Goal: Answer question/provide support: Share knowledge or assist other users

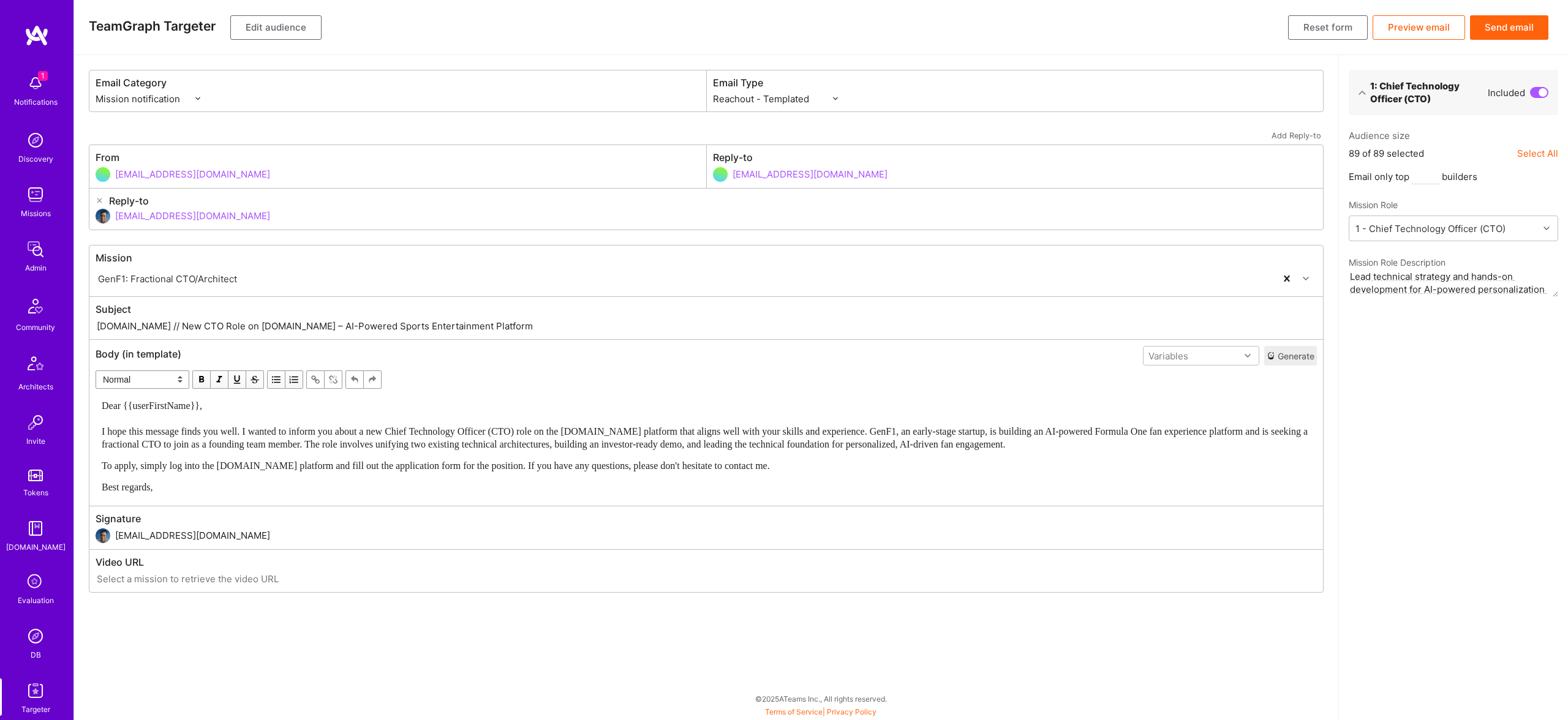
select select "rich-reachout"
click at [1512, 35] on button "Send email" at bounding box center [1508, 27] width 78 height 25
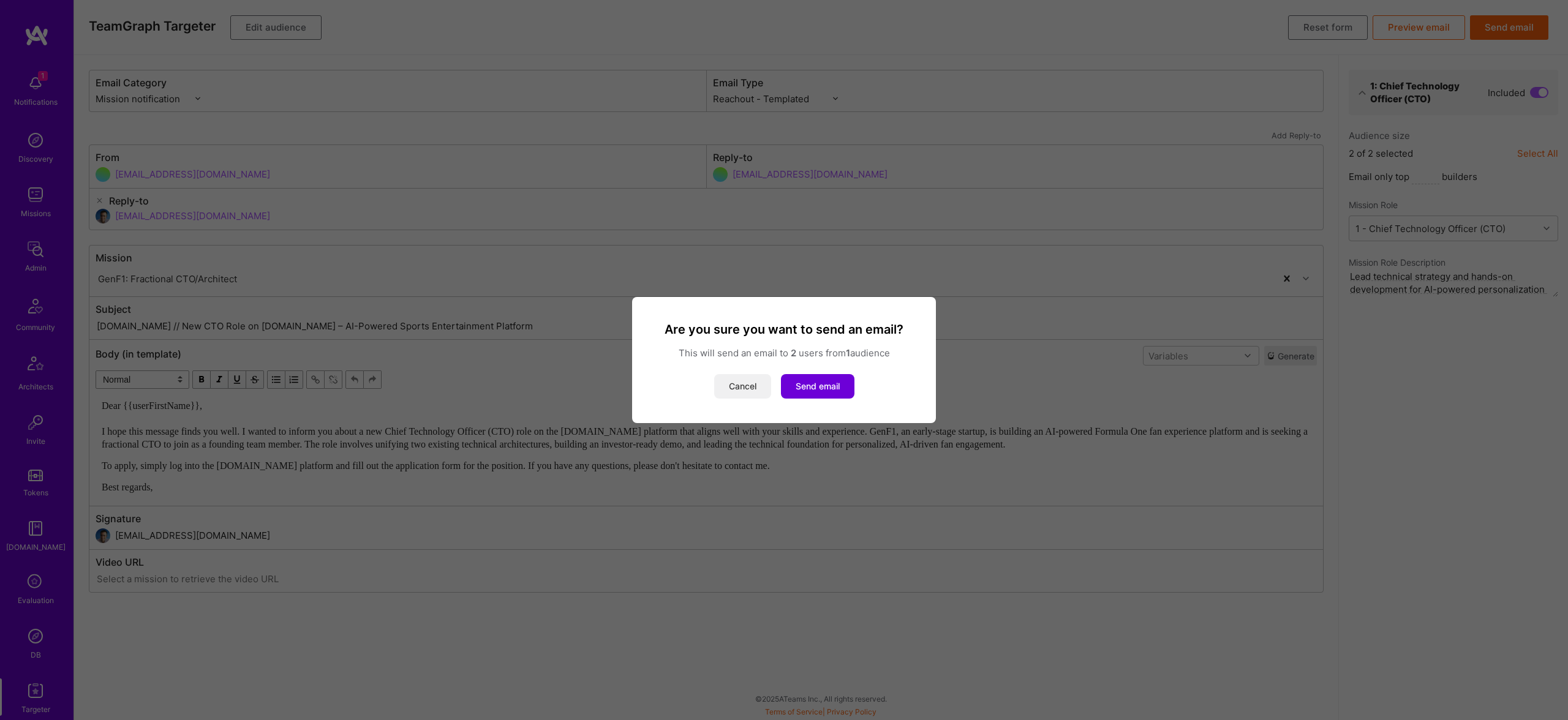
click at [723, 391] on button "Cancel" at bounding box center [742, 386] width 57 height 25
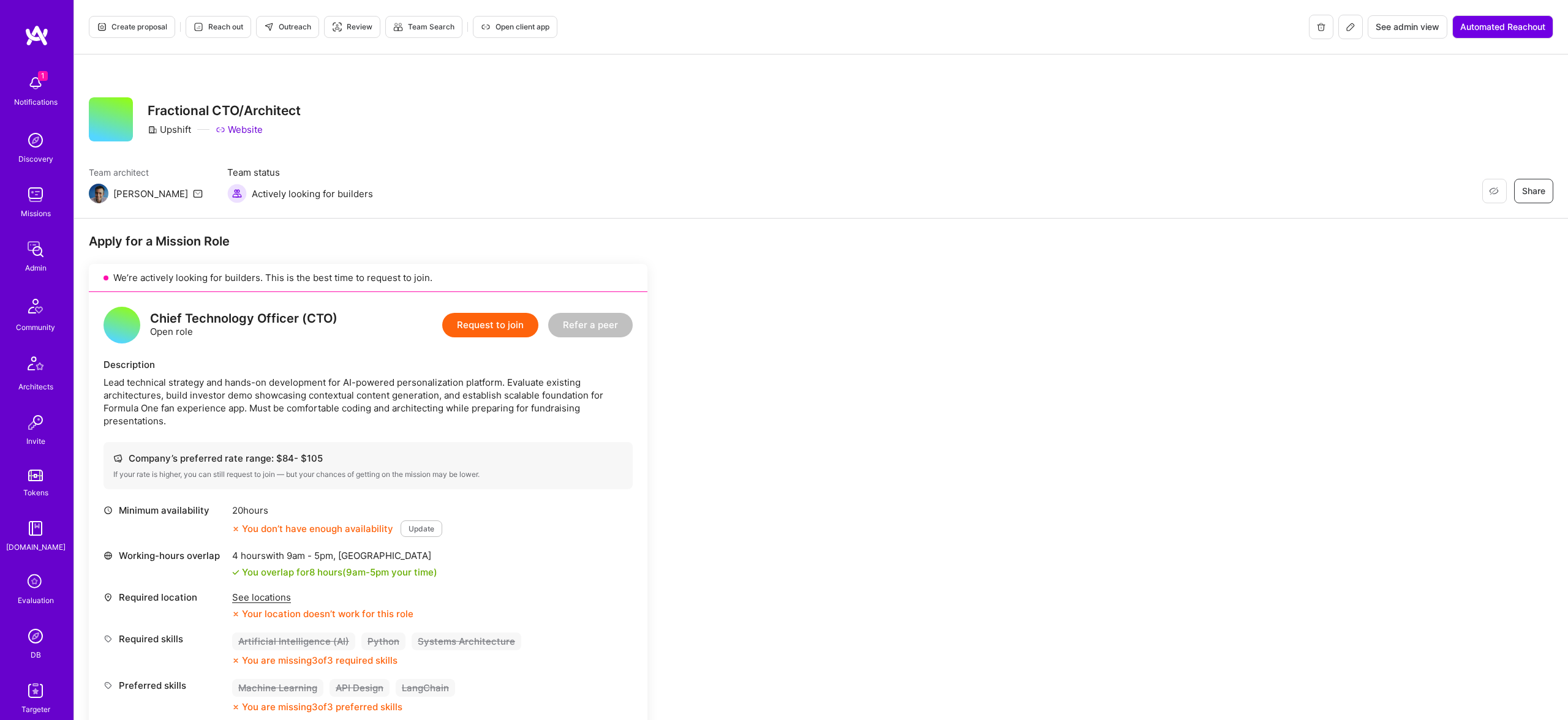
click at [231, 28] on span "Reach out" at bounding box center [219, 27] width 50 height 11
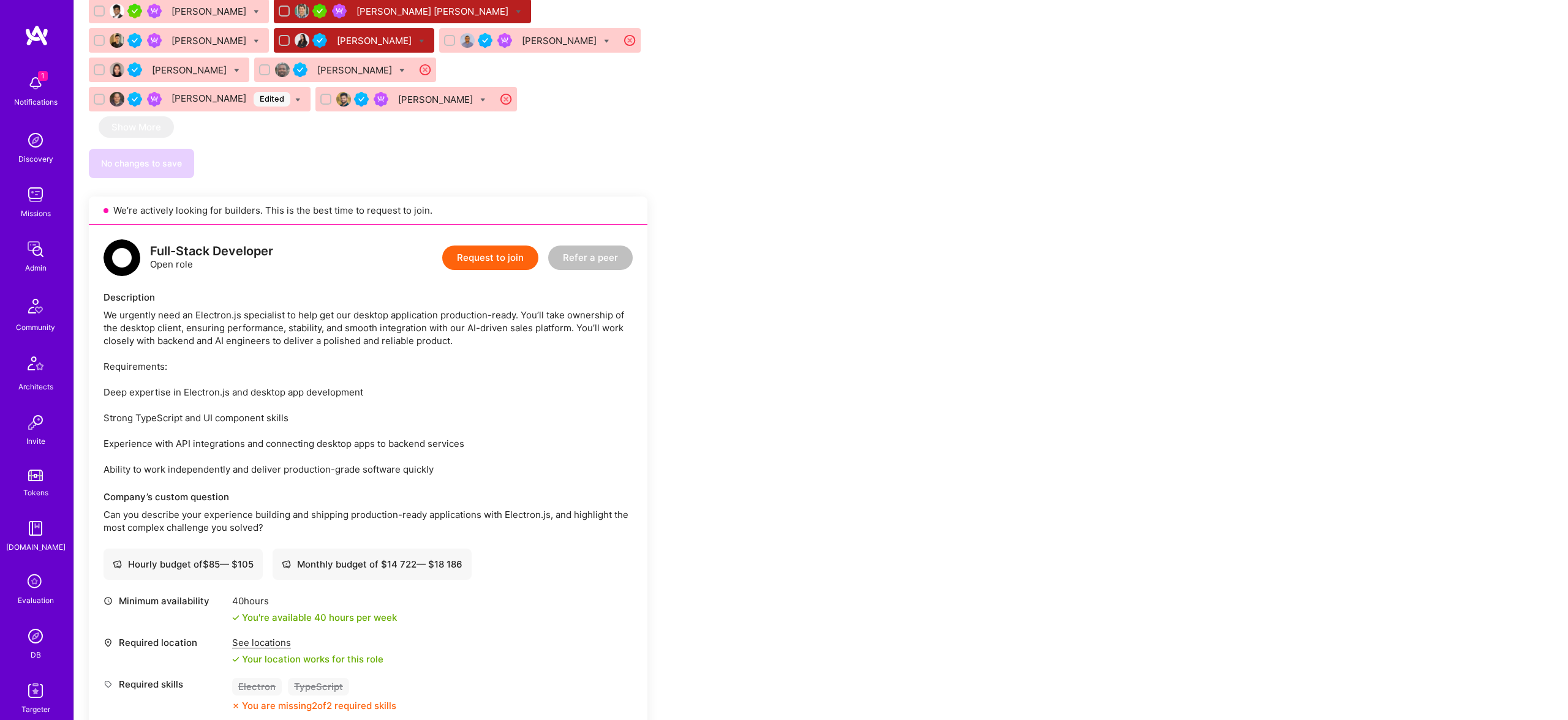
scroll to position [1714, 0]
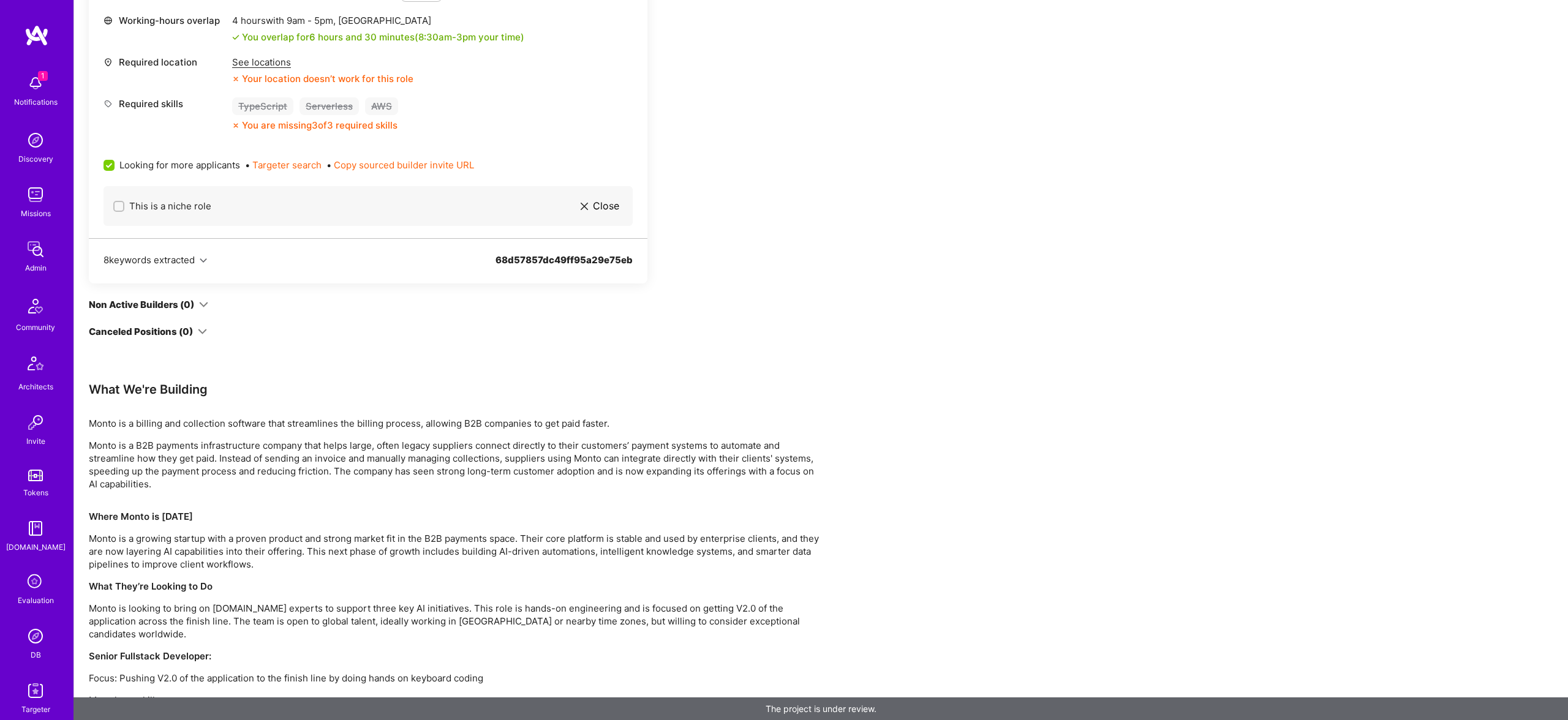
scroll to position [704, 0]
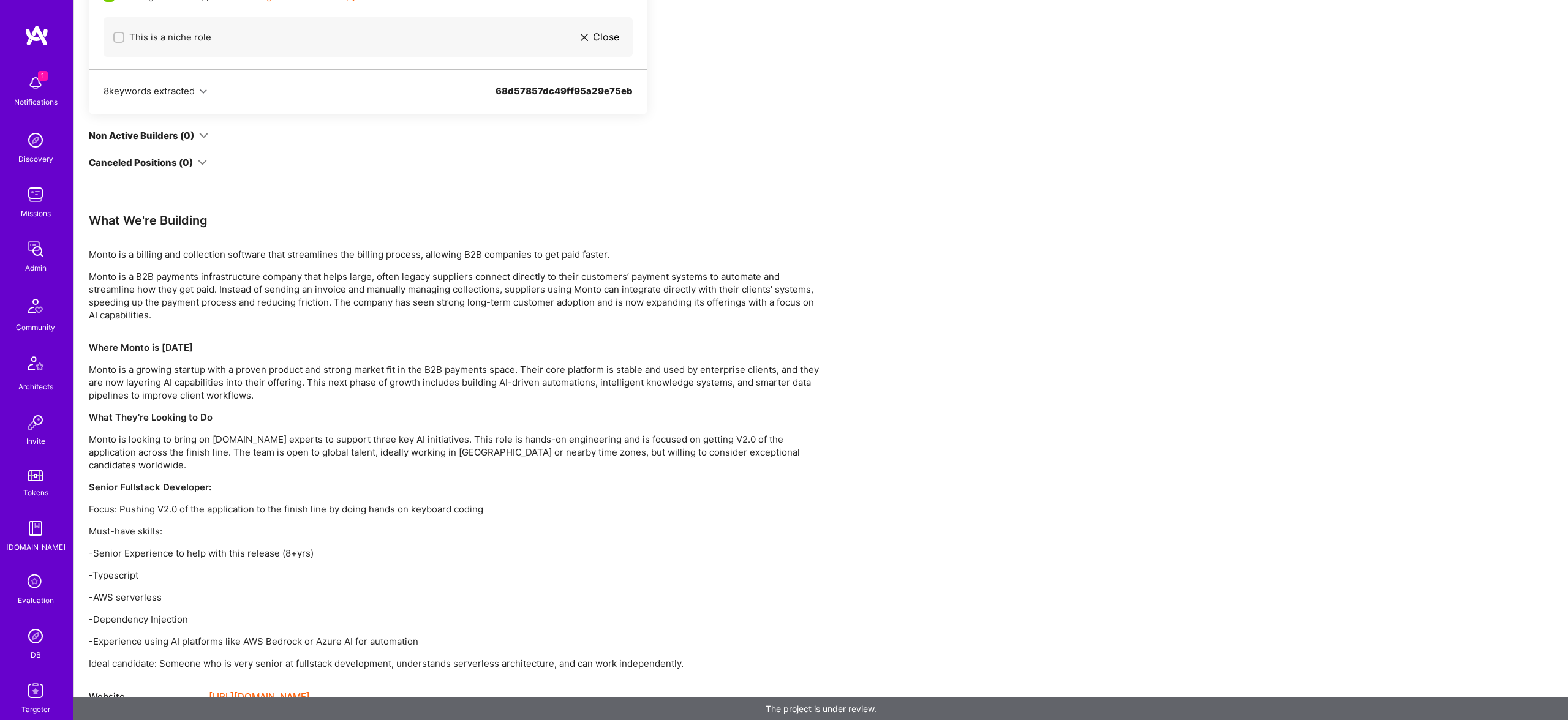
drag, startPoint x: 618, startPoint y: 597, endPoint x: 652, endPoint y: 631, distance: 48.1
click at [627, 606] on div "Where Monto is Today Monto is a growing startup with a proven product and stron…" at bounding box center [456, 504] width 735 height 329
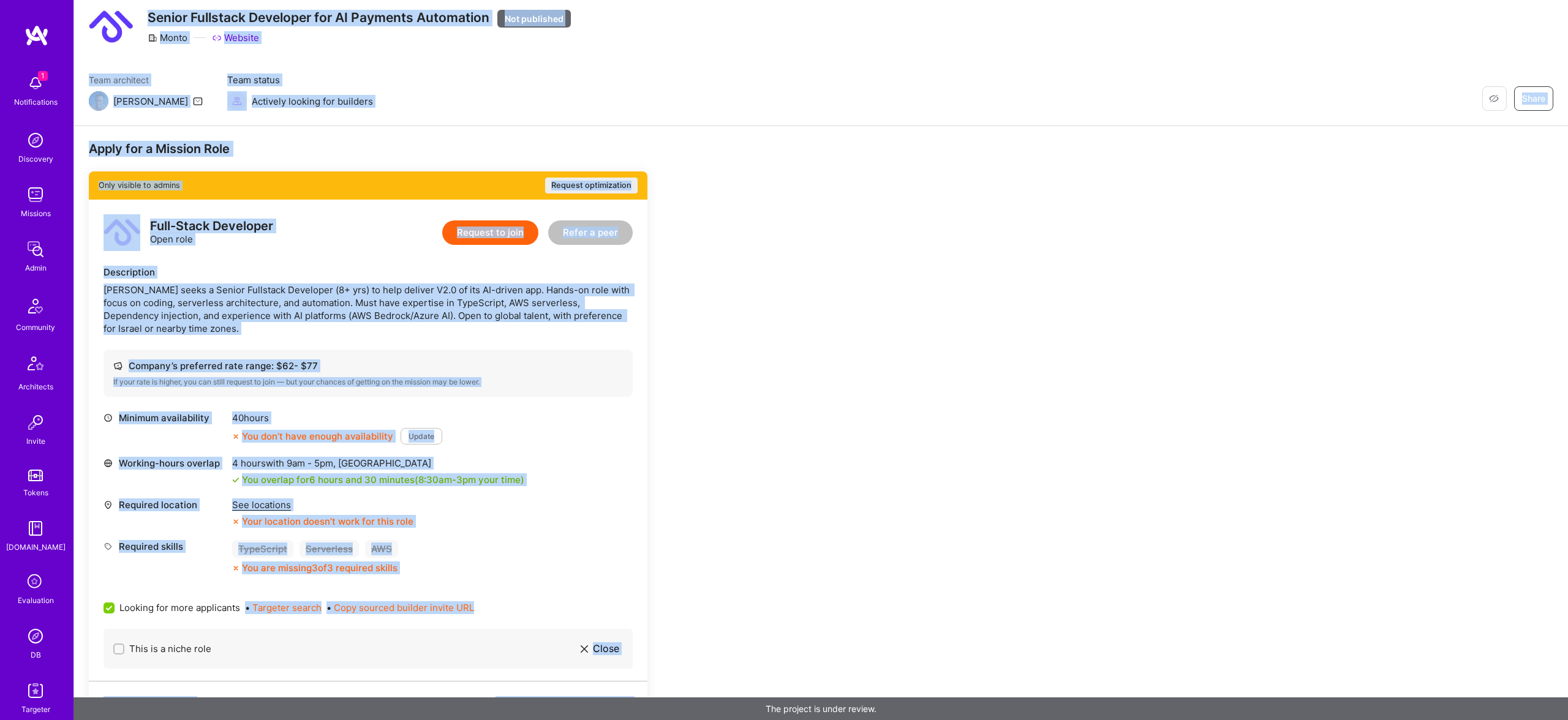
scroll to position [0, 0]
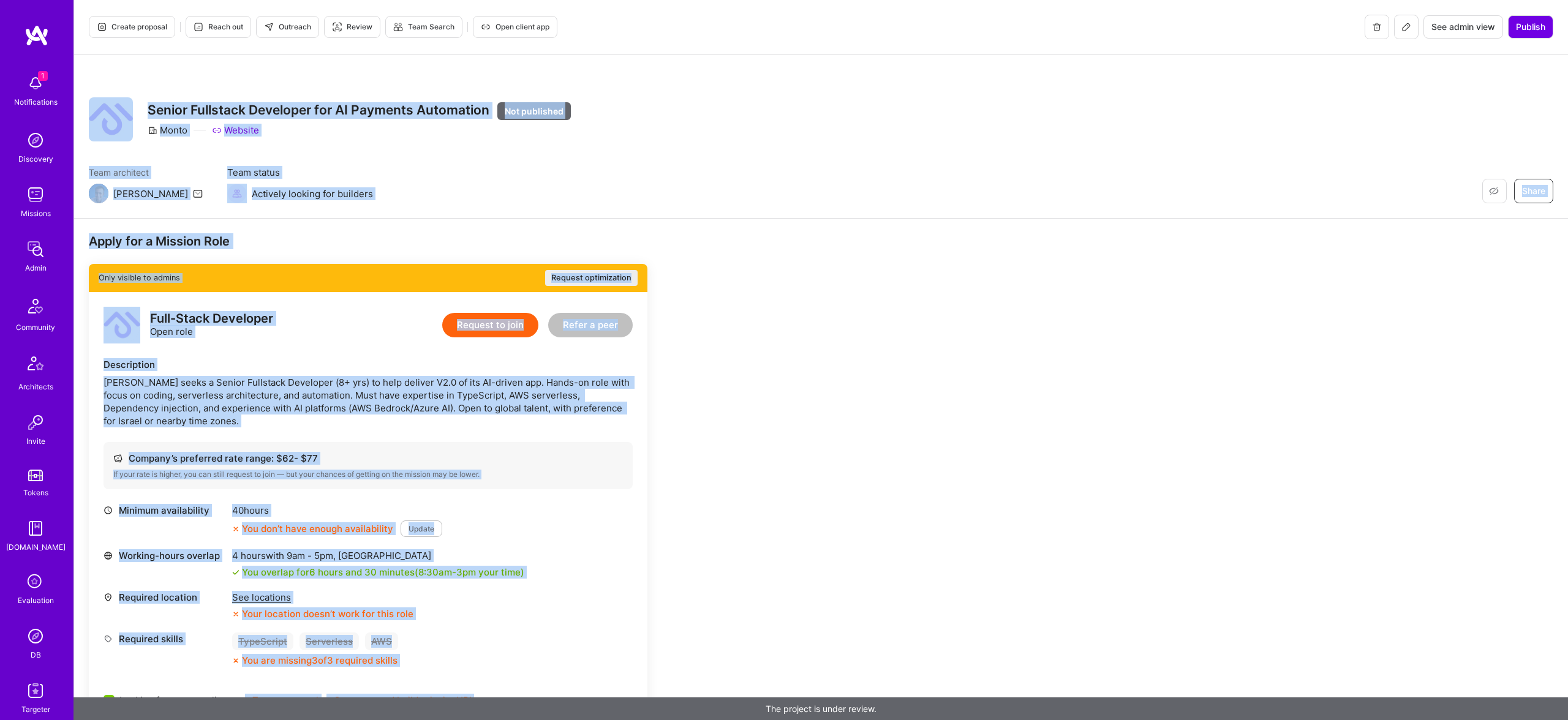
drag, startPoint x: 713, startPoint y: 655, endPoint x: 122, endPoint y: 87, distance: 819.7
click at [122, 87] on div "Create proposal Reach out Outreach Review Team Search Open client app See admin…" at bounding box center [821, 718] width 1494 height 1437
copy div "Restore Not Interested Share Senior Fullstack Developer for AI Payments Automat…"
click at [1528, 31] on span "Publish" at bounding box center [1531, 27] width 30 height 12
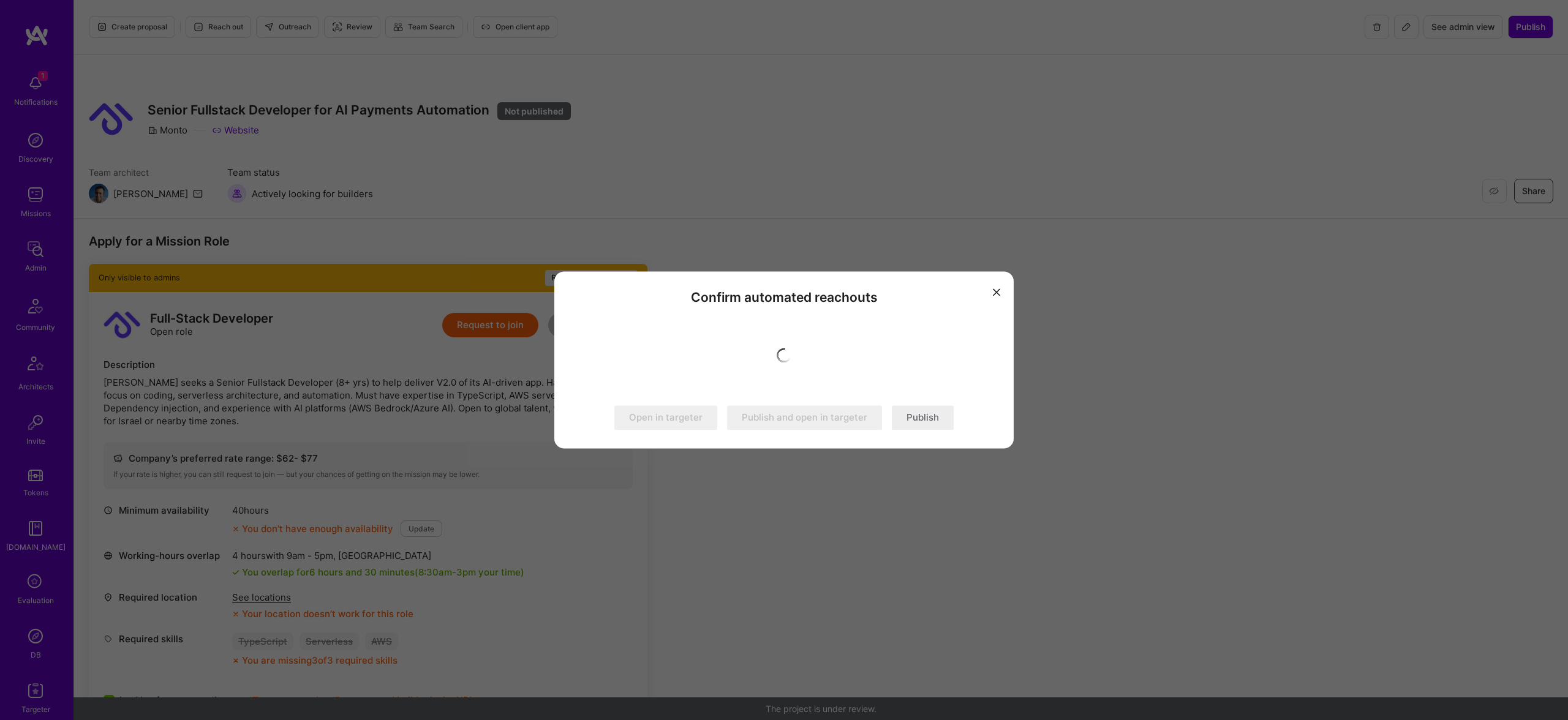
click at [924, 431] on div "Confirm automated reachouts Open in targeter Publish and open in targeter Publi…" at bounding box center [784, 360] width 459 height 177
click at [925, 420] on button "Publish" at bounding box center [922, 418] width 62 height 25
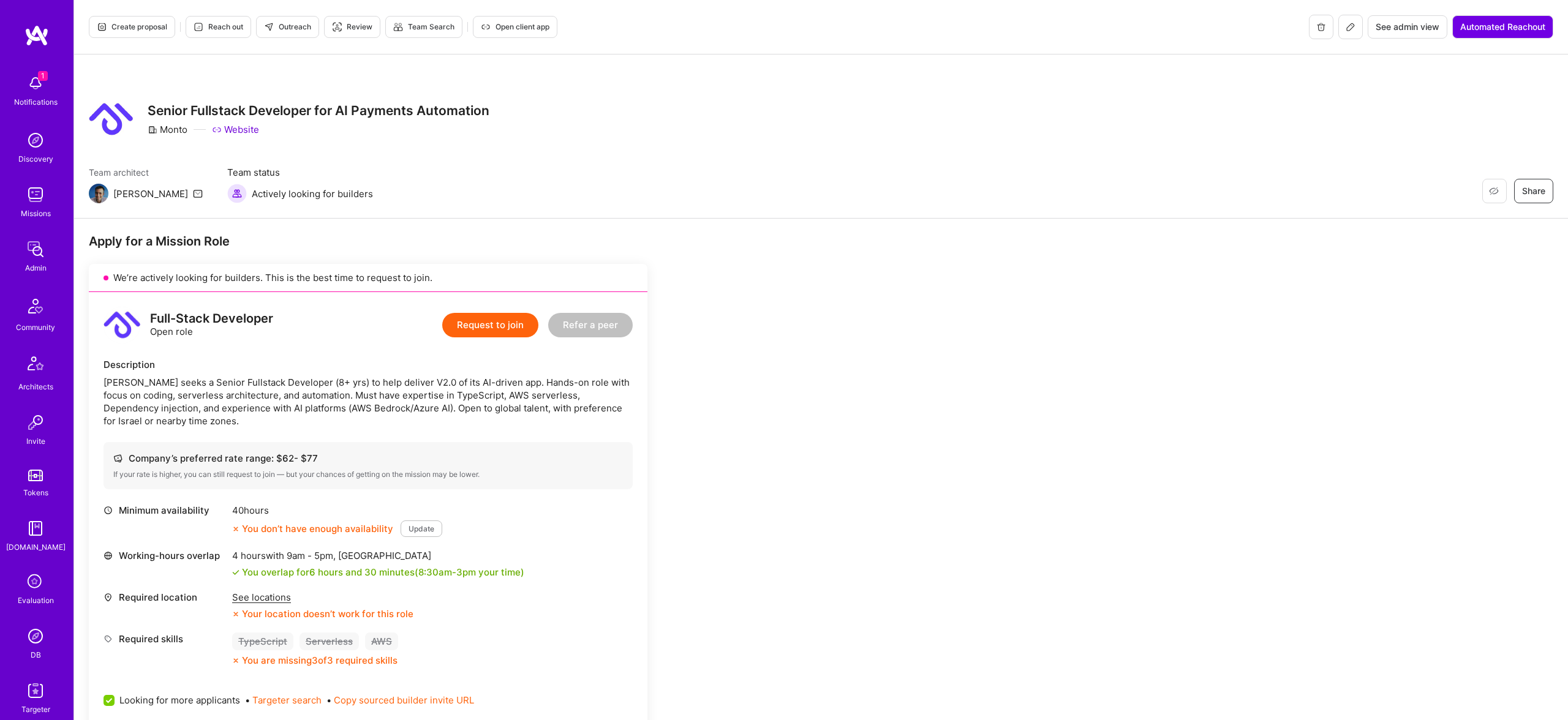
click at [296, 25] on span "Outreach" at bounding box center [287, 27] width 47 height 11
click at [215, 27] on span "Reach out" at bounding box center [219, 27] width 50 height 11
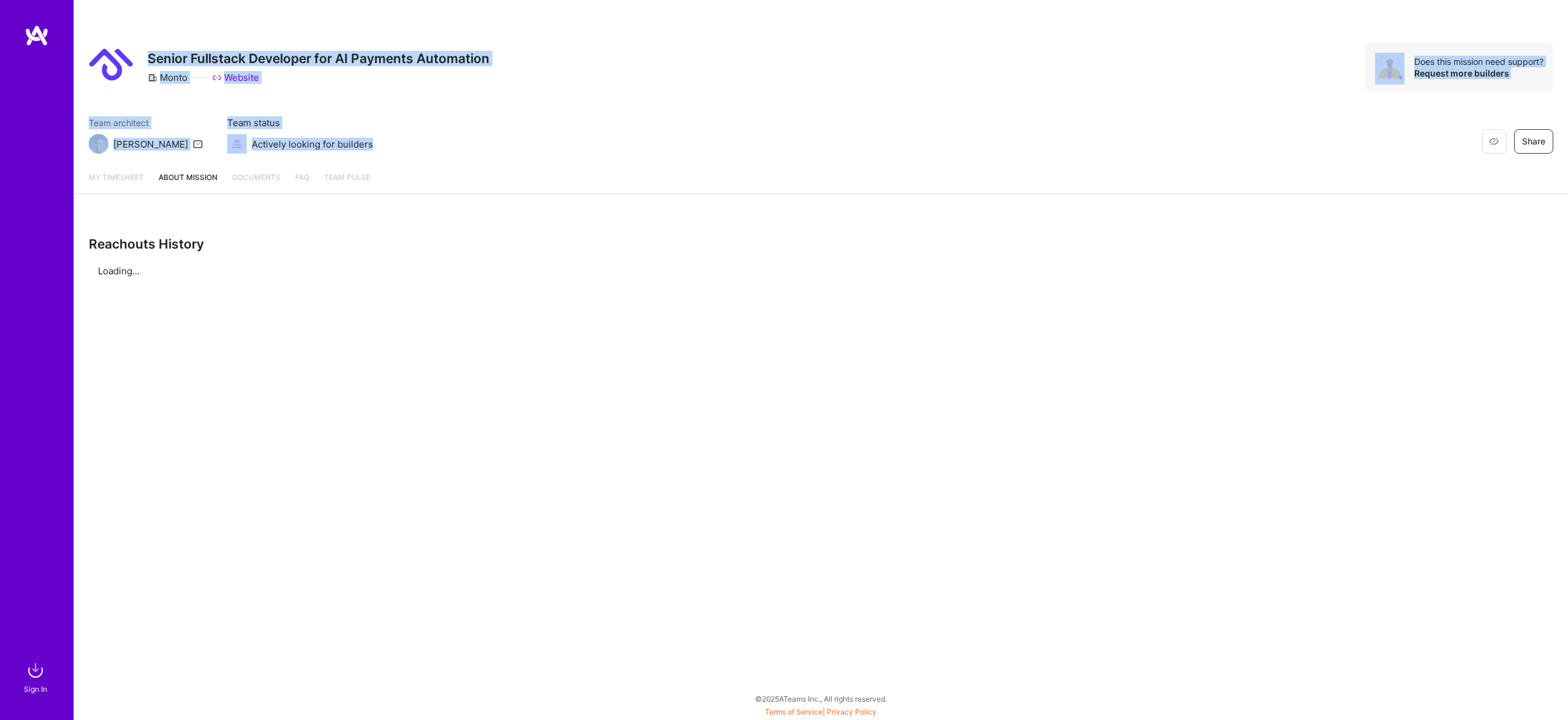
drag, startPoint x: 334, startPoint y: 30, endPoint x: 570, endPoint y: 154, distance: 266.6
click at [569, 151] on div "Restore Not Interested Share Senior Fullstack Developer for AI Payments Automat…" at bounding box center [821, 80] width 1493 height 161
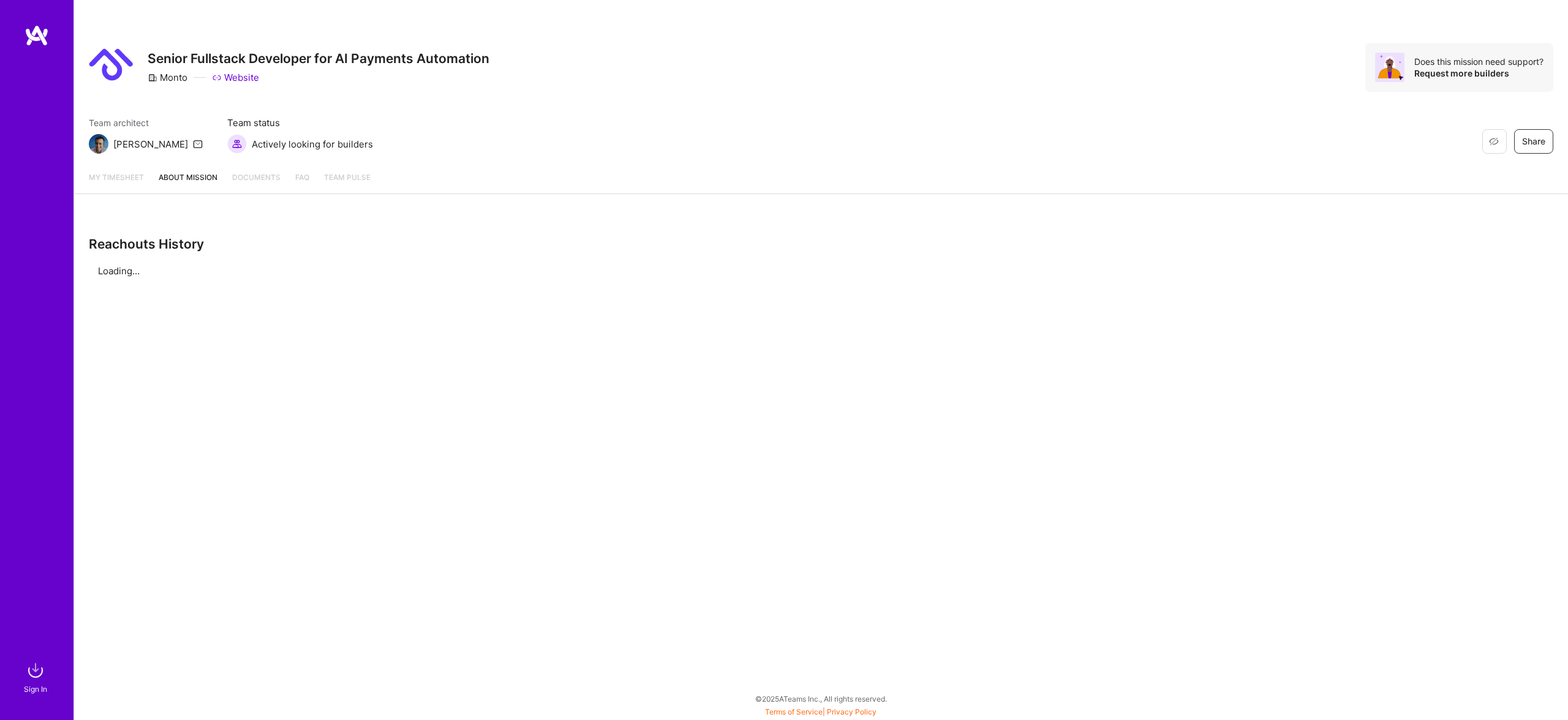
click at [395, 278] on div "Reachouts History Loading..." at bounding box center [821, 257] width 1493 height 98
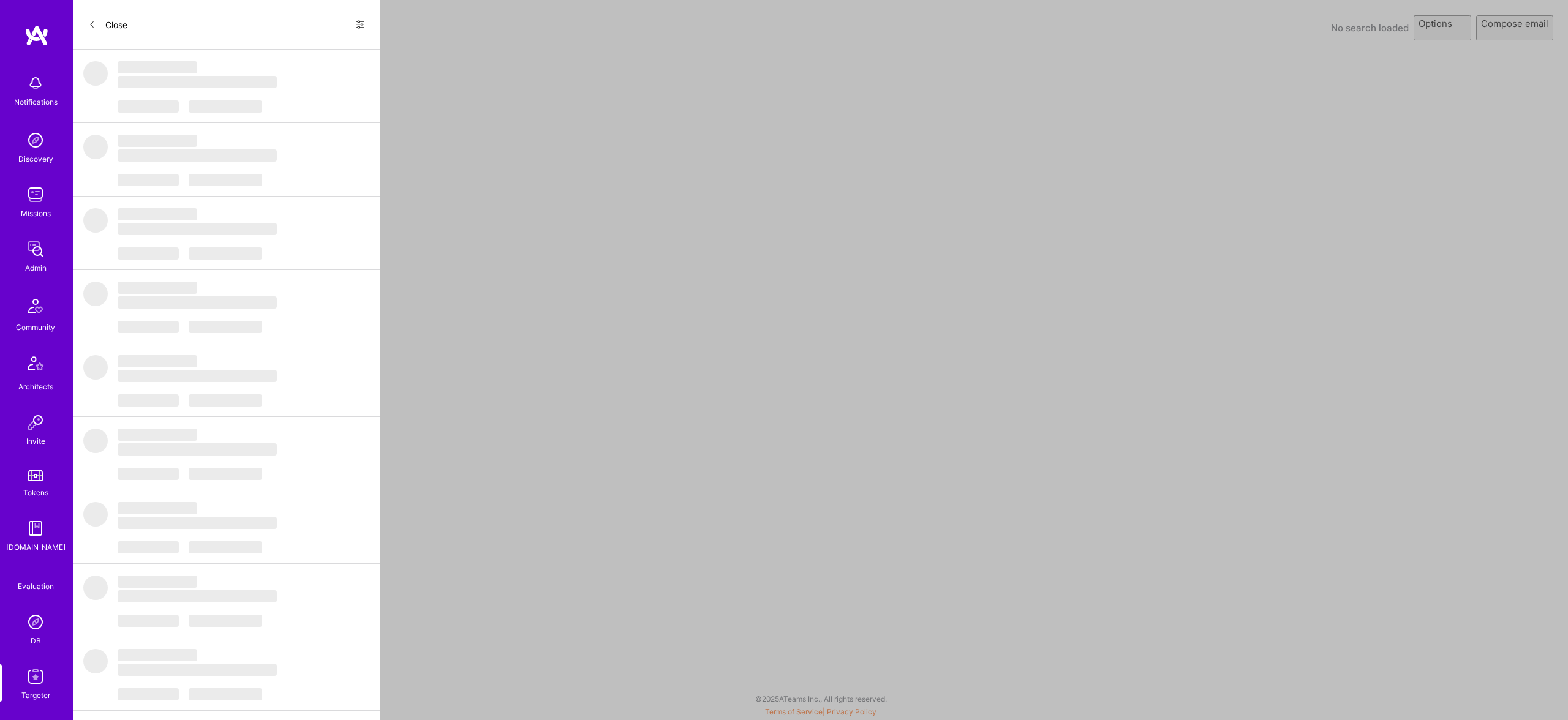
select select "rich-reachout"
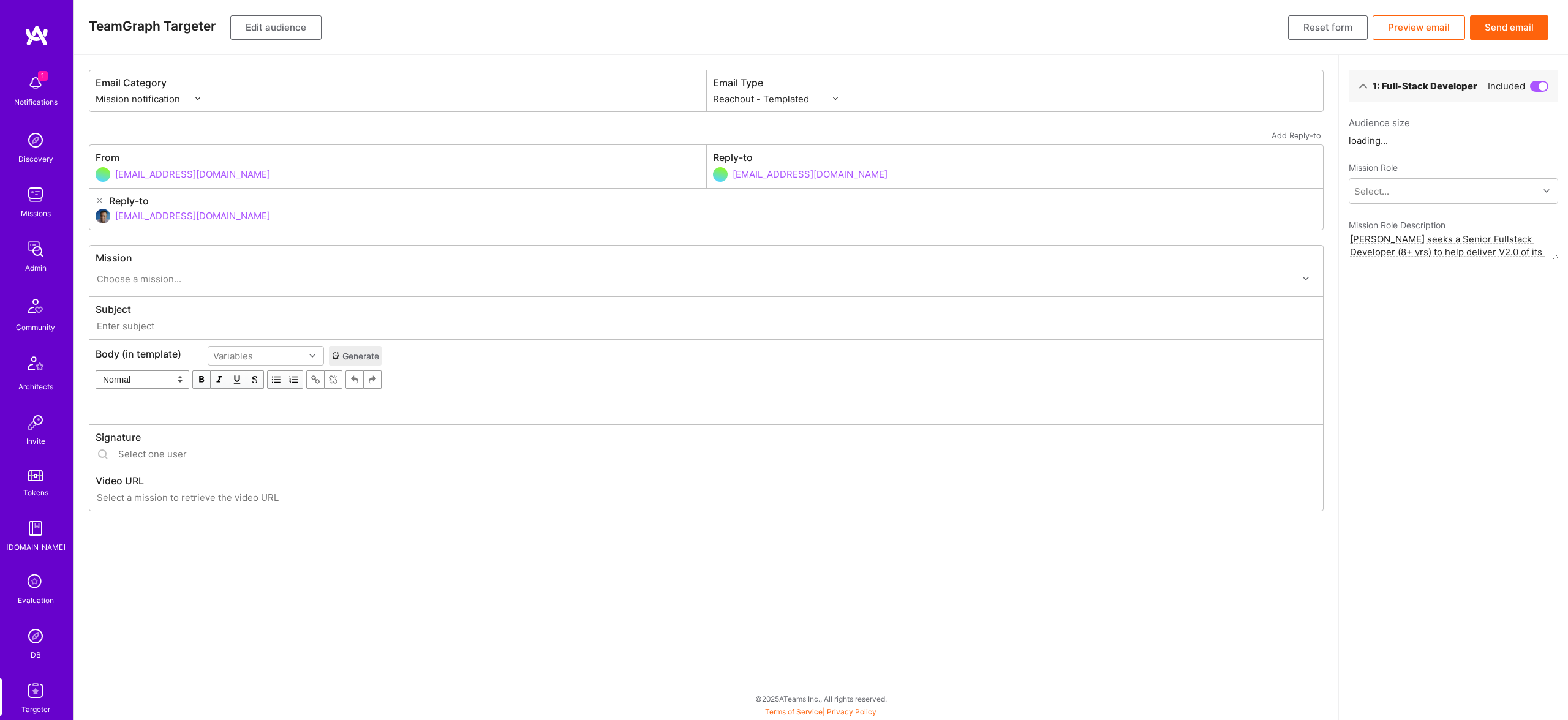
type input "[DOMAIN_NAME] // Monto: Senior Fullstack Developer for AI Payments Automation"
type input "[EMAIL_ADDRESS][DOMAIN_NAME]"
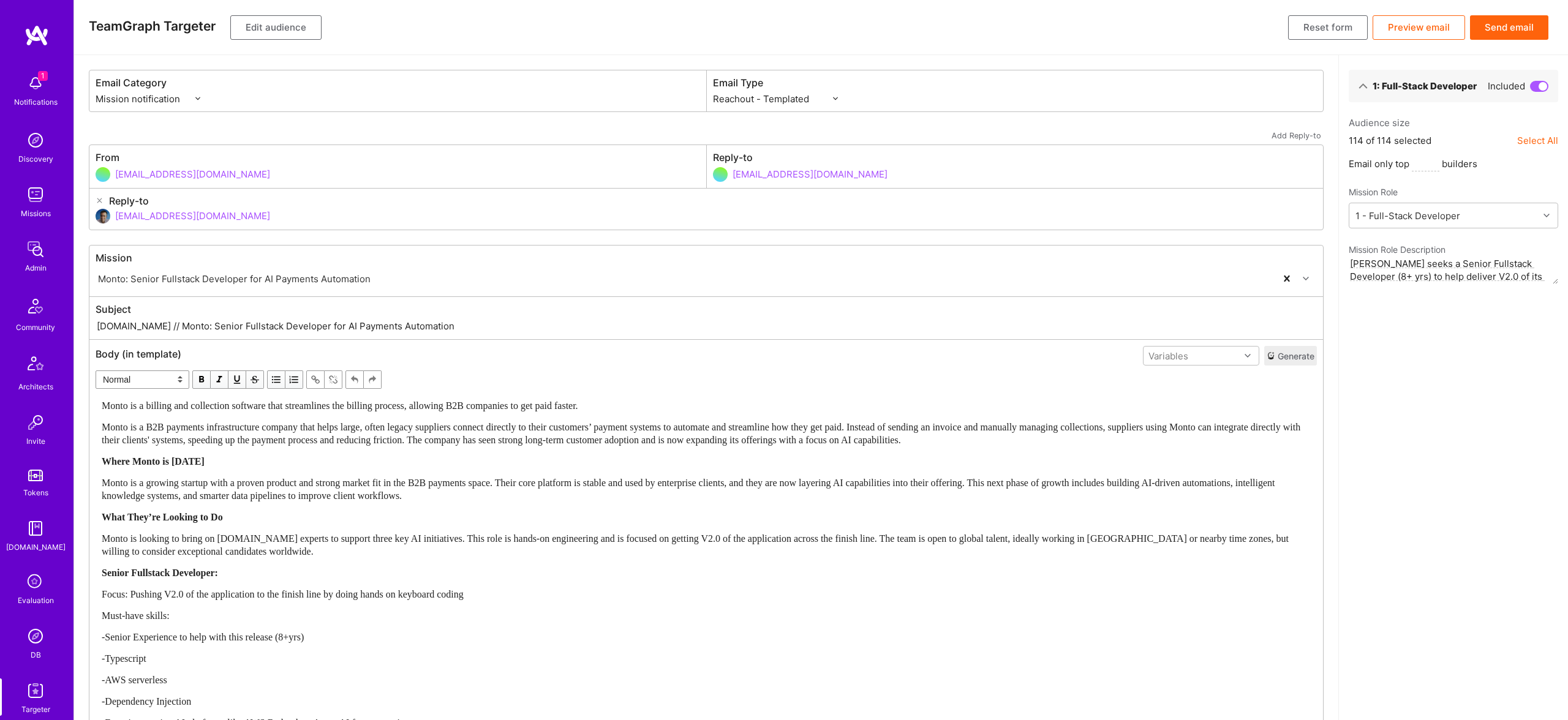
click at [381, 524] on div "Monto is a billing and collection software that streamlines the billing process…" at bounding box center [706, 575] width 1209 height 352
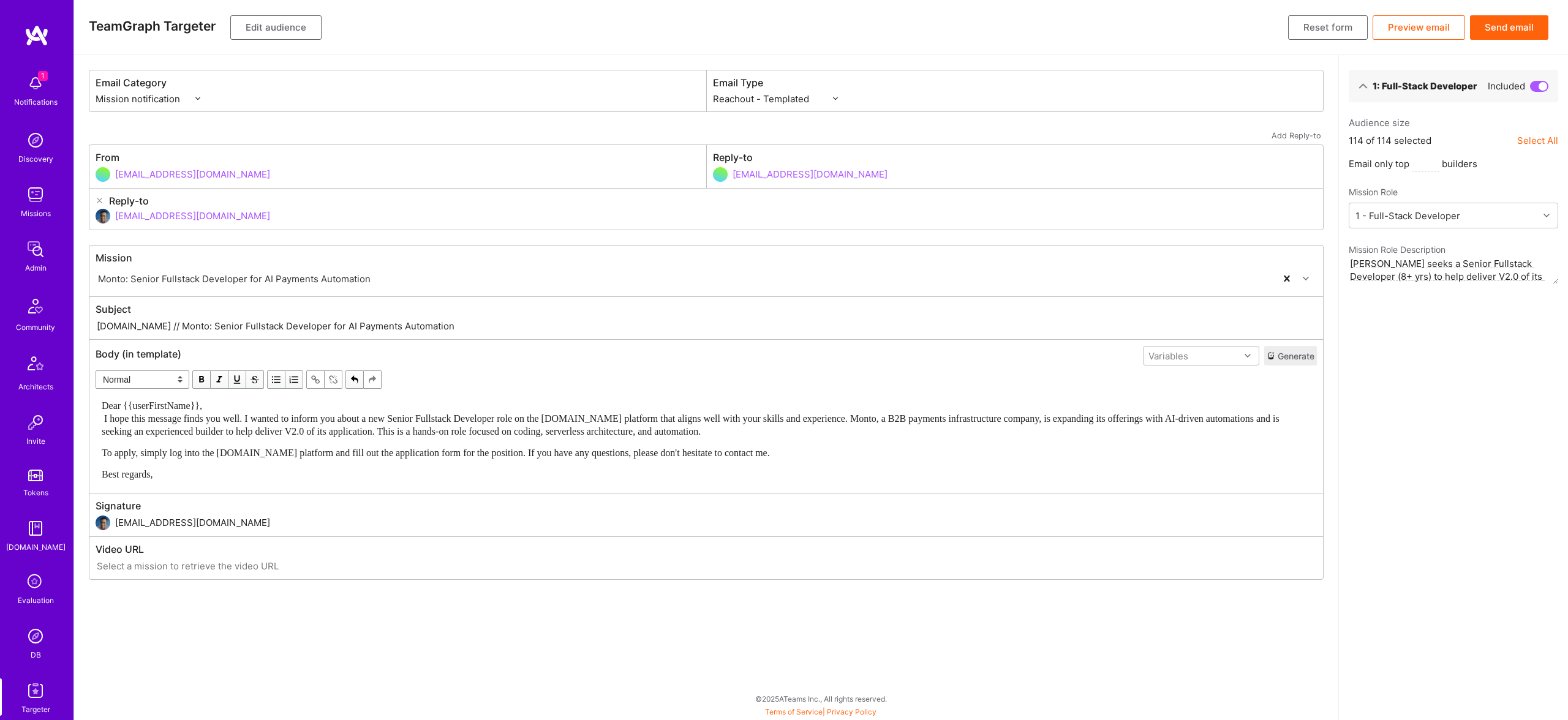
click at [251, 404] on div "Dear {{userFirstName}}, I hope this message finds you well. I wanted to inform …" at bounding box center [706, 418] width 1209 height 39
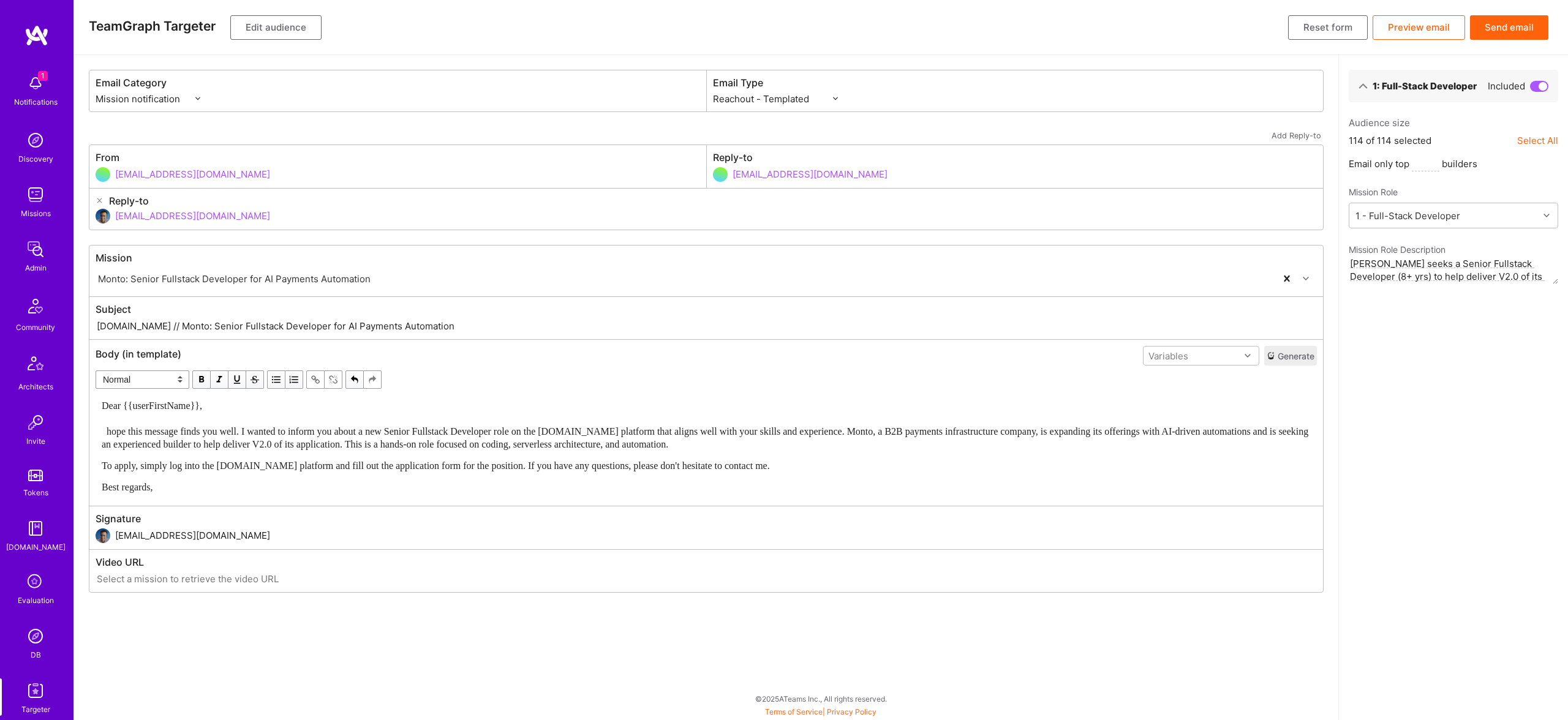
click at [286, 31] on button "Edit audience" at bounding box center [276, 27] width 91 height 25
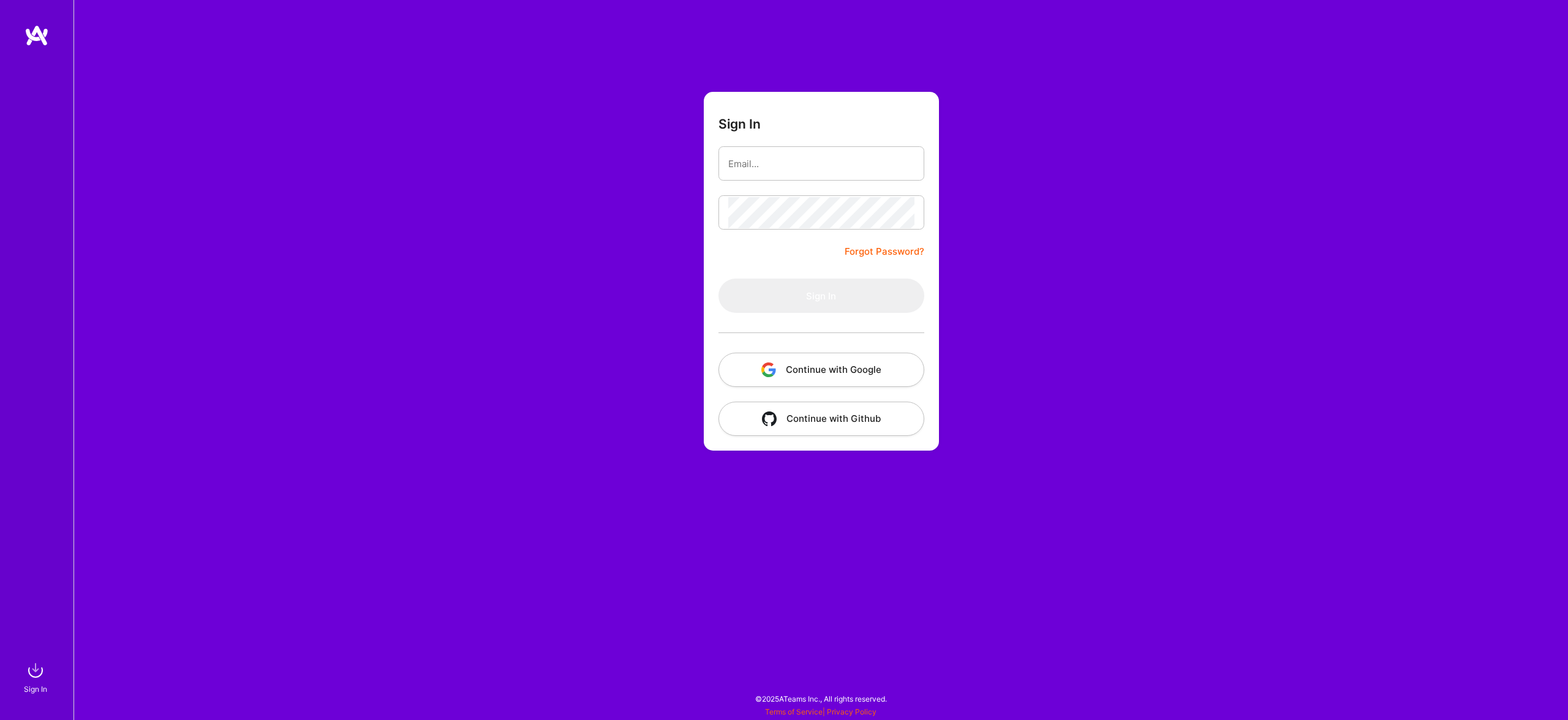
click at [843, 357] on button "Continue with Google" at bounding box center [821, 369] width 206 height 35
click at [852, 372] on button "Continue with Google" at bounding box center [821, 369] width 206 height 35
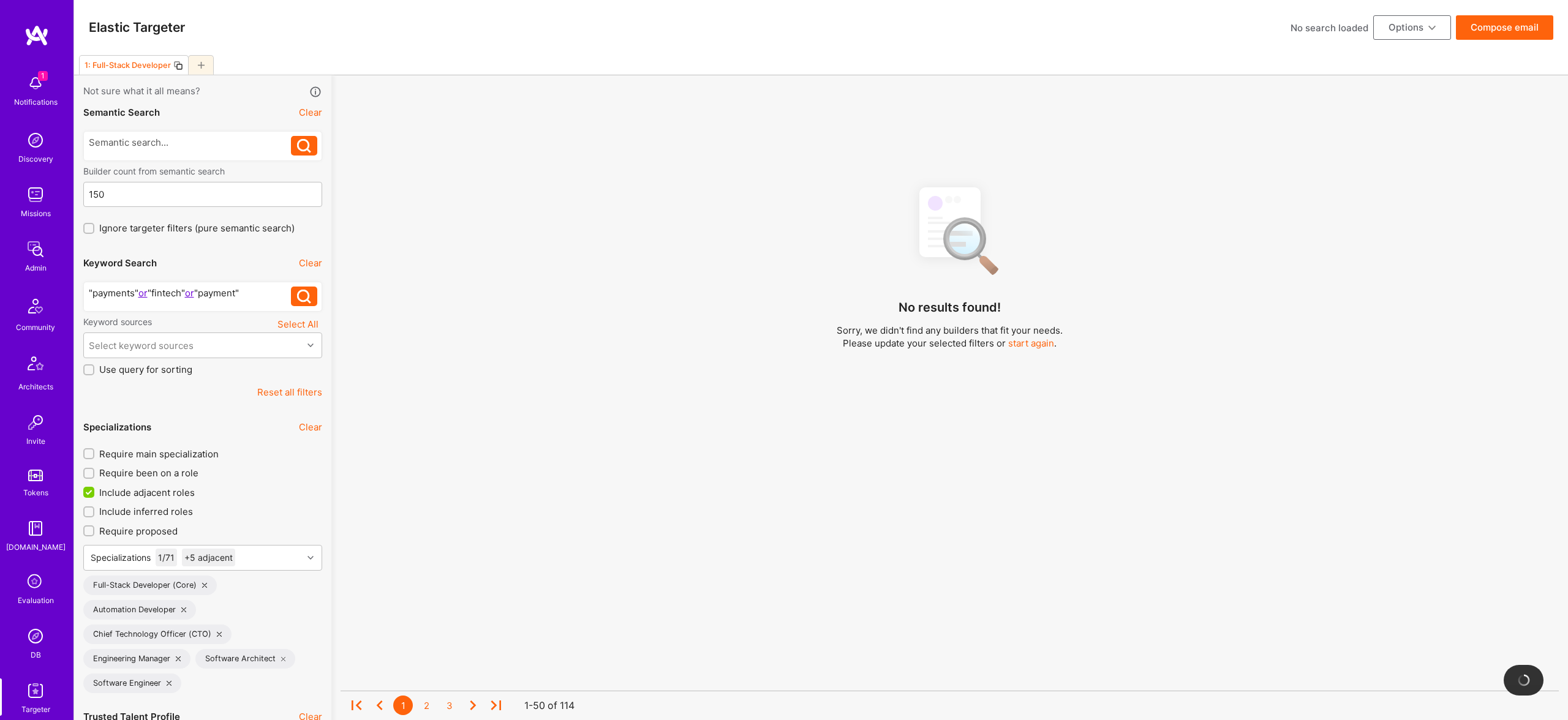
click at [246, 300] on div ""payments" or "fintech" or "payment"" at bounding box center [190, 296] width 203 height 20
click at [303, 296] on icon at bounding box center [304, 297] width 14 height 14
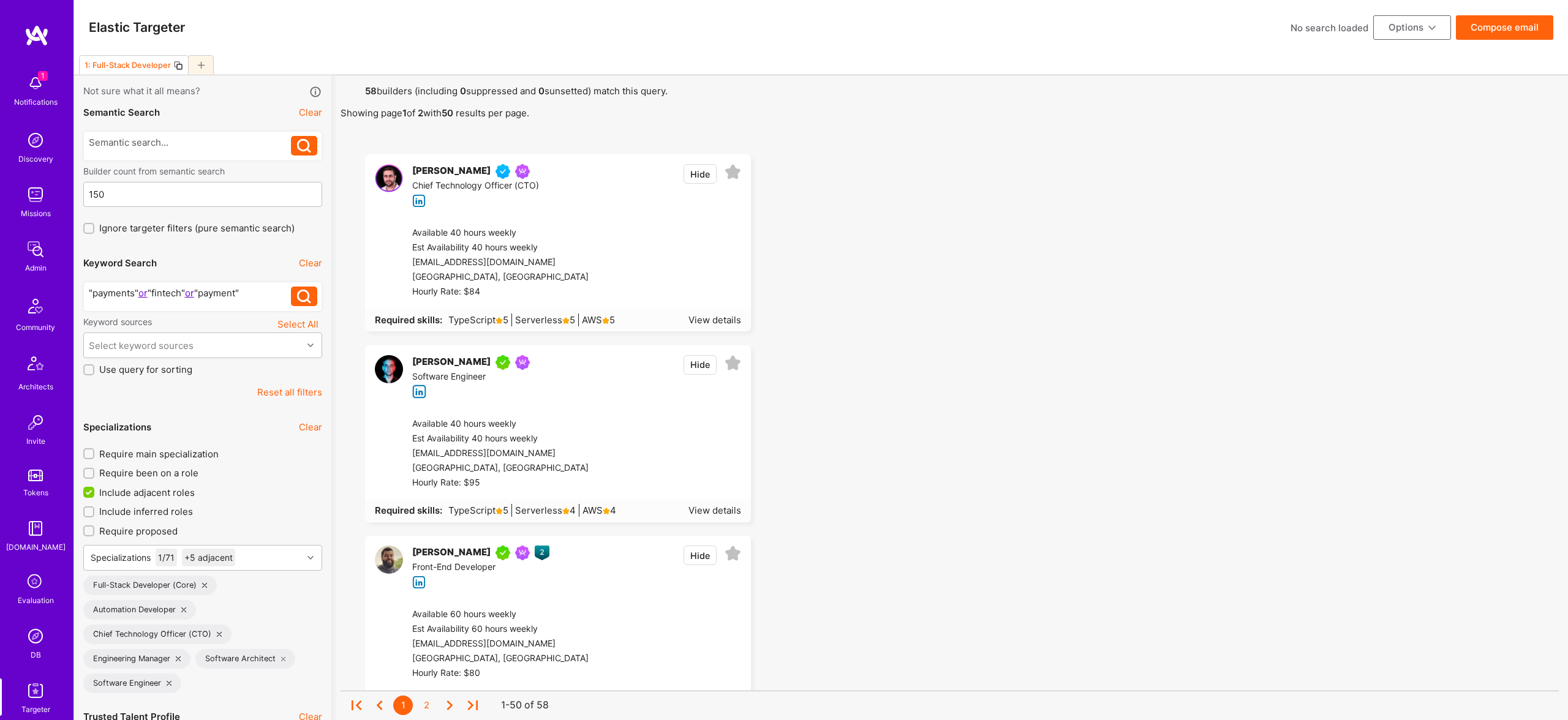
click at [265, 290] on div ""payments" or "fintech" or "payment"" at bounding box center [190, 292] width 203 height 13
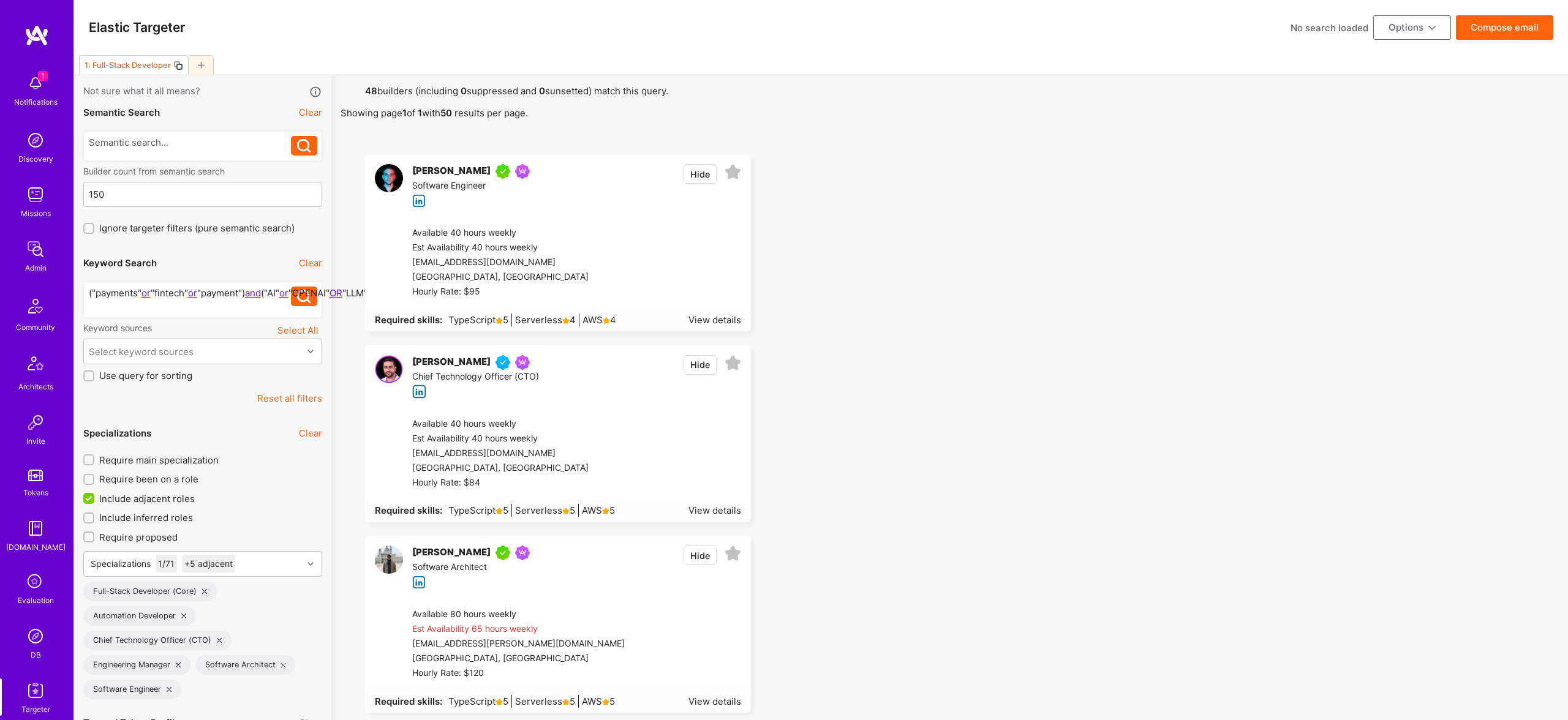
click at [1505, 35] on button "Compose email" at bounding box center [1504, 27] width 97 height 25
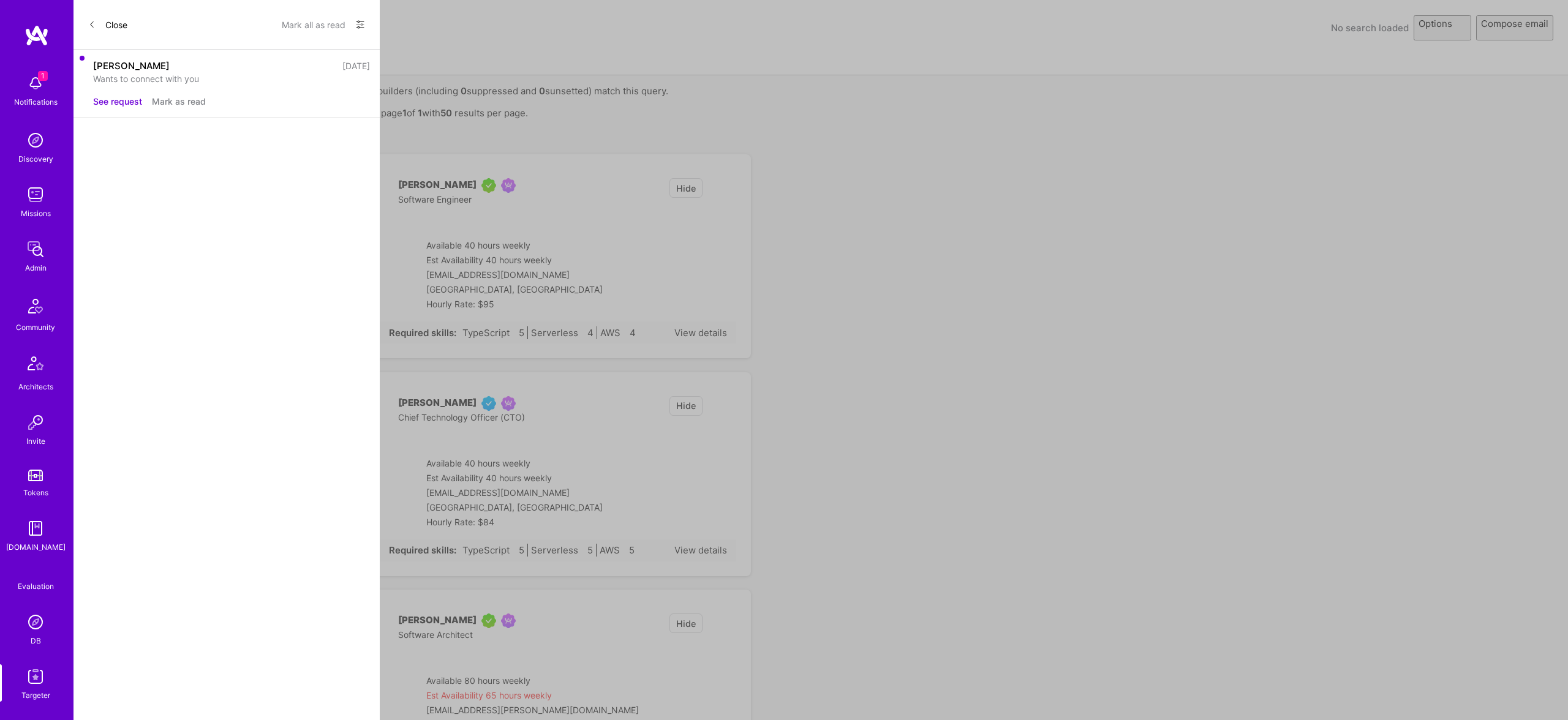
select select "rich-reachout"
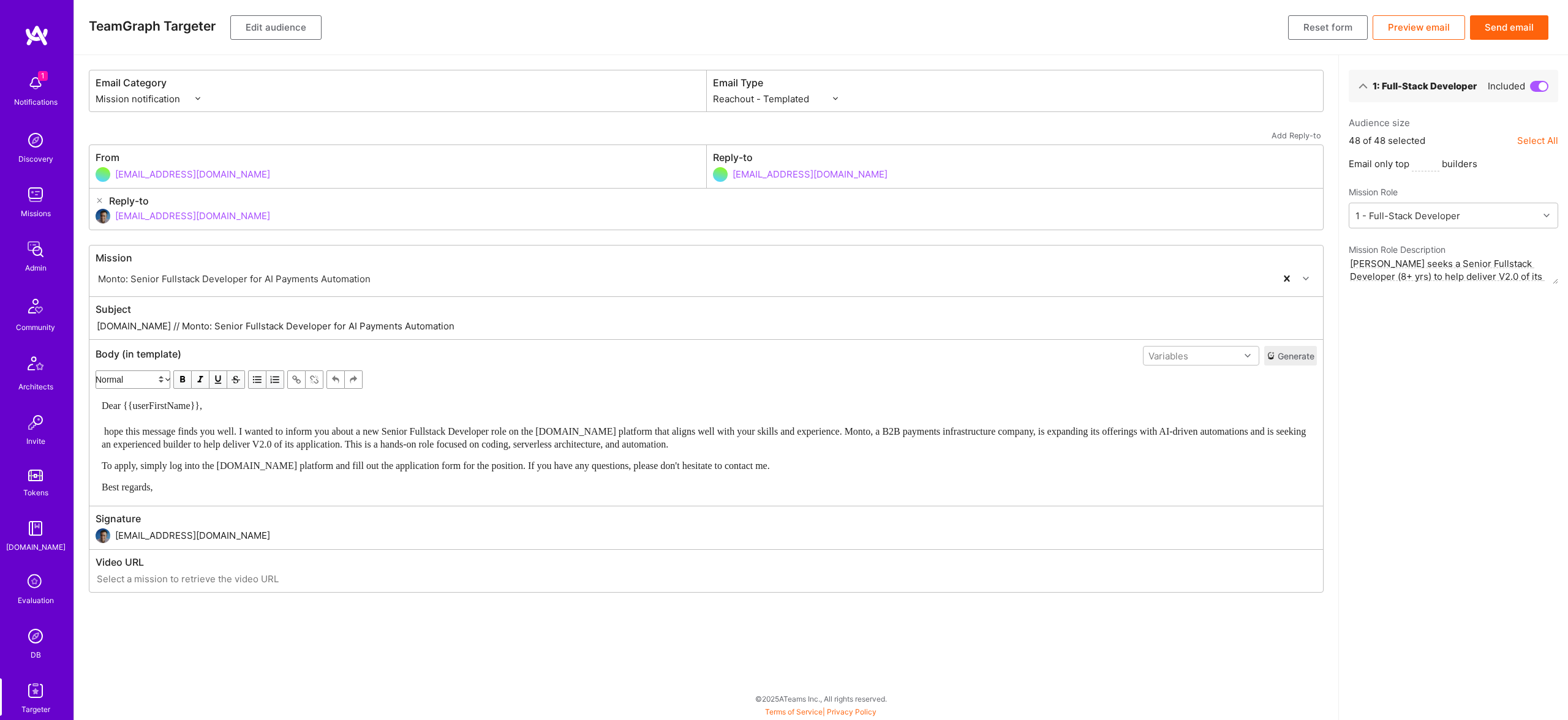
click at [98, 430] on div "Dear {{userFirstName}}, hope this message finds you well. I wanted to inform yo…" at bounding box center [706, 446] width 1220 height 105
click at [1520, 23] on button "Send email" at bounding box center [1508, 27] width 78 height 25
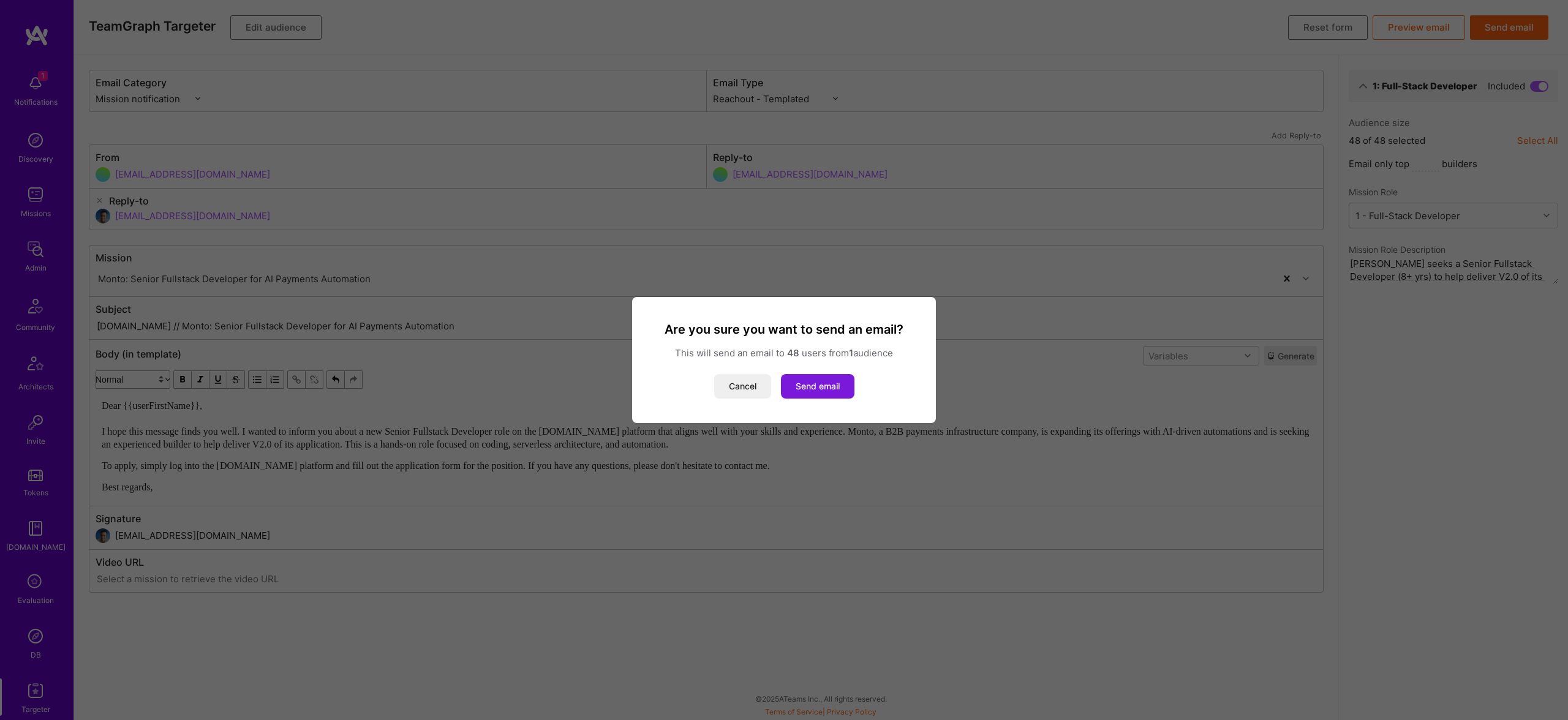
click at [817, 384] on button "Send email" at bounding box center [818, 386] width 74 height 25
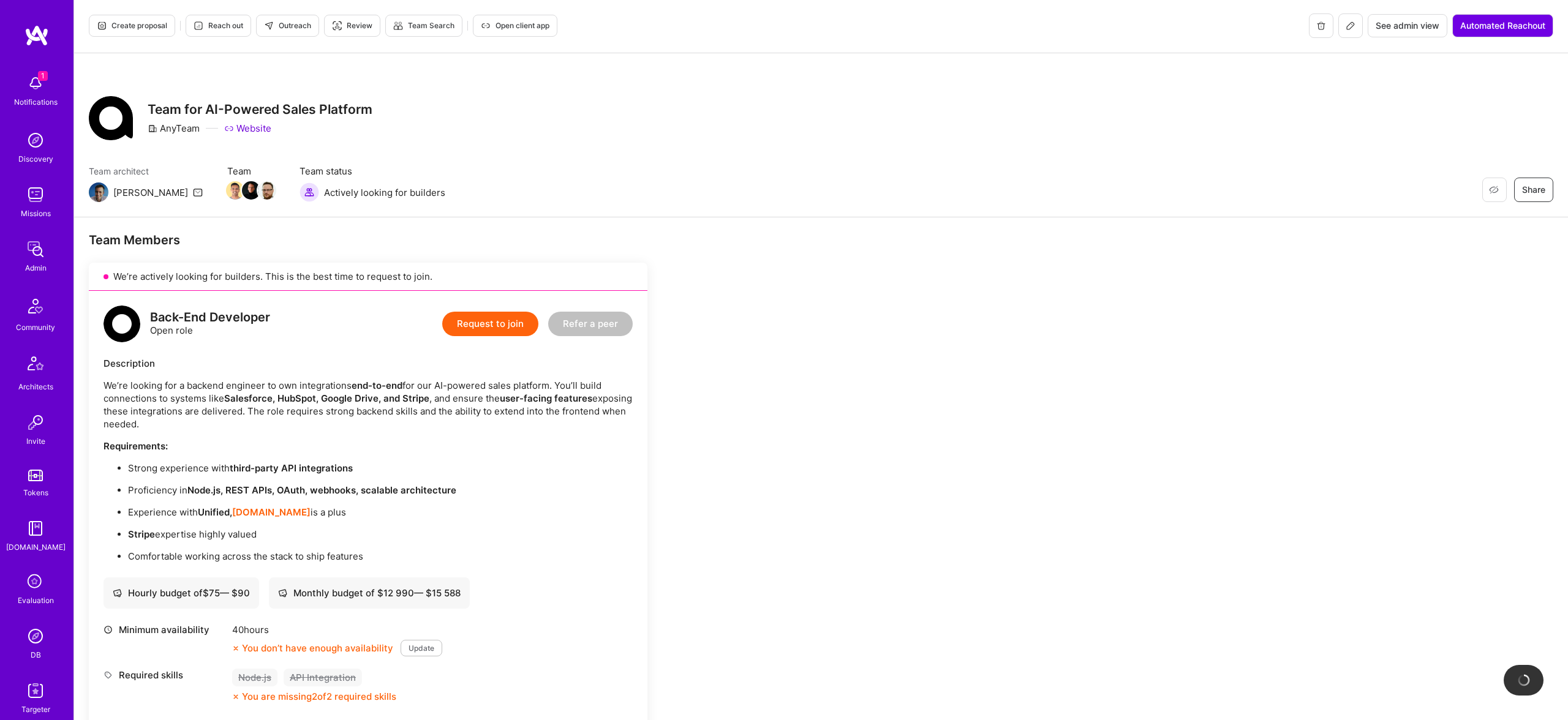
drag, startPoint x: 237, startPoint y: 30, endPoint x: 282, endPoint y: 31, distance: 45.0
click at [282, 31] on div "Create proposal Reach out Outreach Review Team Search Open client app" at bounding box center [323, 26] width 469 height 25
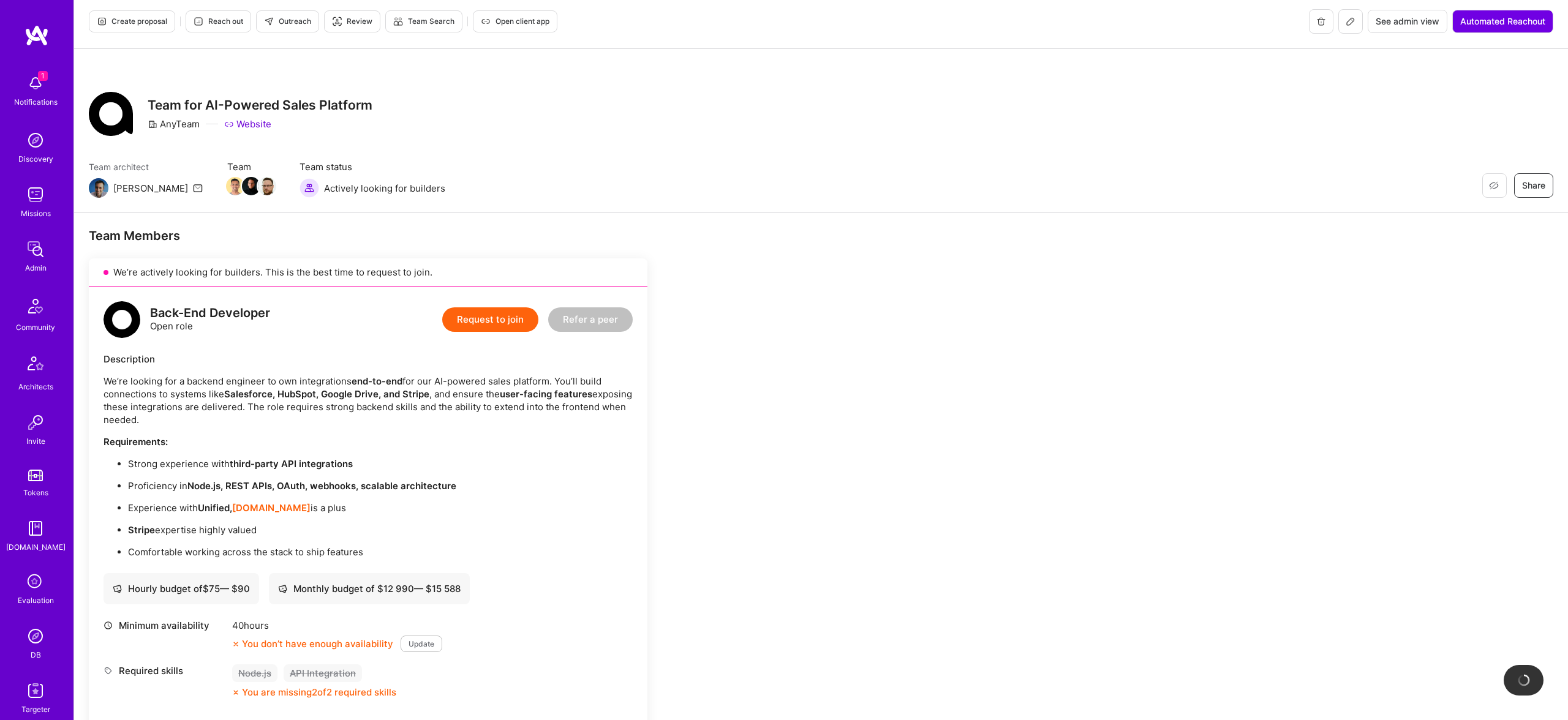
drag, startPoint x: 285, startPoint y: 27, endPoint x: 290, endPoint y: 22, distance: 7.1
click at [290, 22] on span "Outreach" at bounding box center [287, 21] width 47 height 11
click at [213, 20] on span "Reach out" at bounding box center [219, 21] width 50 height 11
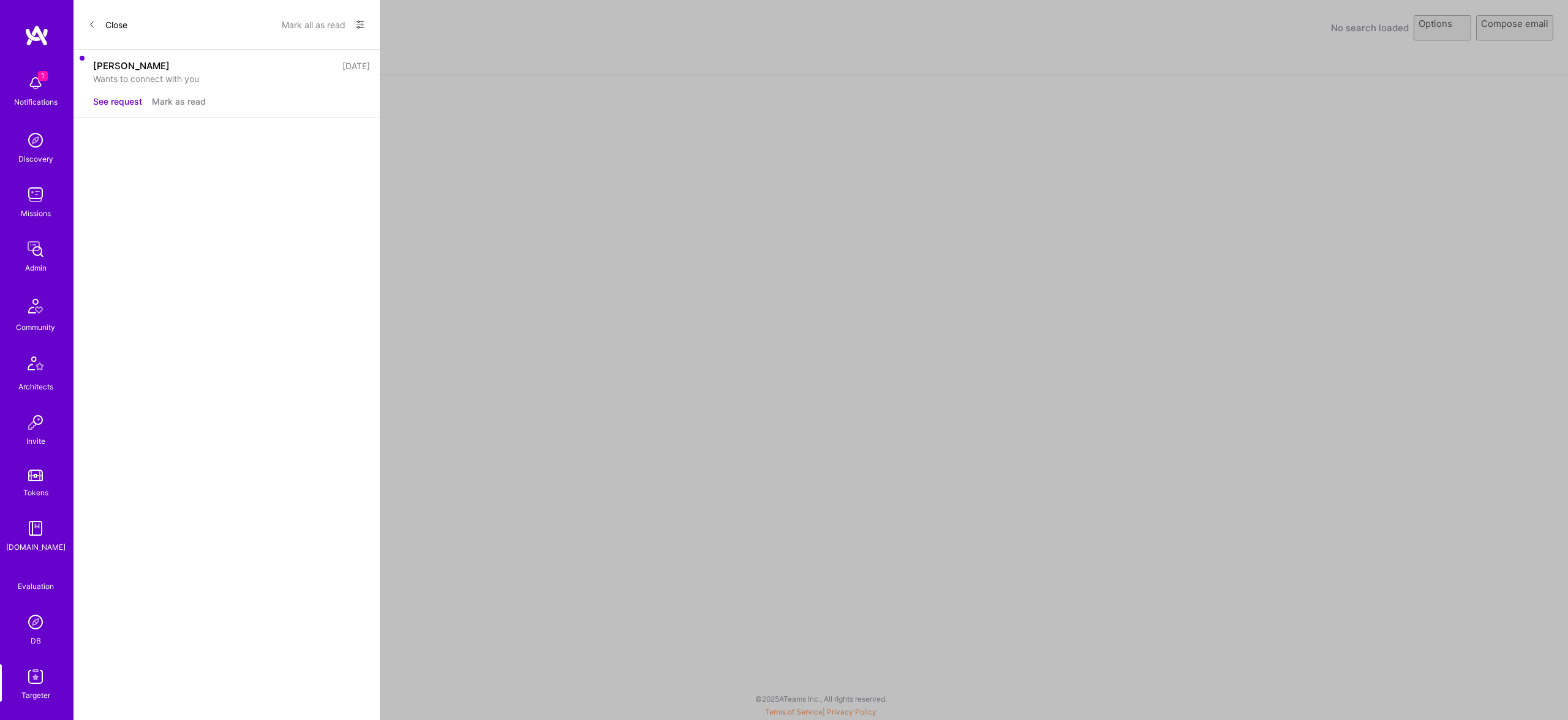
select select "rich-reachout"
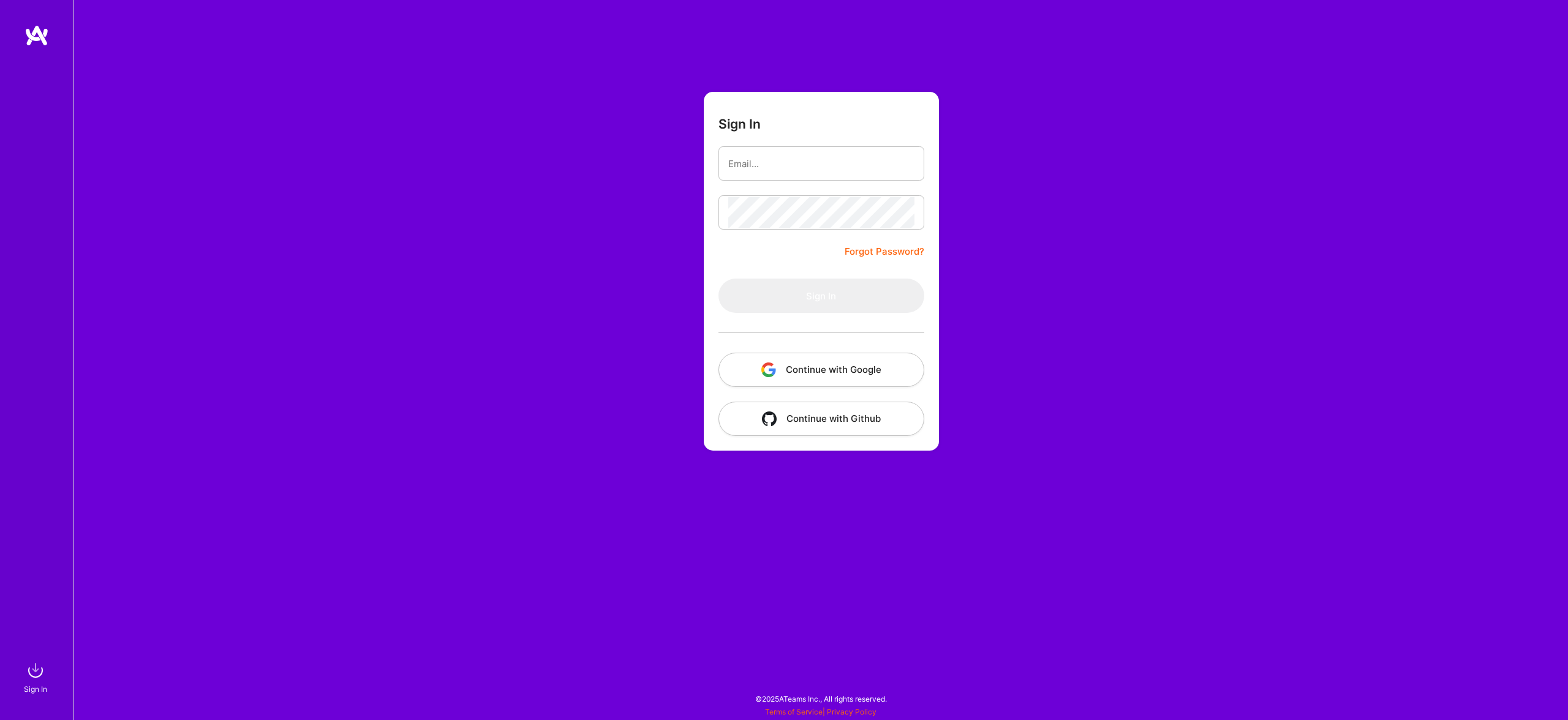
click at [833, 365] on button "Continue with Google" at bounding box center [821, 369] width 206 height 35
click at [798, 347] on div at bounding box center [821, 333] width 206 height 40
click at [814, 364] on button "Continue with Google" at bounding box center [821, 369] width 206 height 35
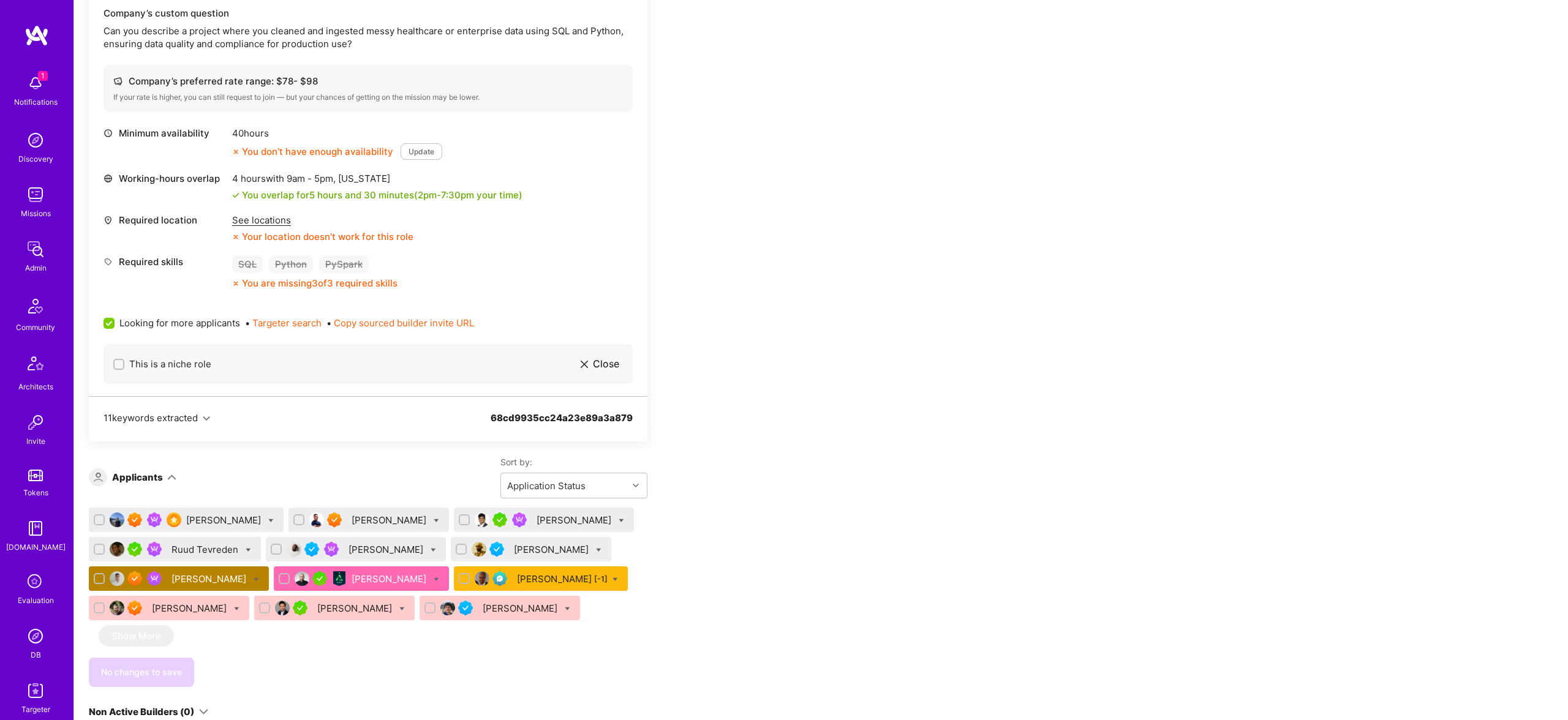
scroll to position [444, 0]
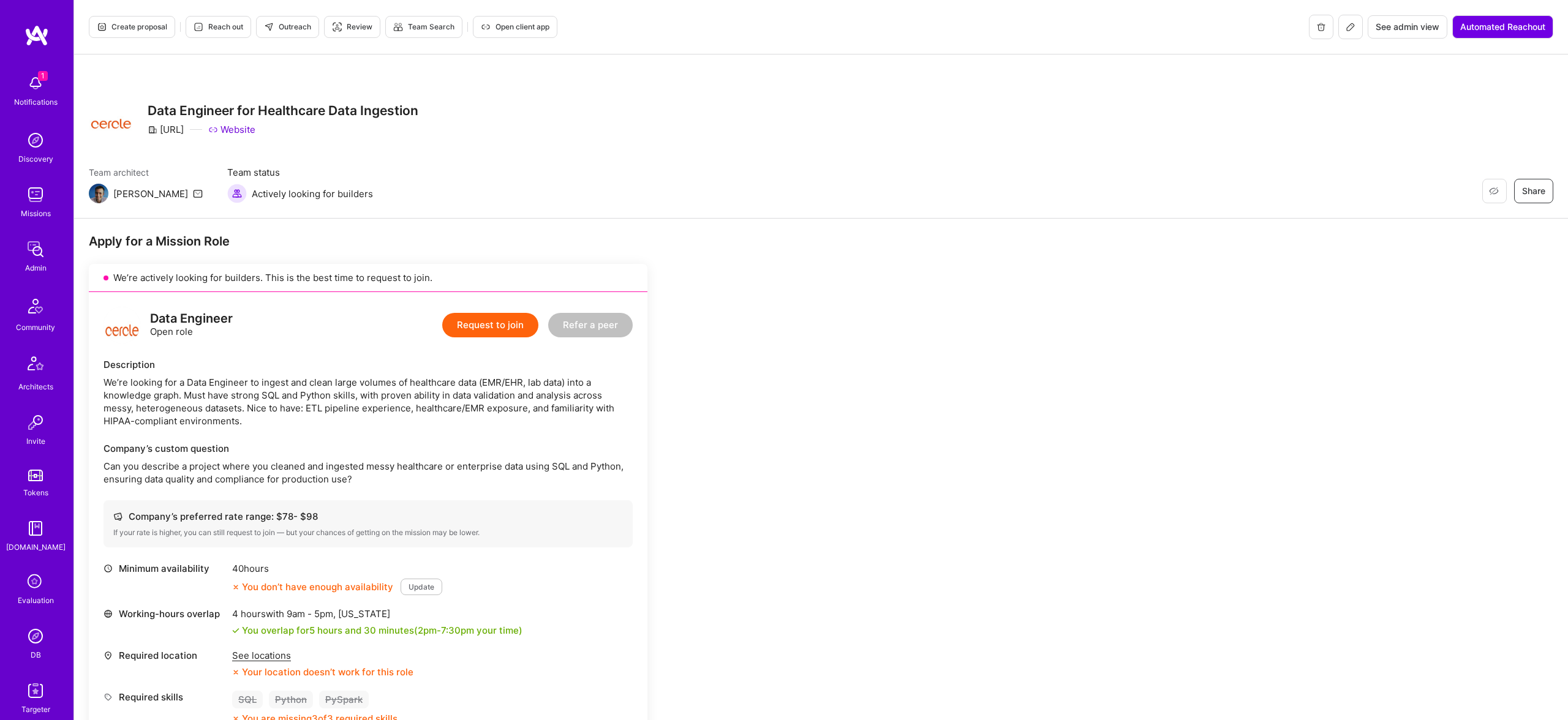
click at [175, 128] on div "Cercle.ai" at bounding box center [166, 129] width 36 height 13
copy div "Cercle"
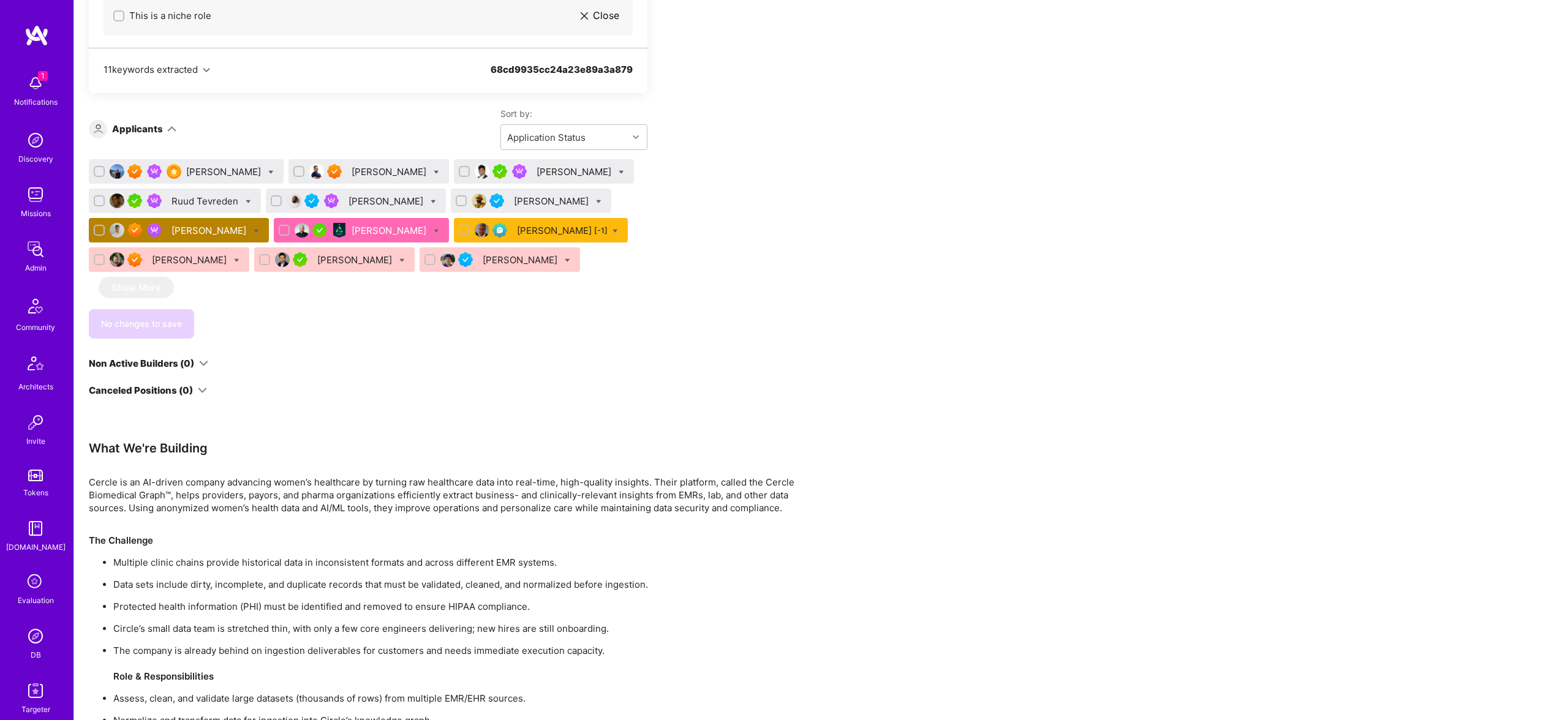
scroll to position [762, 0]
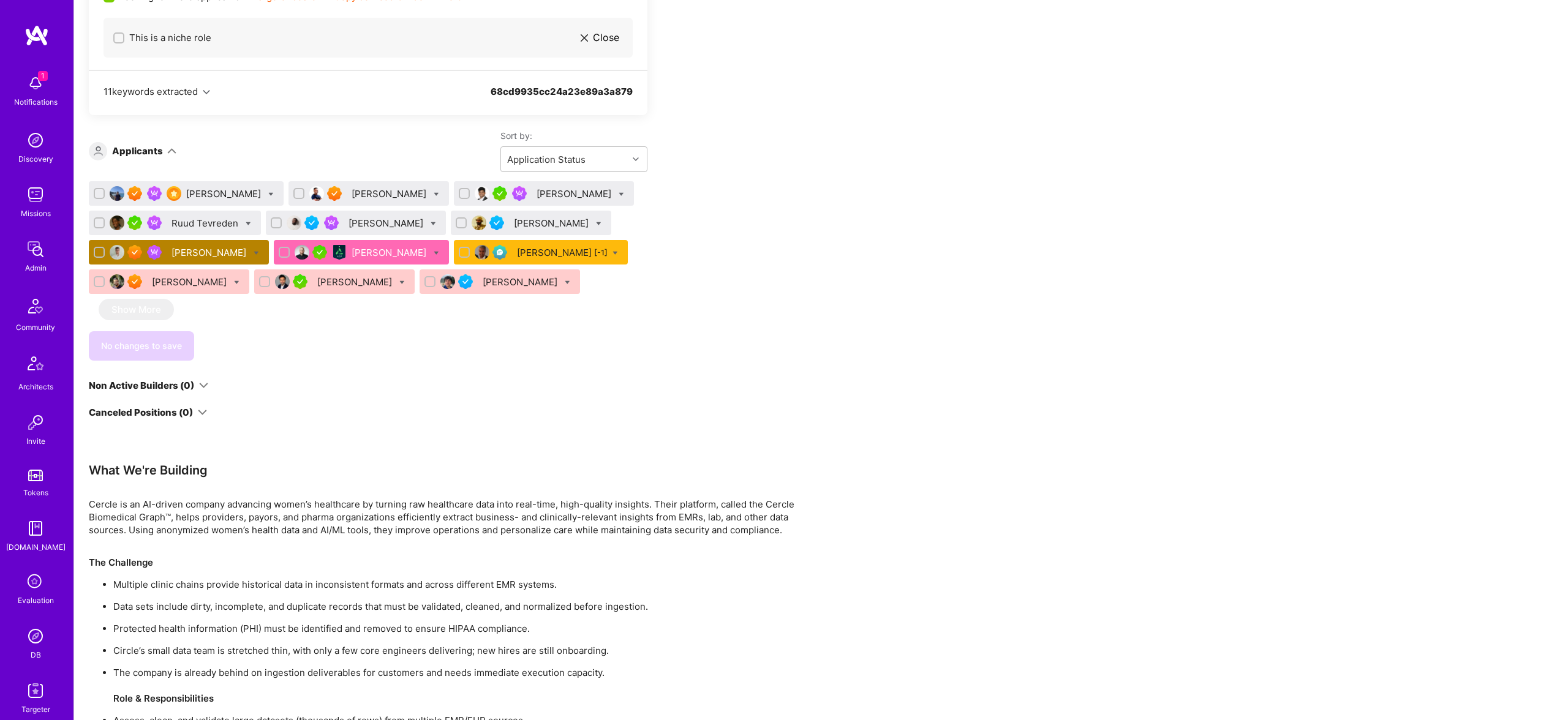
click at [356, 193] on div "Malith Ranaweera" at bounding box center [391, 194] width 78 height 13
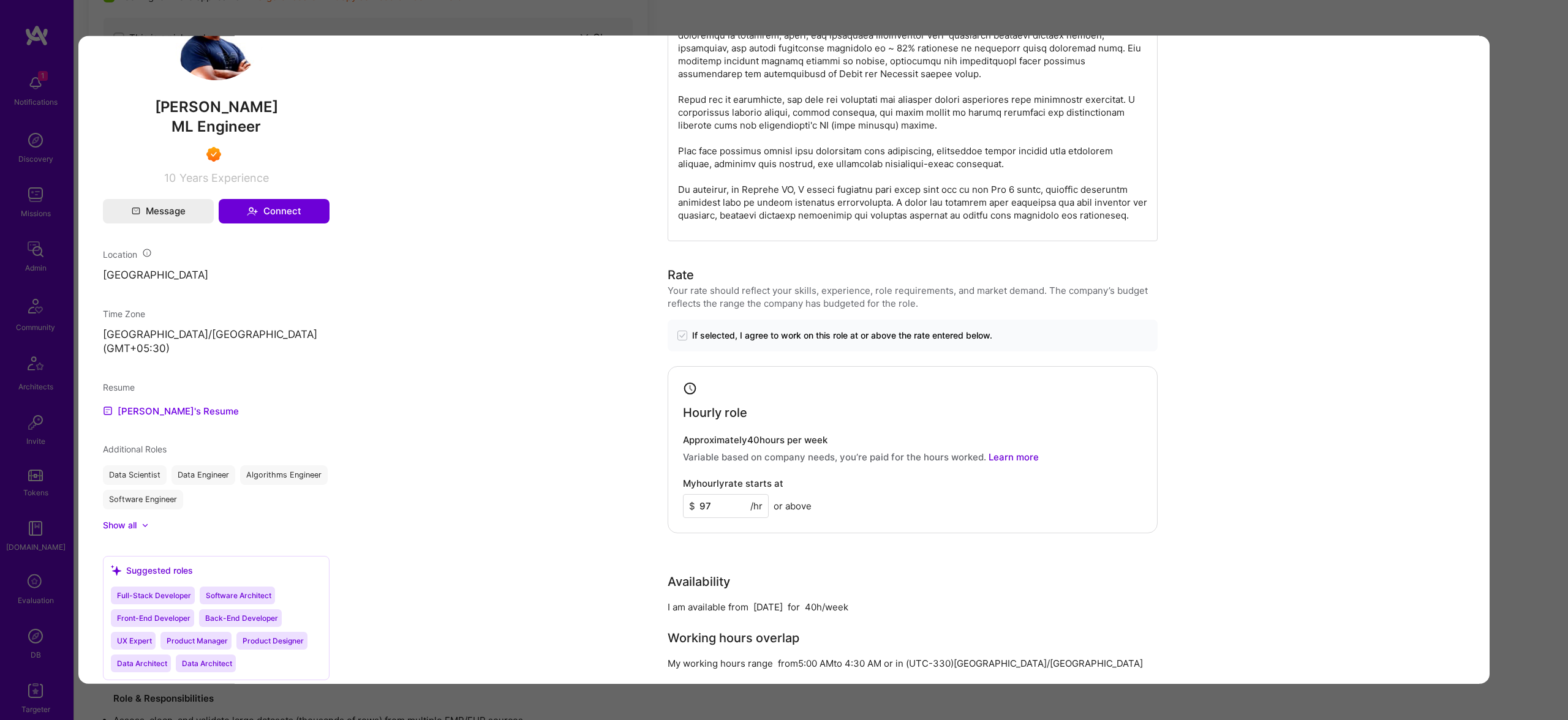
scroll to position [764, 0]
click at [154, 412] on link "Malith's Resume" at bounding box center [171, 412] width 136 height 15
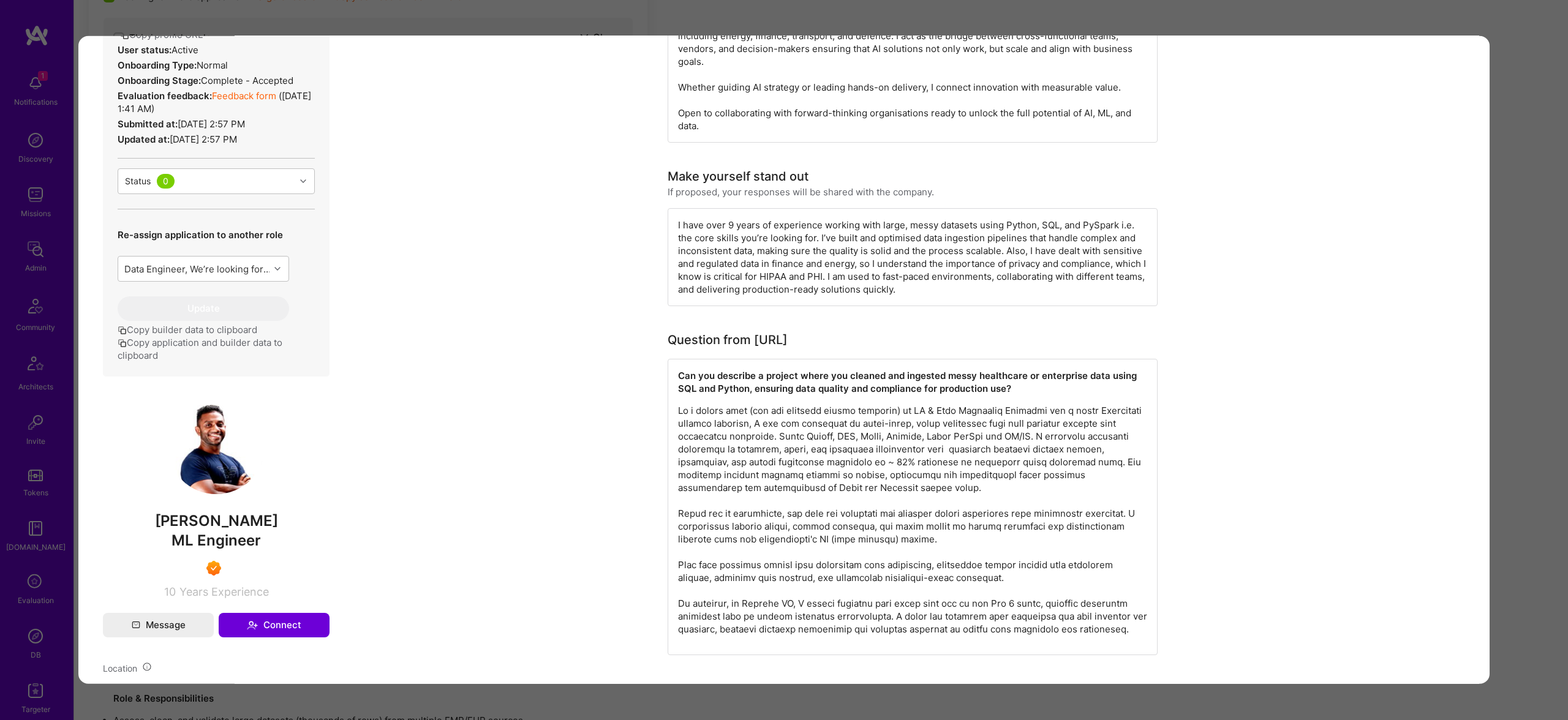
scroll to position [0, 0]
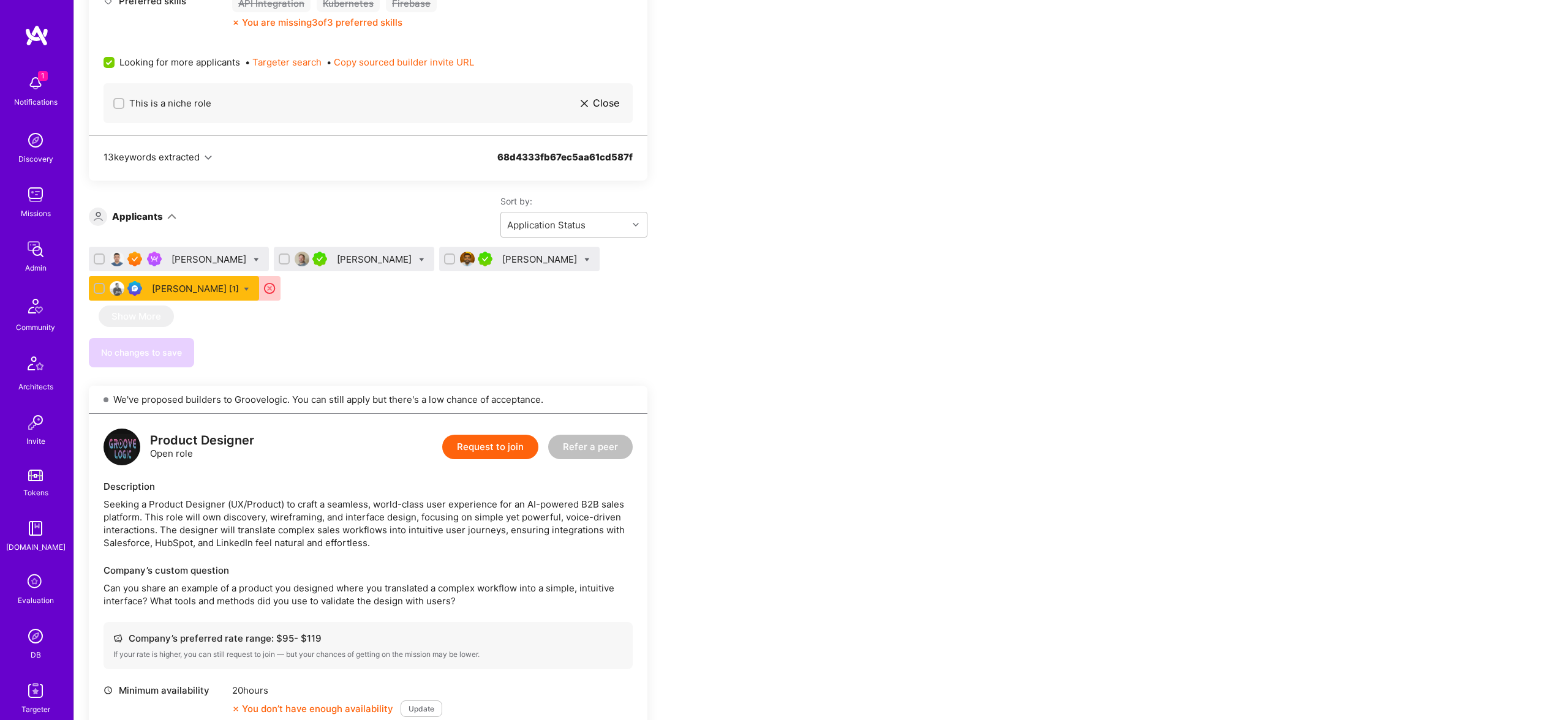
scroll to position [739, 0]
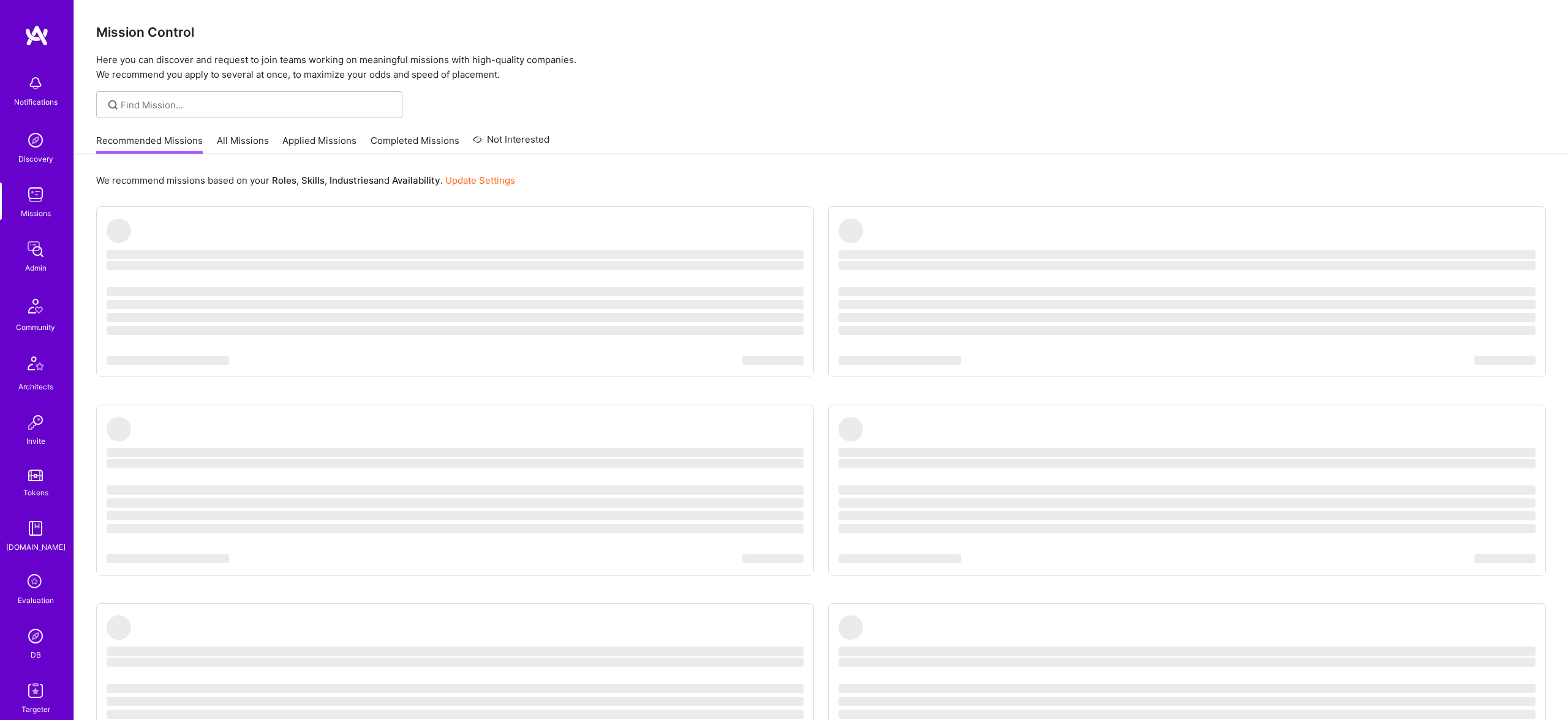
click at [35, 647] on img at bounding box center [35, 636] width 25 height 25
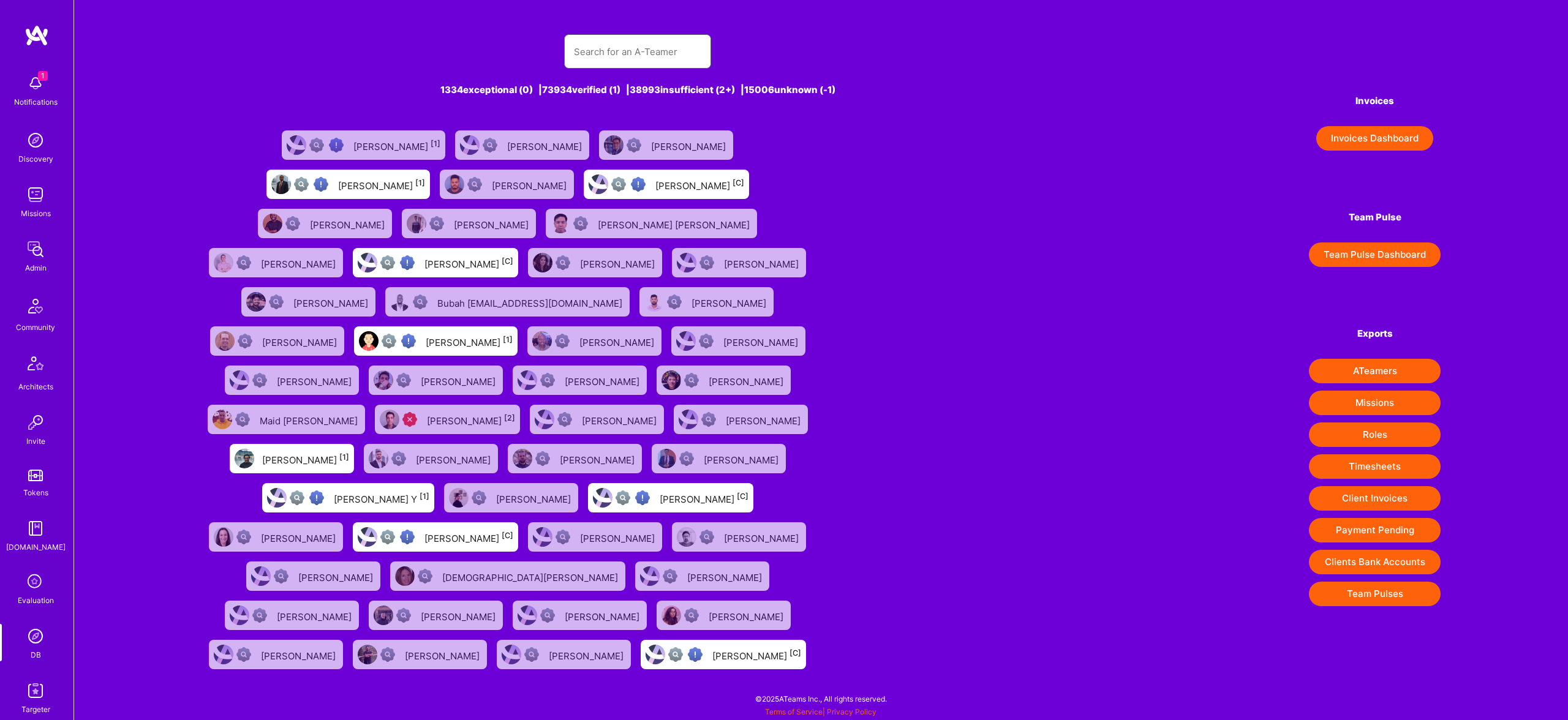
click at [662, 44] on input "text" at bounding box center [638, 51] width 127 height 31
paste input "Storni"
type input "Storni"
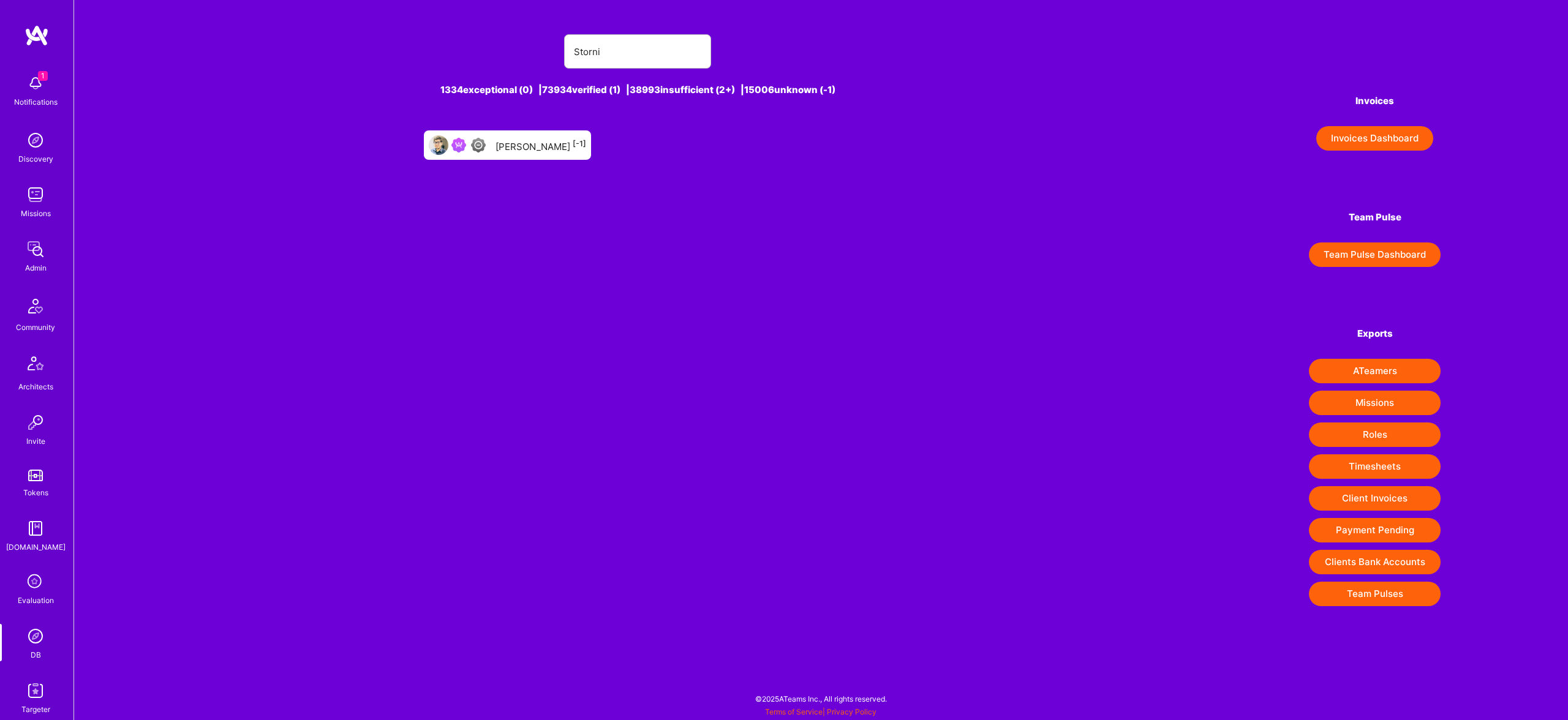
click at [518, 145] on div "Antonio Storni [-1]" at bounding box center [541, 145] width 90 height 16
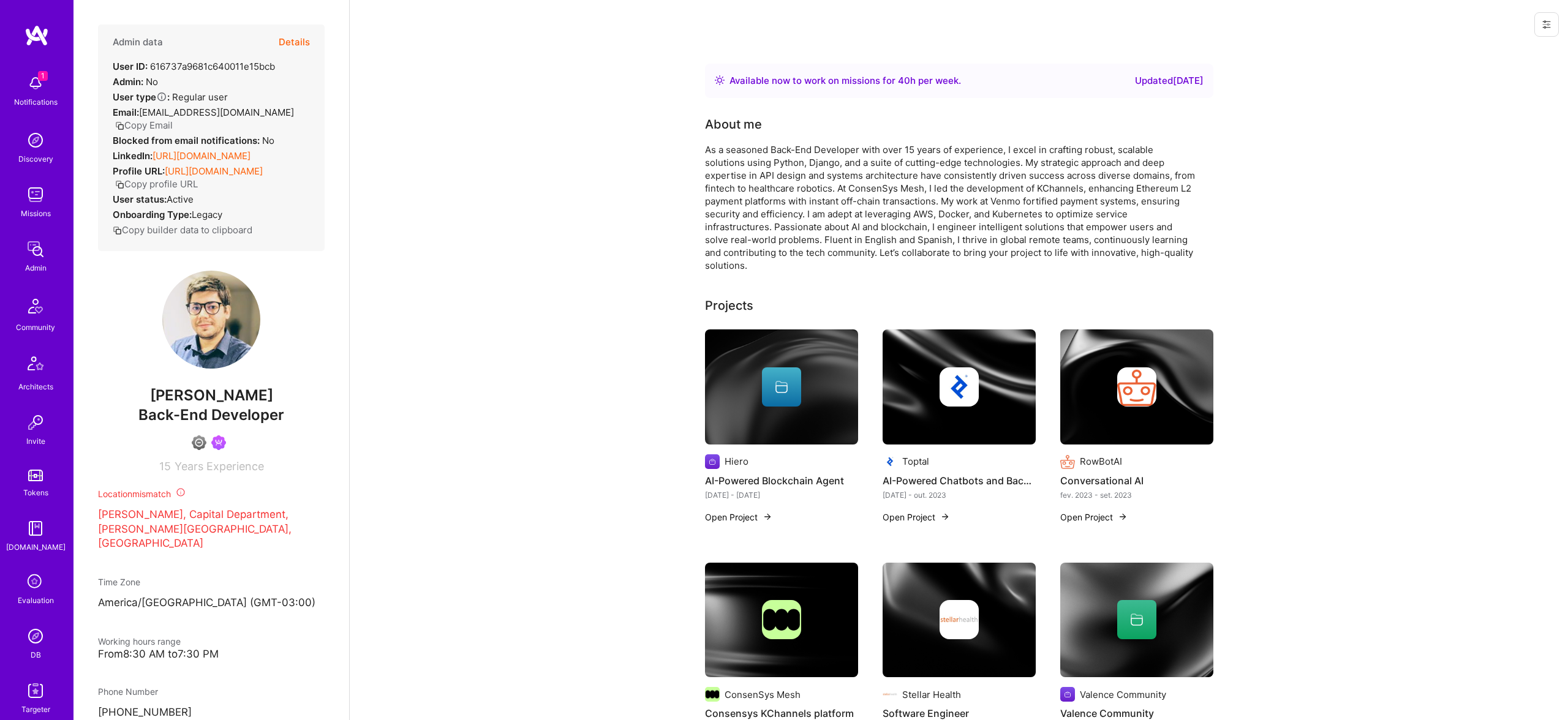
click at [285, 43] on button "Details" at bounding box center [293, 43] width 31 height 36
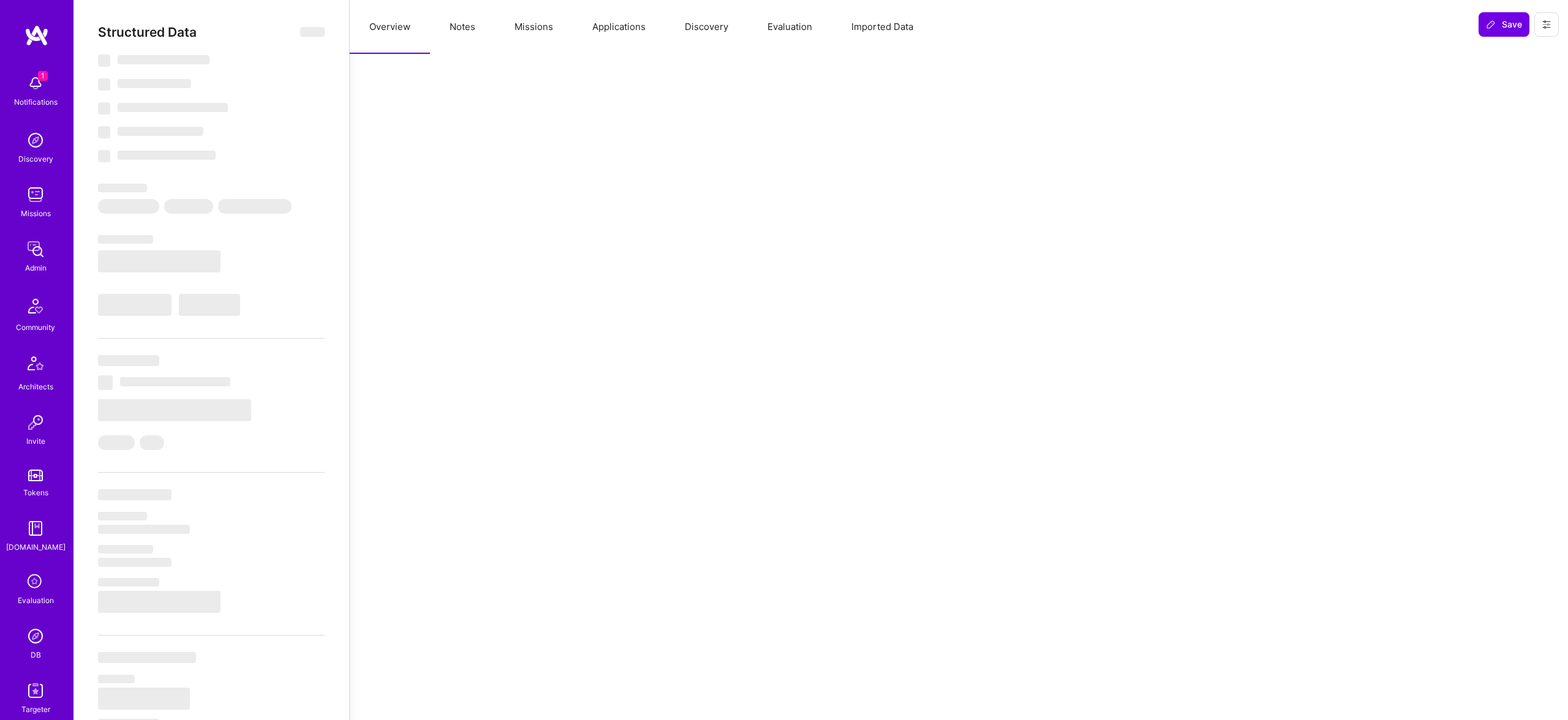
select select "Right Now"
select select "4"
select select "6"
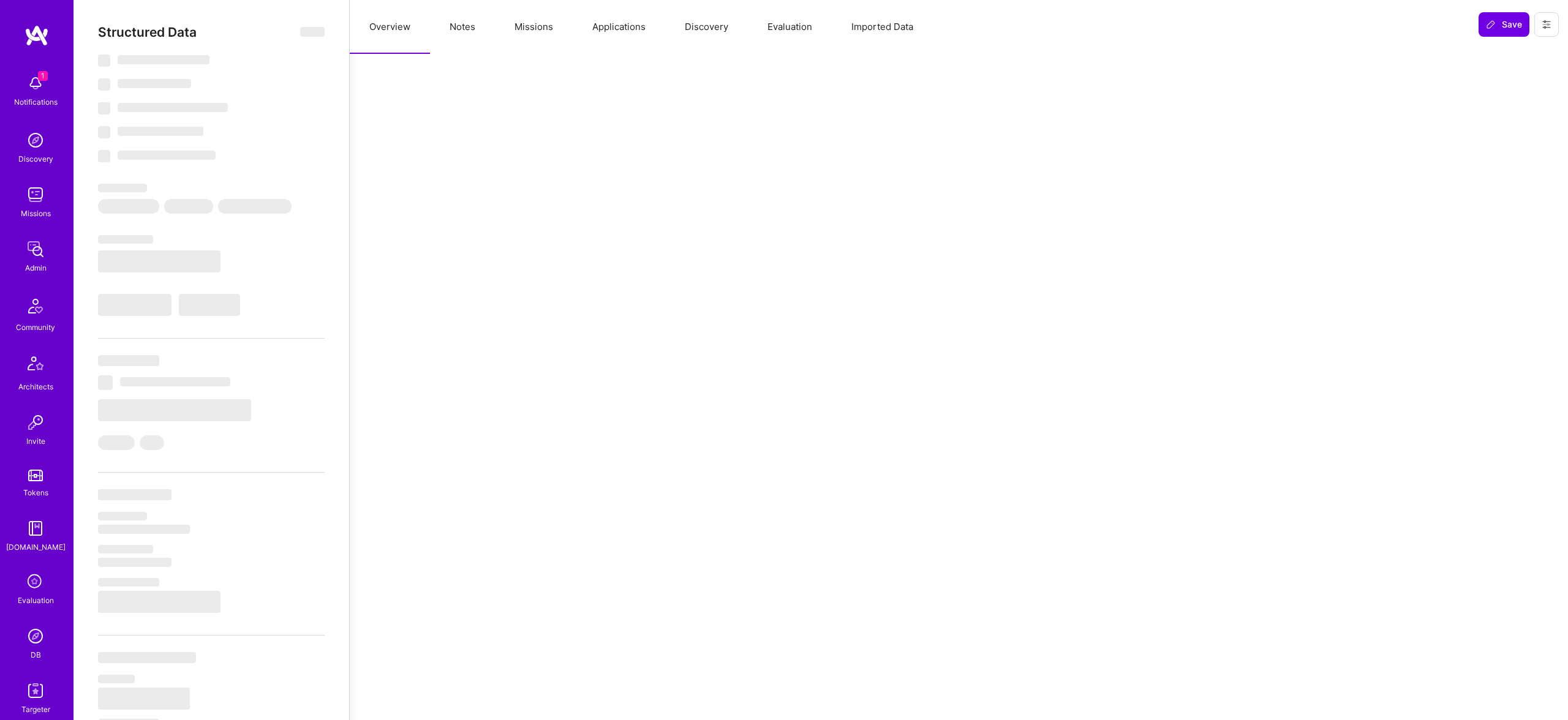
select select "AR"
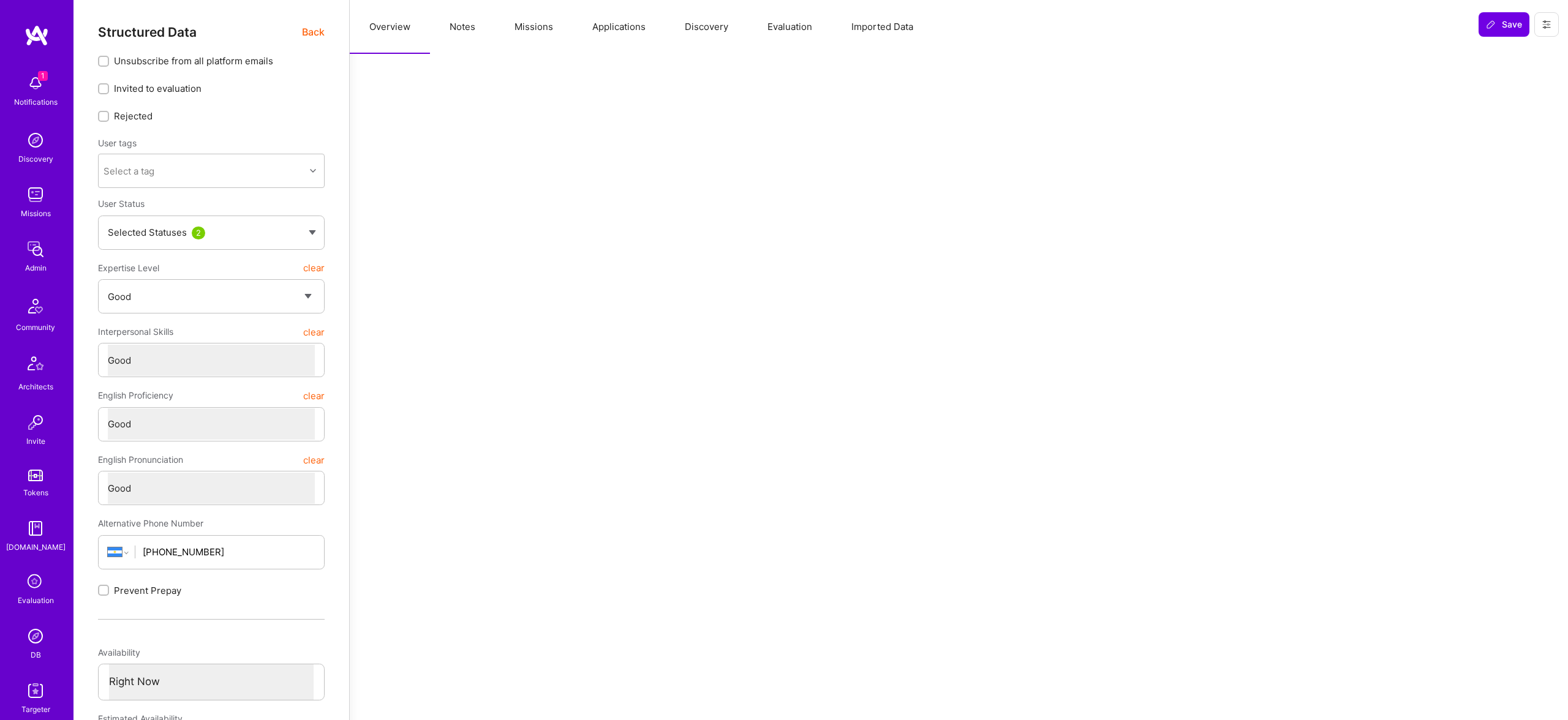
click at [534, 28] on button "Missions" at bounding box center [534, 27] width 78 height 54
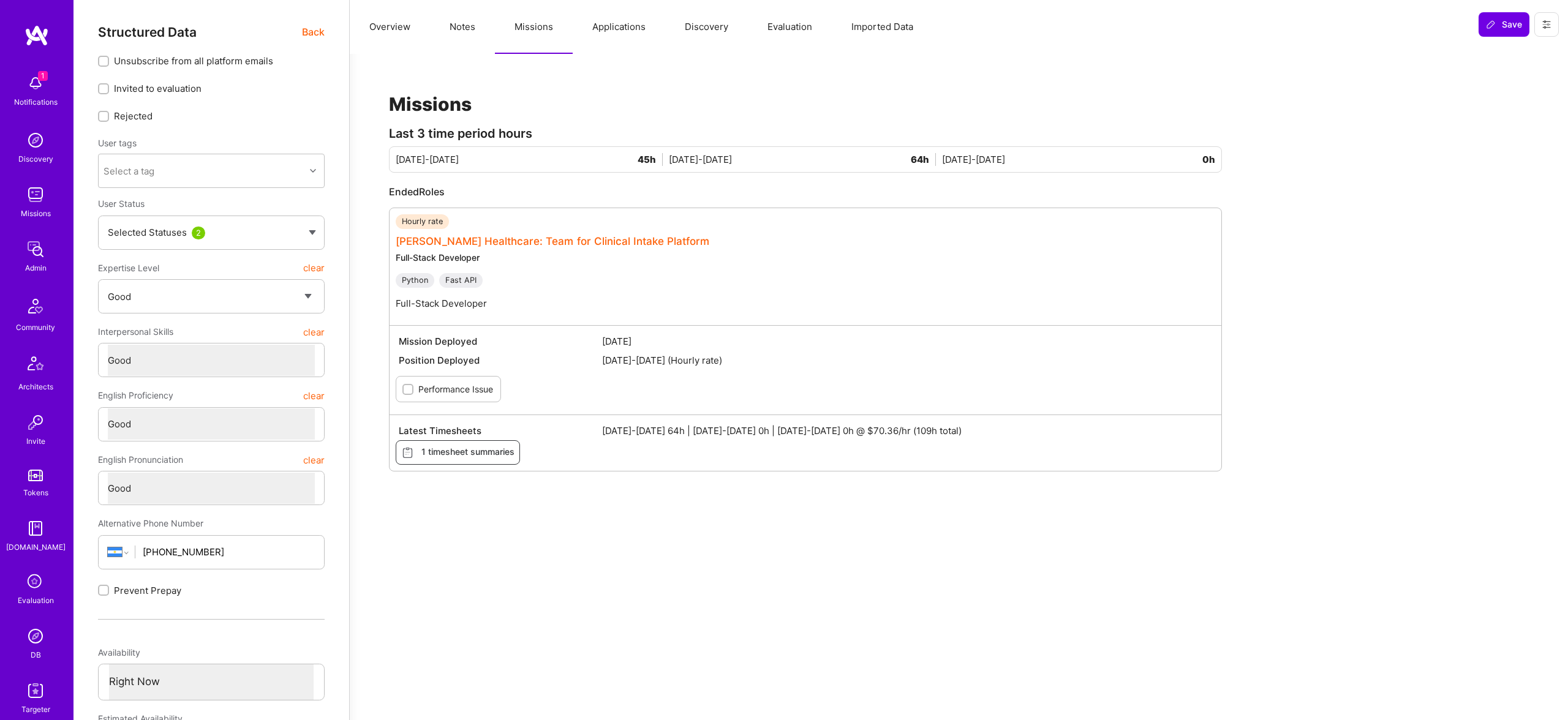
click at [554, 239] on link "Roger Healthcare: Team for Clinical Intake Platform" at bounding box center [552, 241] width 314 height 12
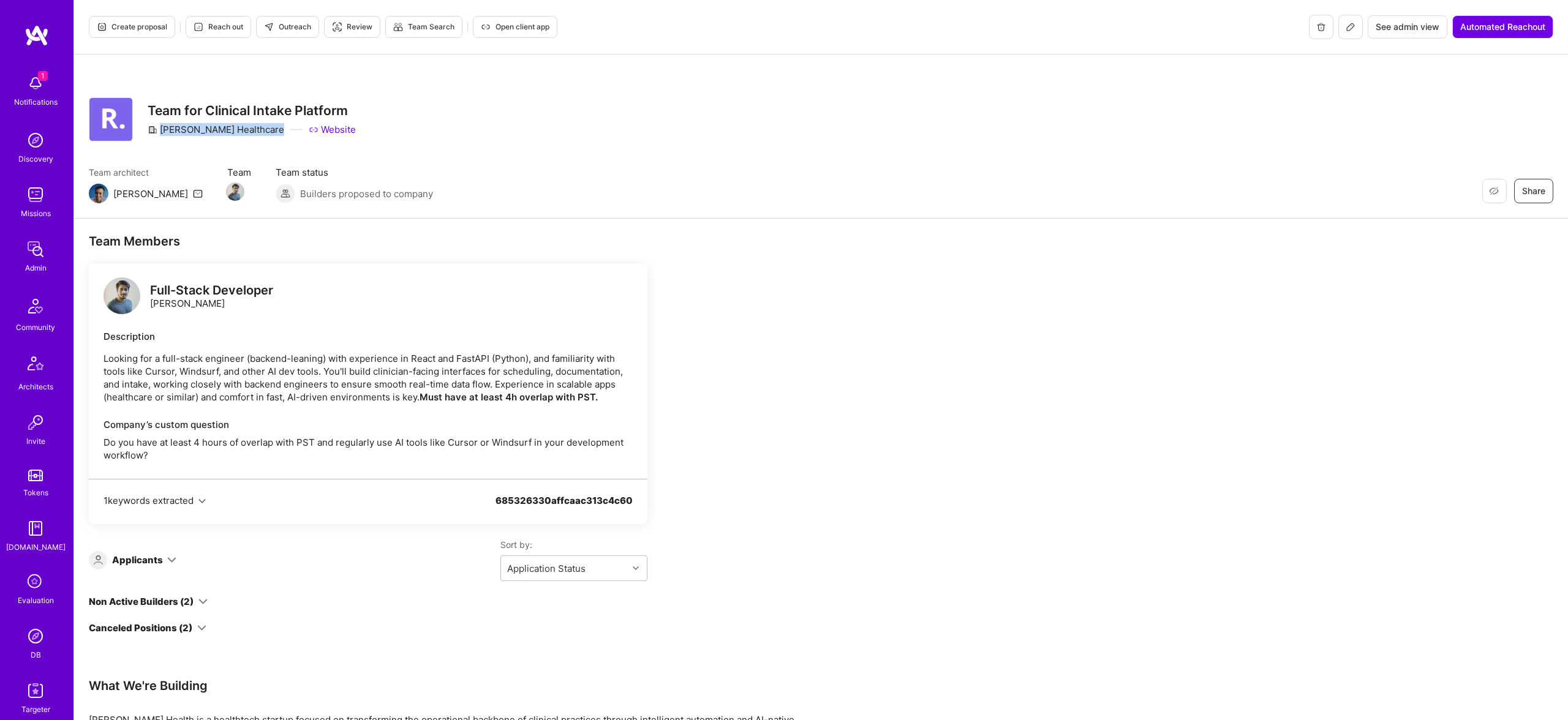
drag, startPoint x: 162, startPoint y: 127, endPoint x: 238, endPoint y: 132, distance: 76.2
click at [238, 132] on div "Roger Healthcare Website" at bounding box center [252, 129] width 209 height 13
copy div "[PERSON_NAME] Healthcare"
click at [36, 187] on img at bounding box center [35, 195] width 25 height 25
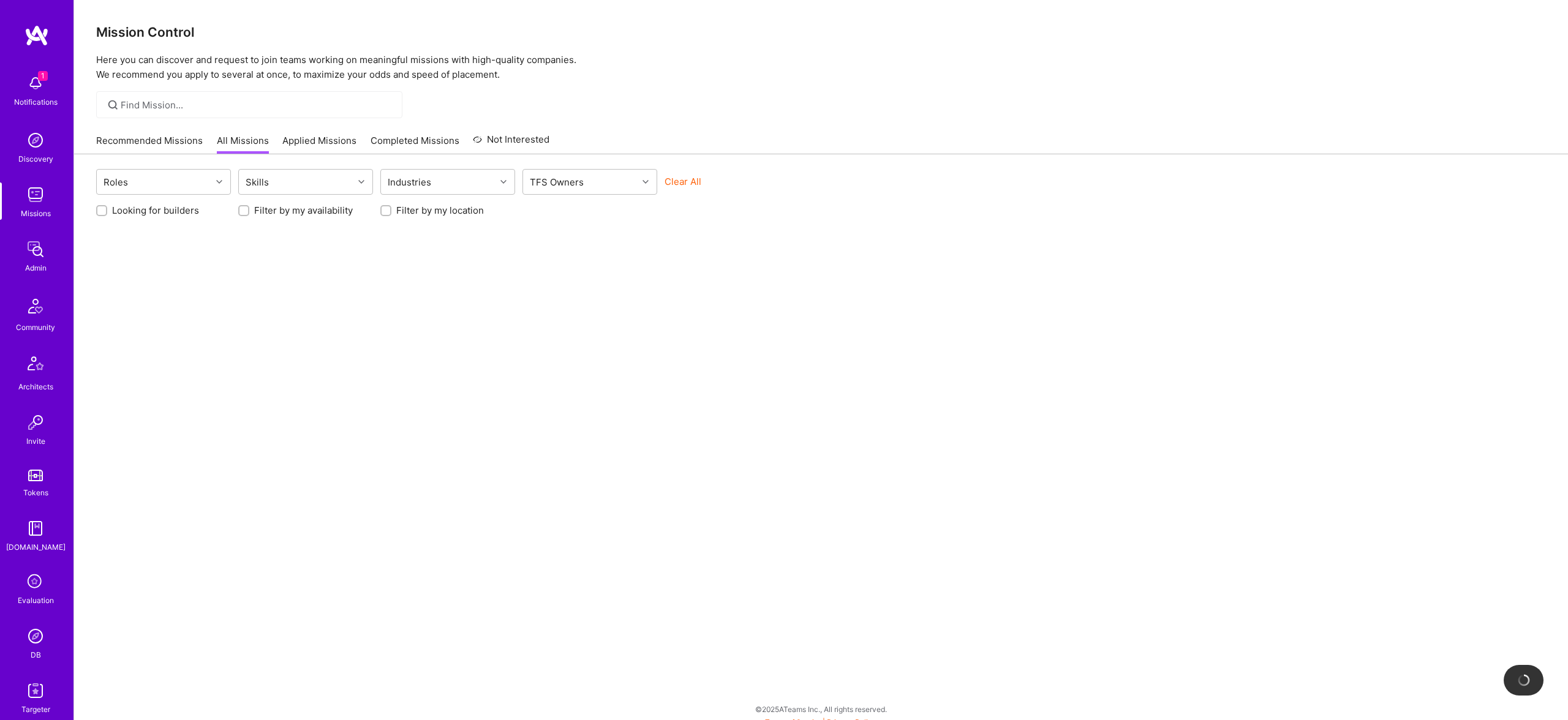
click at [298, 106] on div at bounding box center [249, 104] width 306 height 27
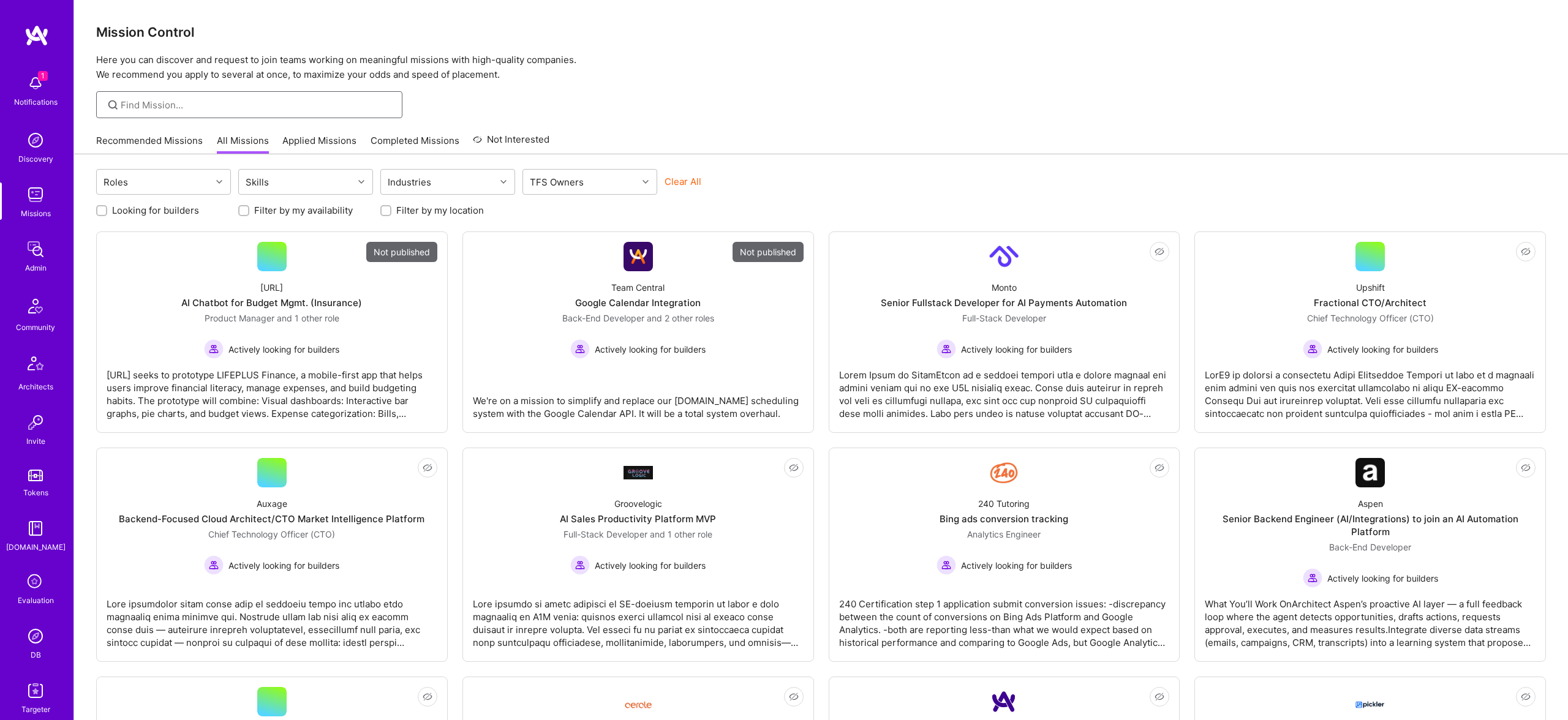
click at [226, 102] on input at bounding box center [256, 104] width 272 height 13
paste input "[PERSON_NAME] Healthcare"
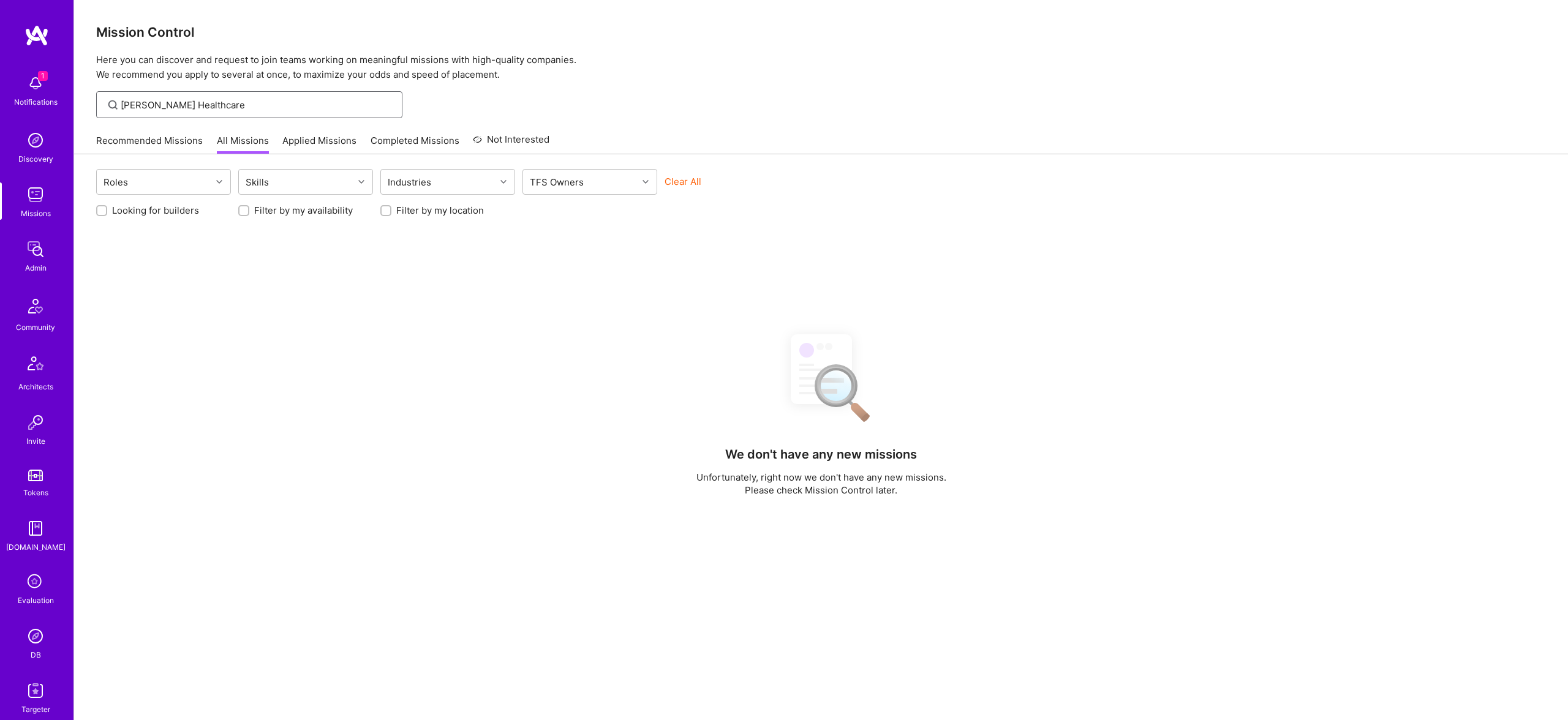
type input "[PERSON_NAME] Healthcare"
click at [28, 258] on img at bounding box center [35, 249] width 25 height 25
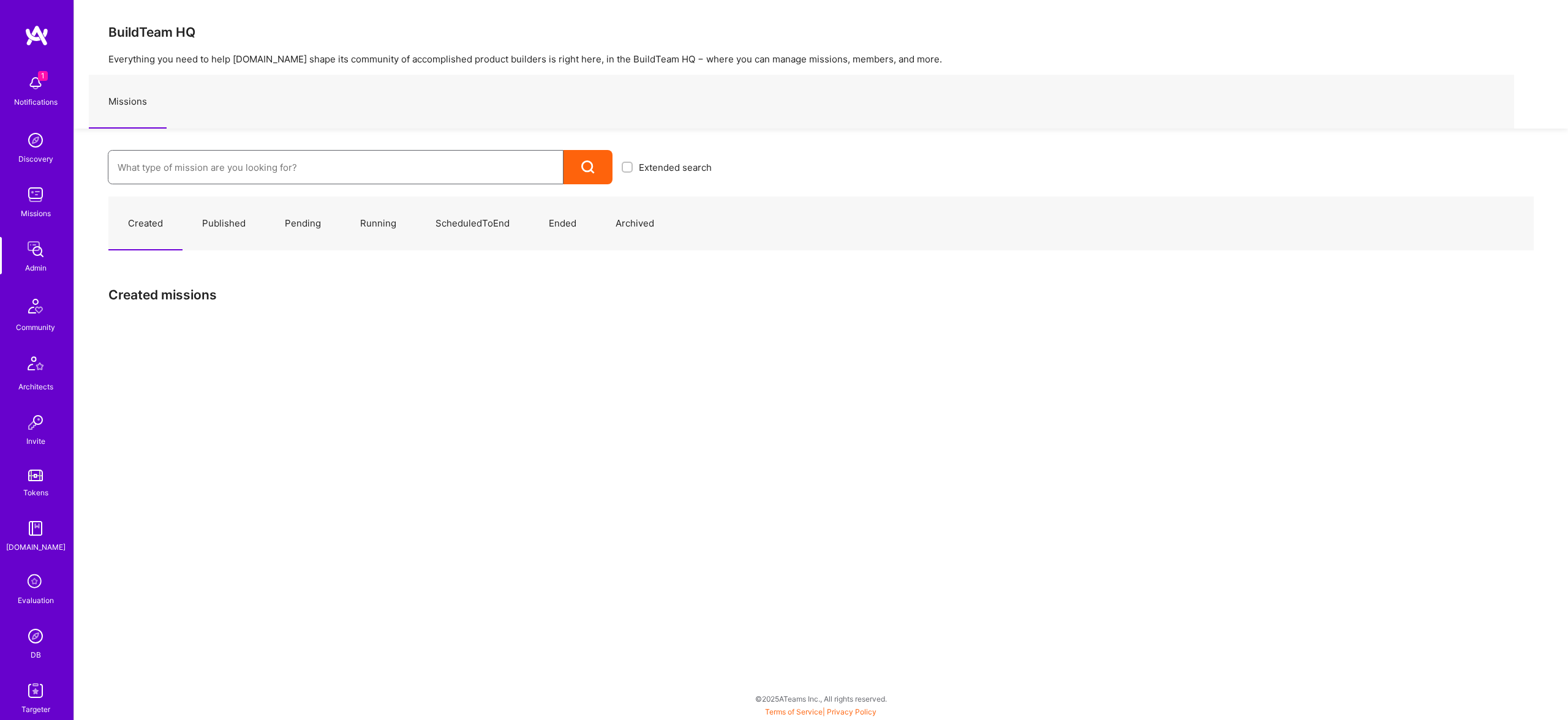
click at [259, 152] on input at bounding box center [335, 167] width 436 height 31
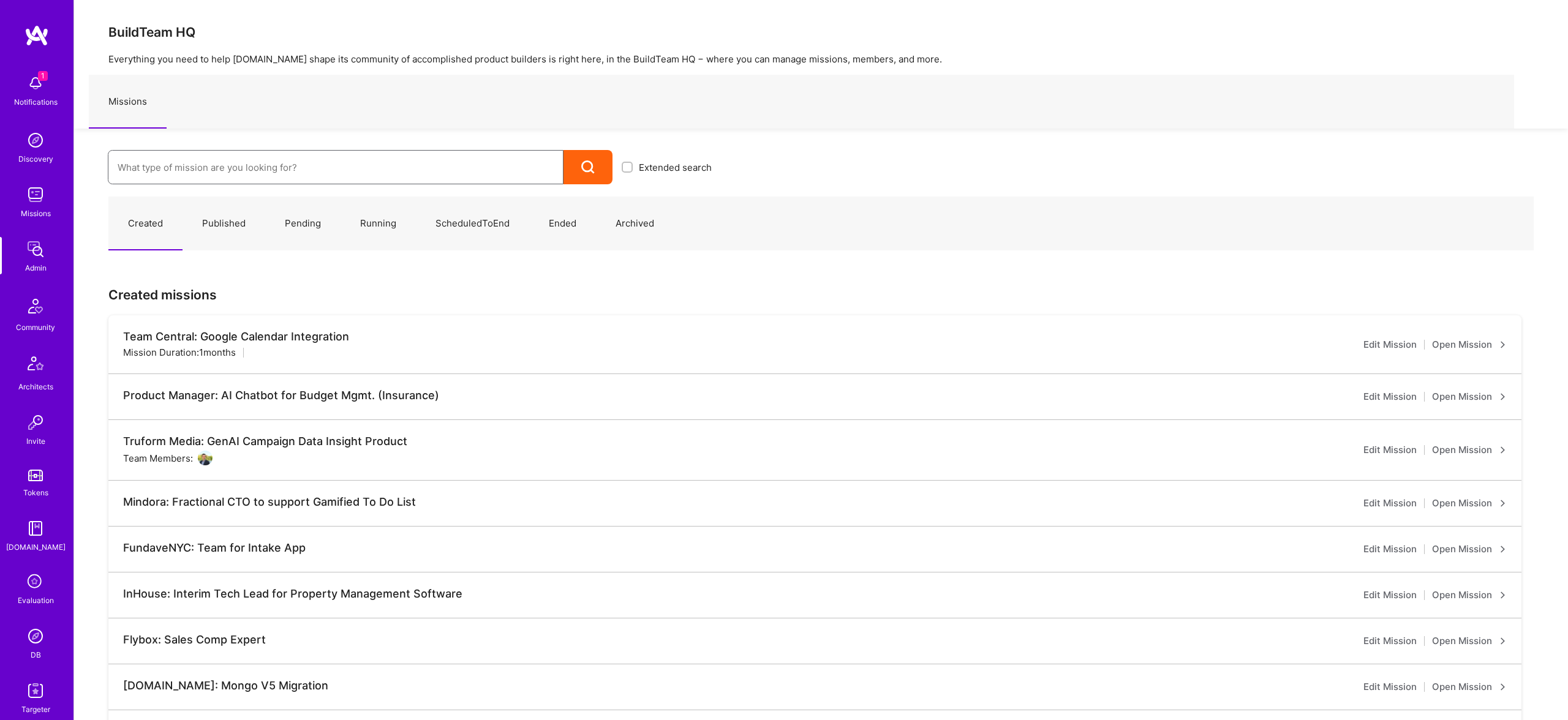
paste input "[PERSON_NAME] Healthcare"
type input "[PERSON_NAME] Healthcare"
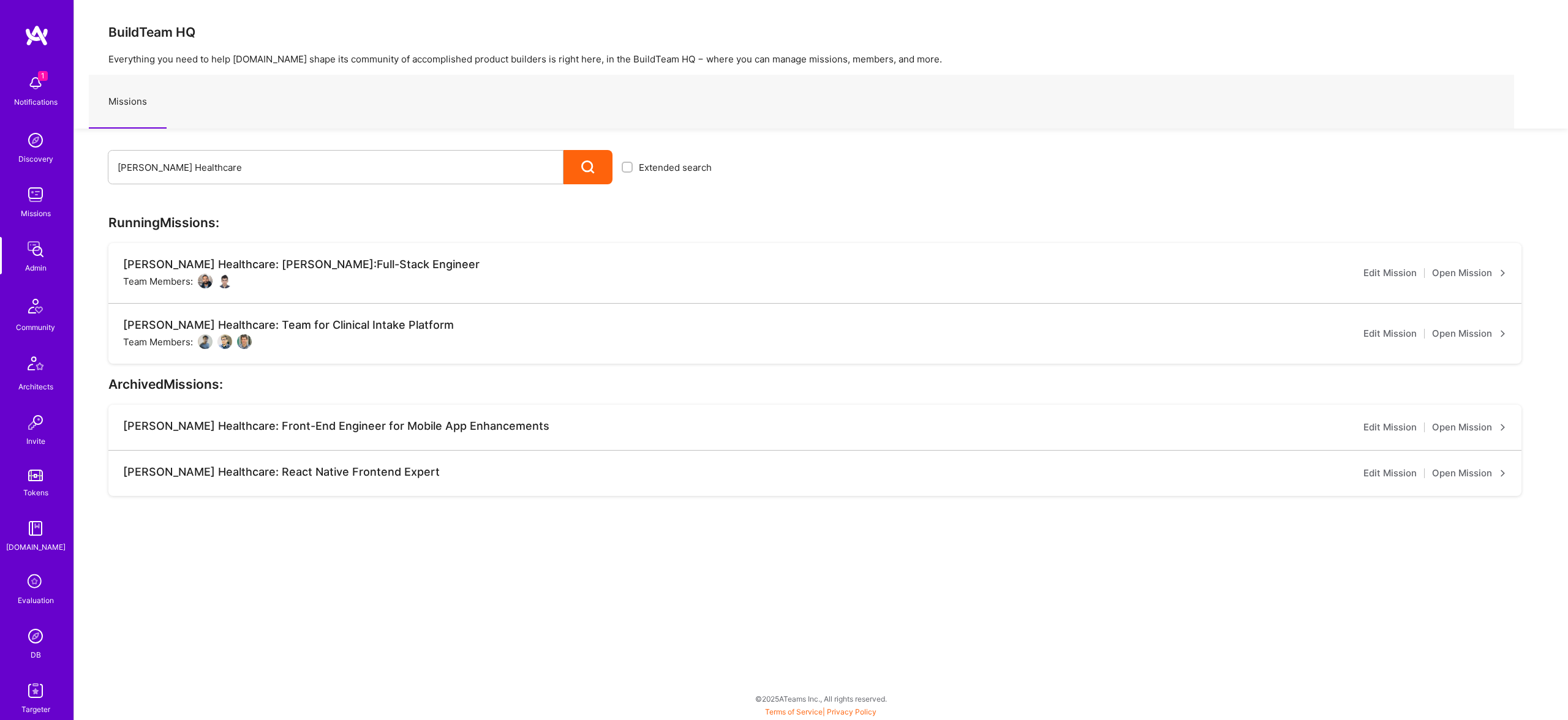
click at [1460, 272] on link "Open Mission" at bounding box center [1469, 273] width 75 height 15
click at [1469, 335] on link "Open Mission" at bounding box center [1469, 334] width 75 height 15
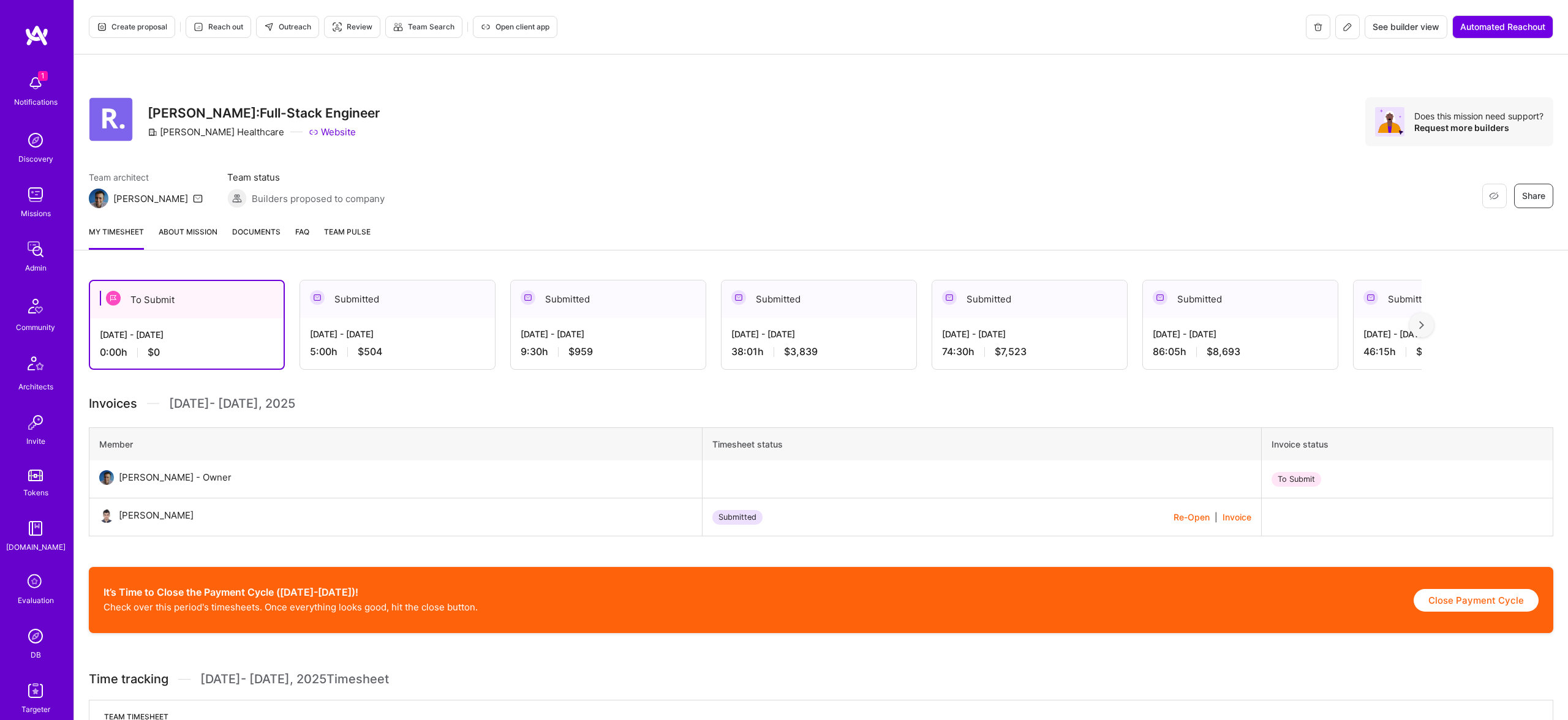
click at [180, 230] on link "About Mission" at bounding box center [188, 237] width 59 height 25
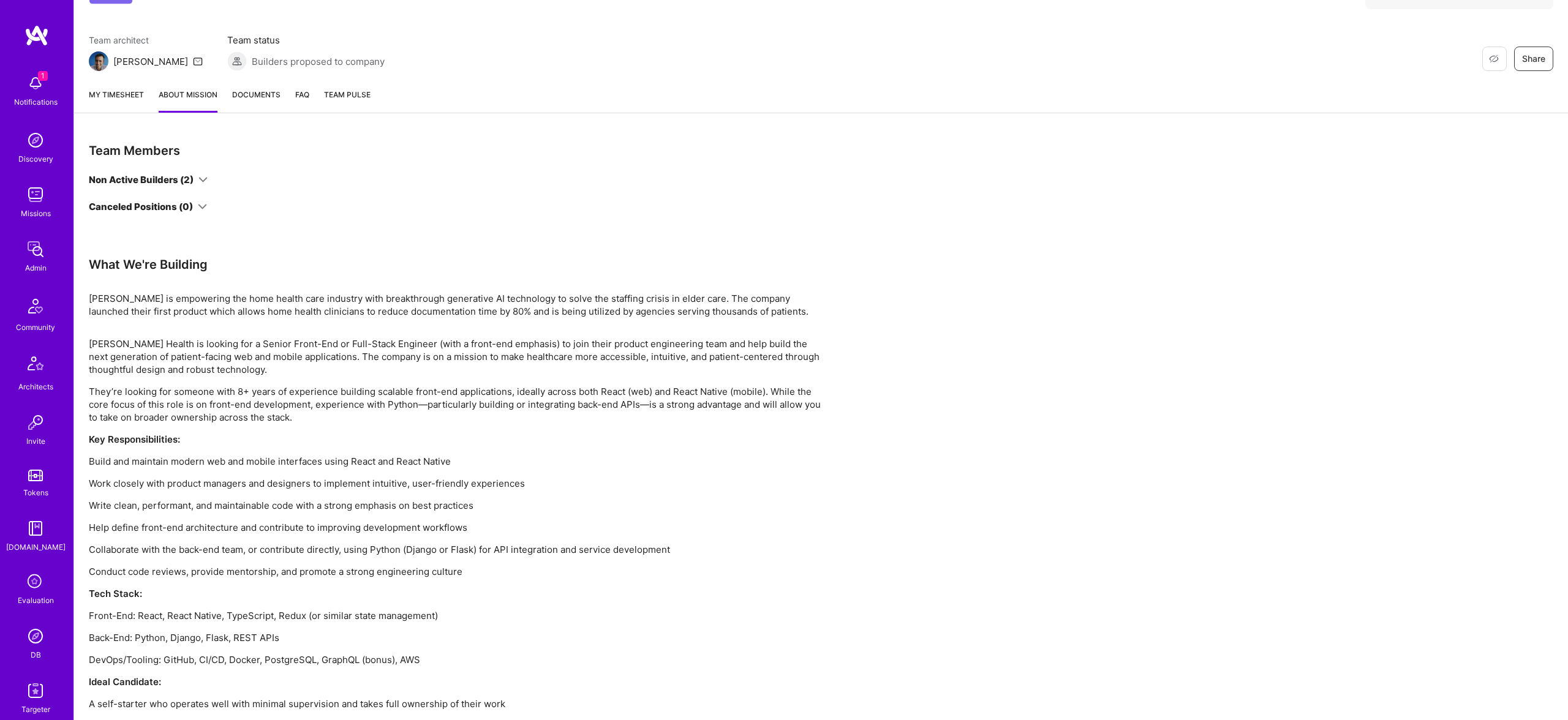
scroll to position [122, 0]
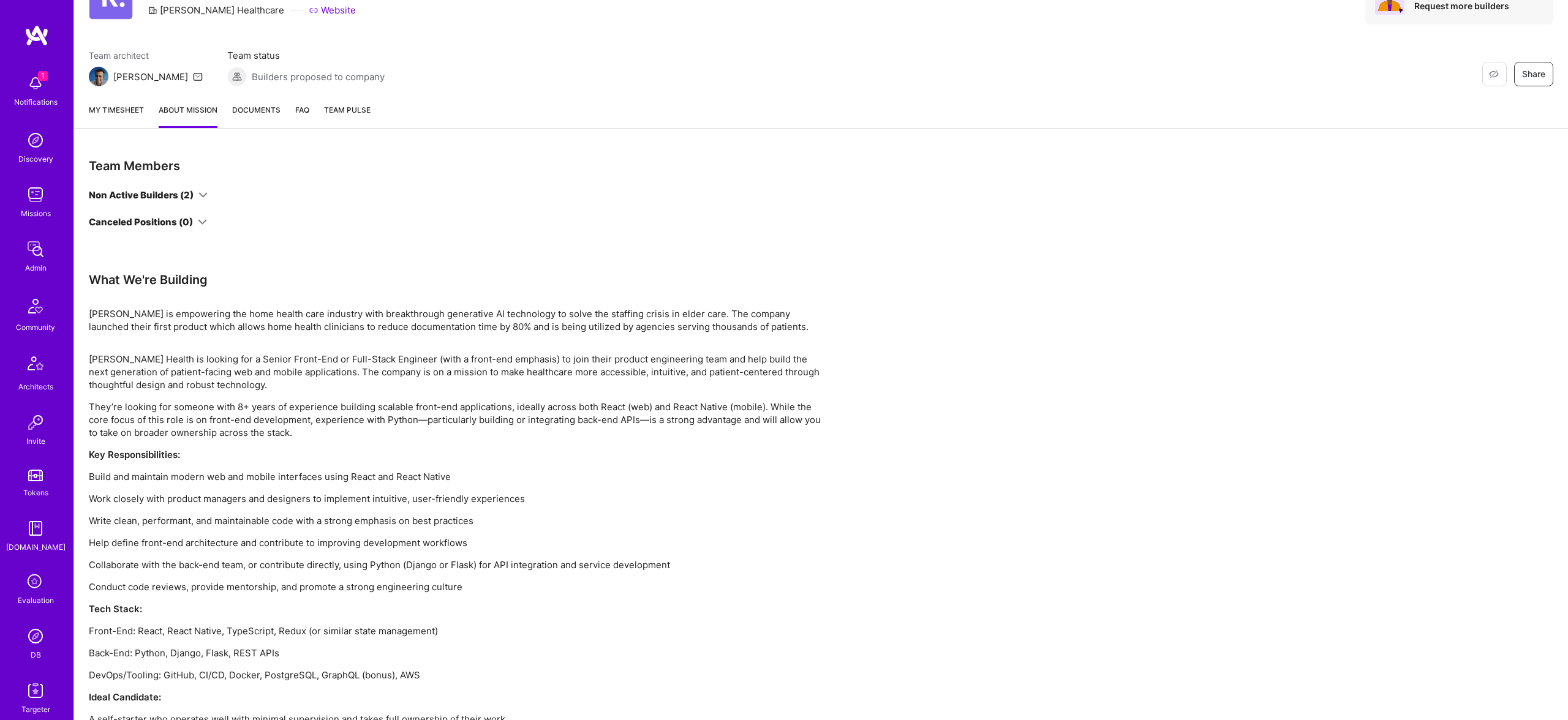
click at [194, 194] on div "Non Active Builders (2)" at bounding box center [140, 195] width 104 height 13
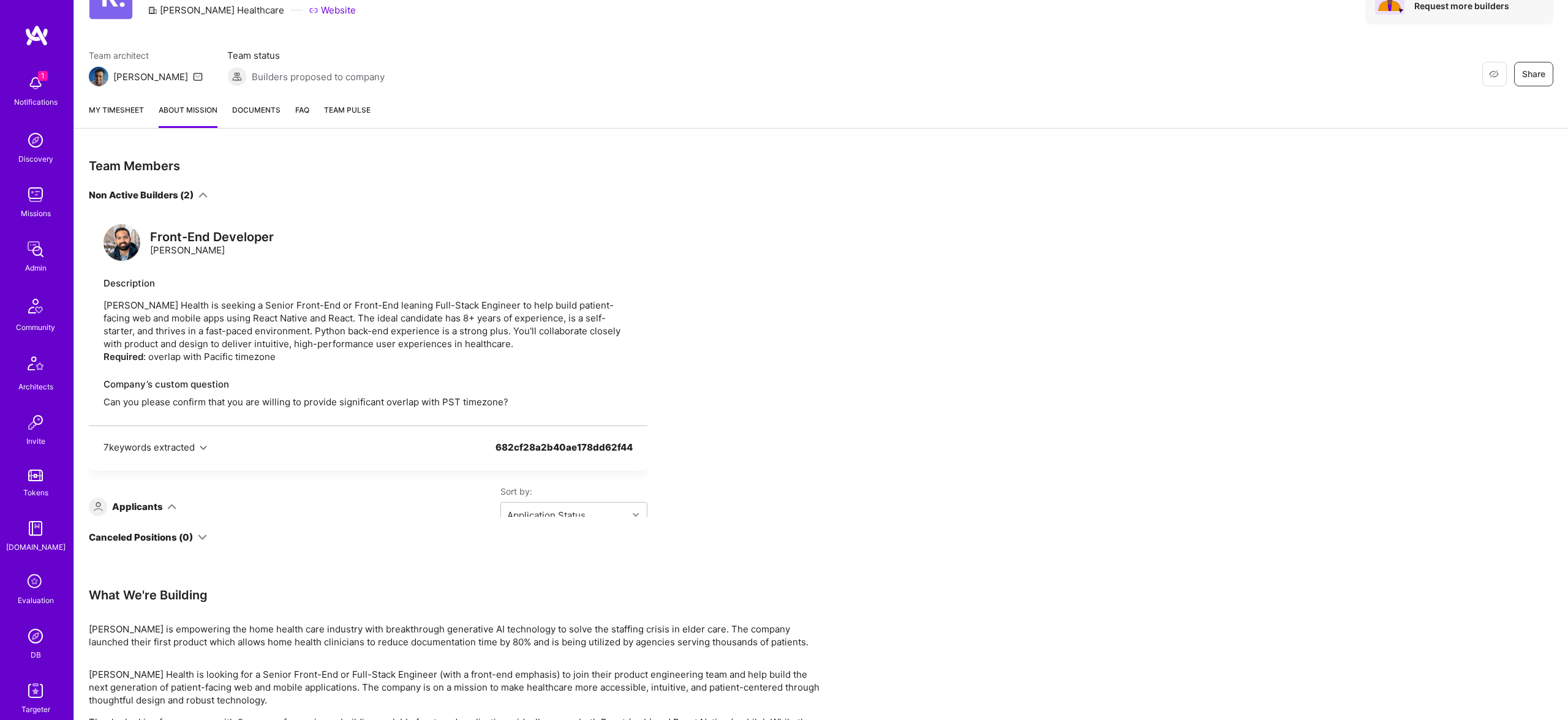
scroll to position [0, 0]
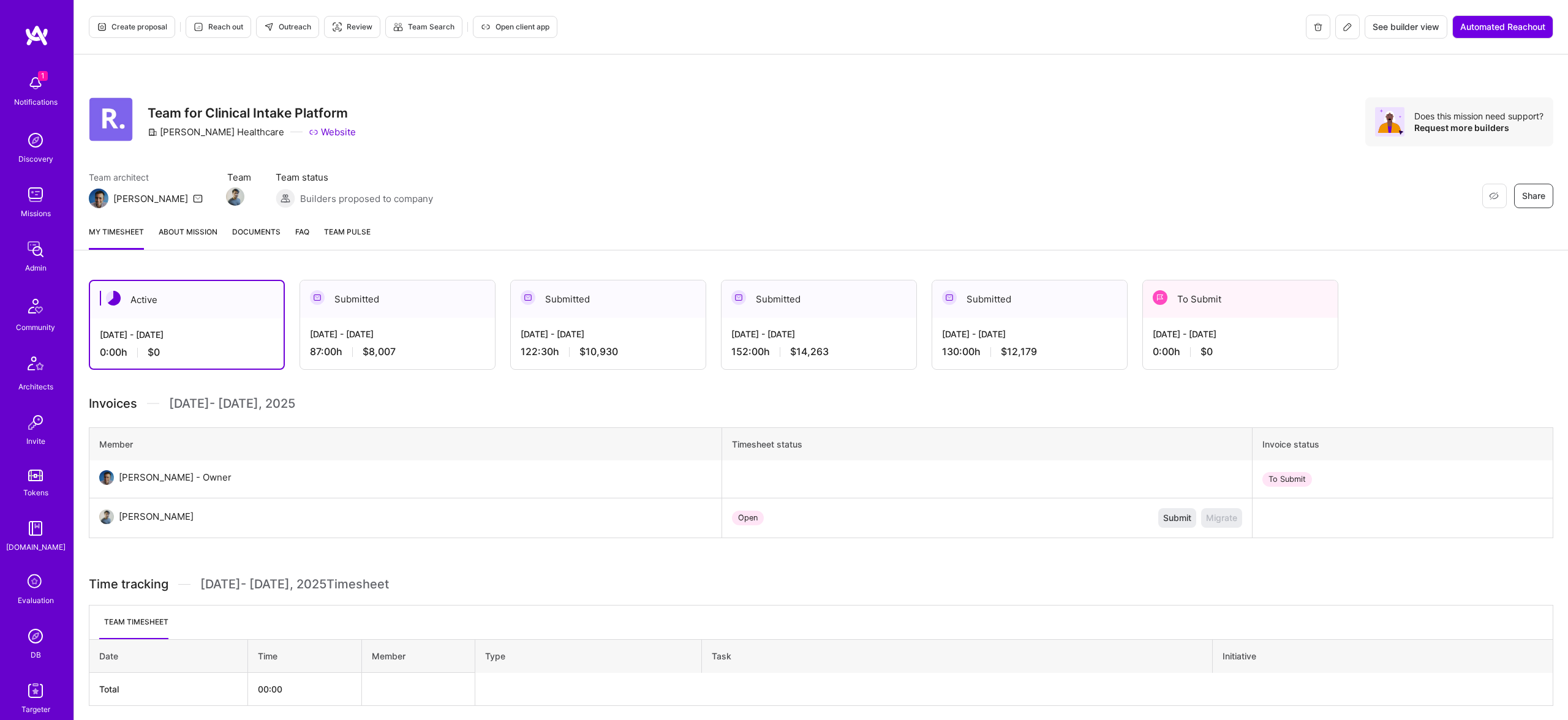
click at [175, 238] on link "About Mission" at bounding box center [188, 237] width 59 height 25
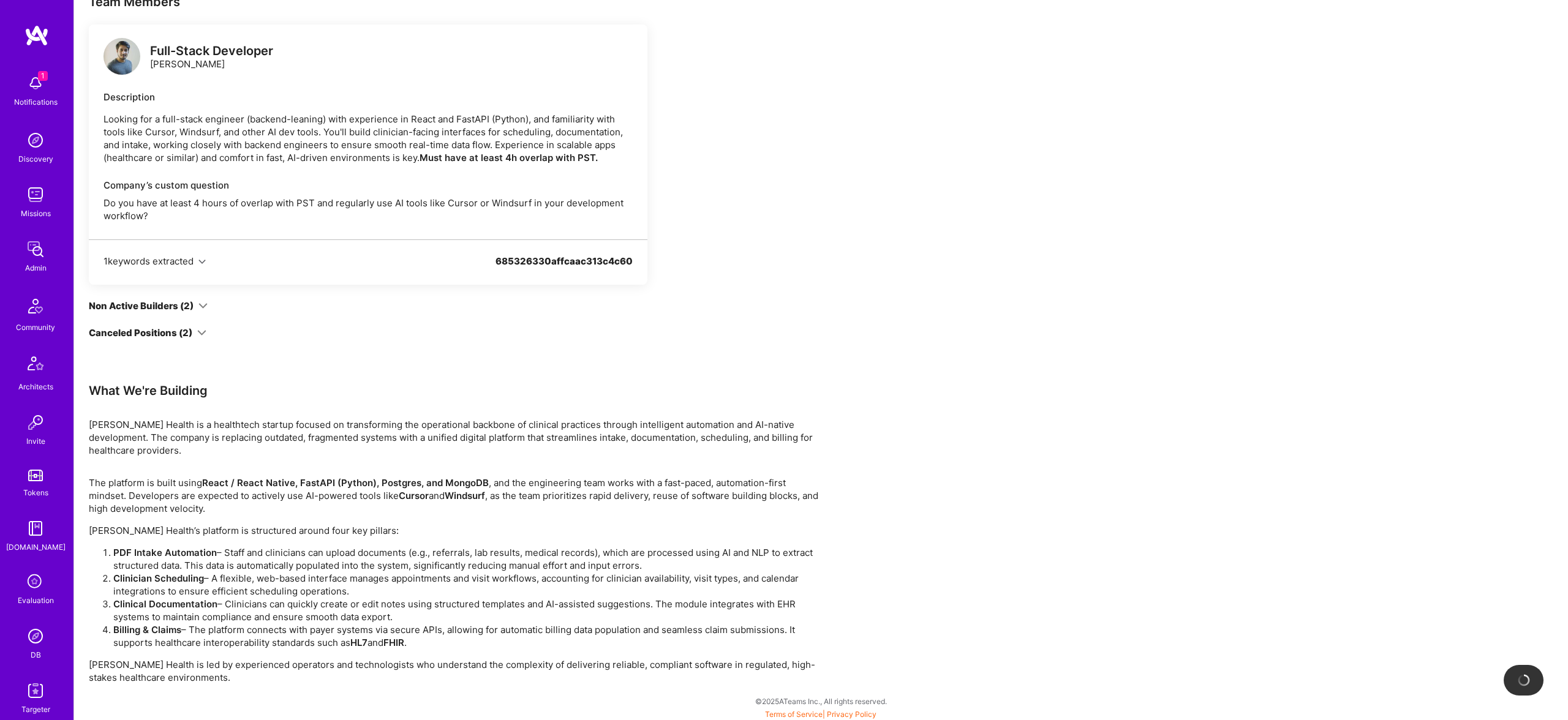
scroll to position [288, 0]
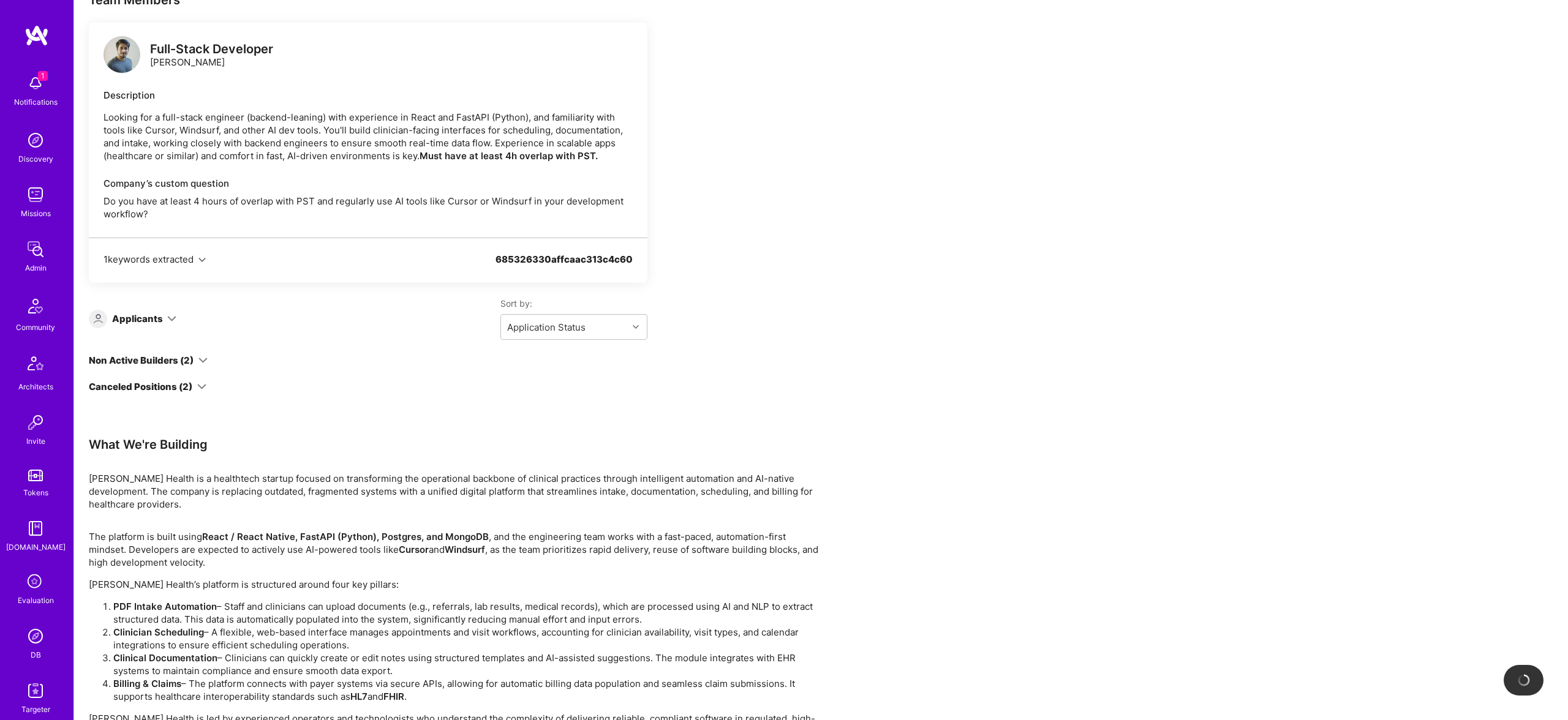
click at [201, 301] on div "Sort by: Application Status" at bounding box center [412, 319] width 471 height 43
click at [182, 369] on div "Full-Stack Developer Rishav Anand Description Looking for a full-stack engineer…" at bounding box center [368, 208] width 558 height 370
click at [194, 361] on div "Non Active Builders (2)" at bounding box center [148, 360] width 119 height 13
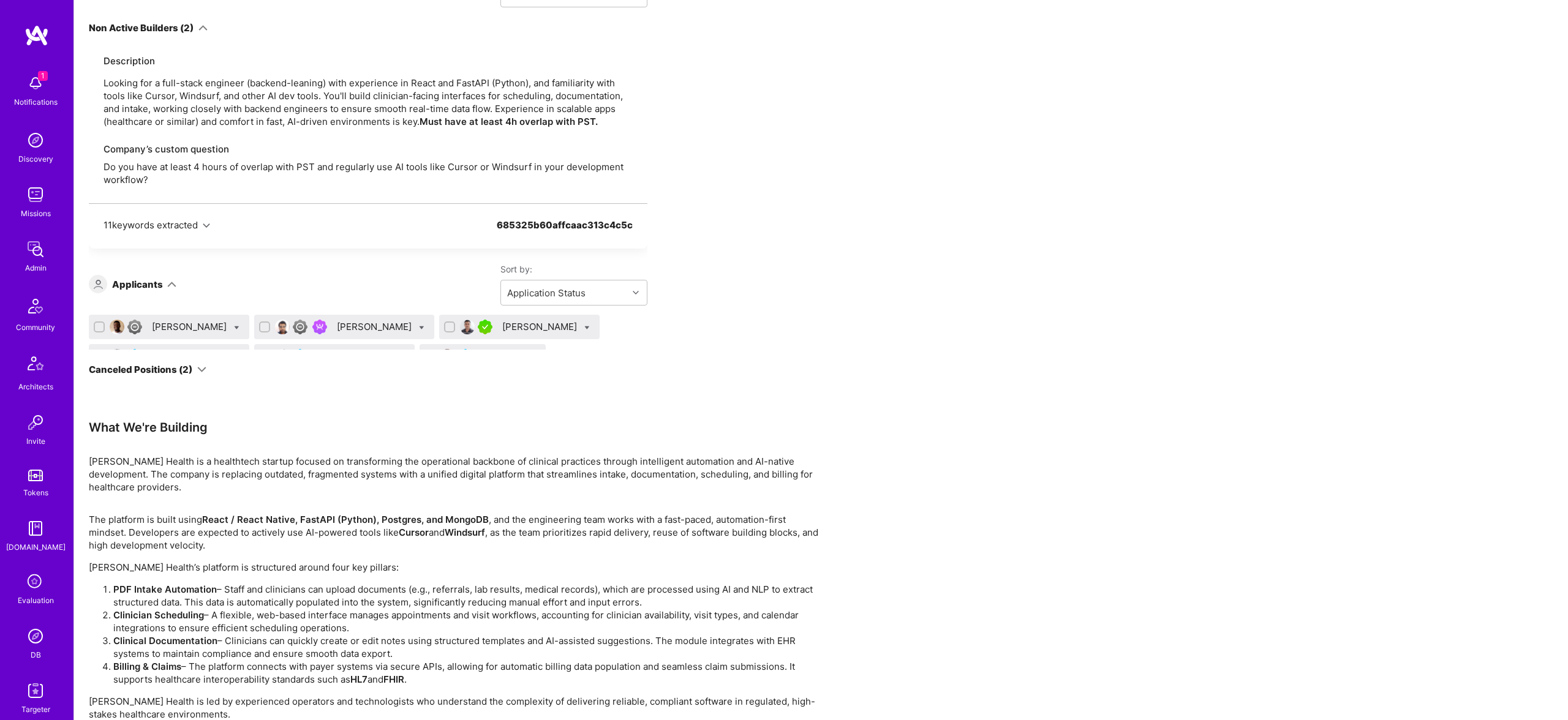
scroll to position [496, 0]
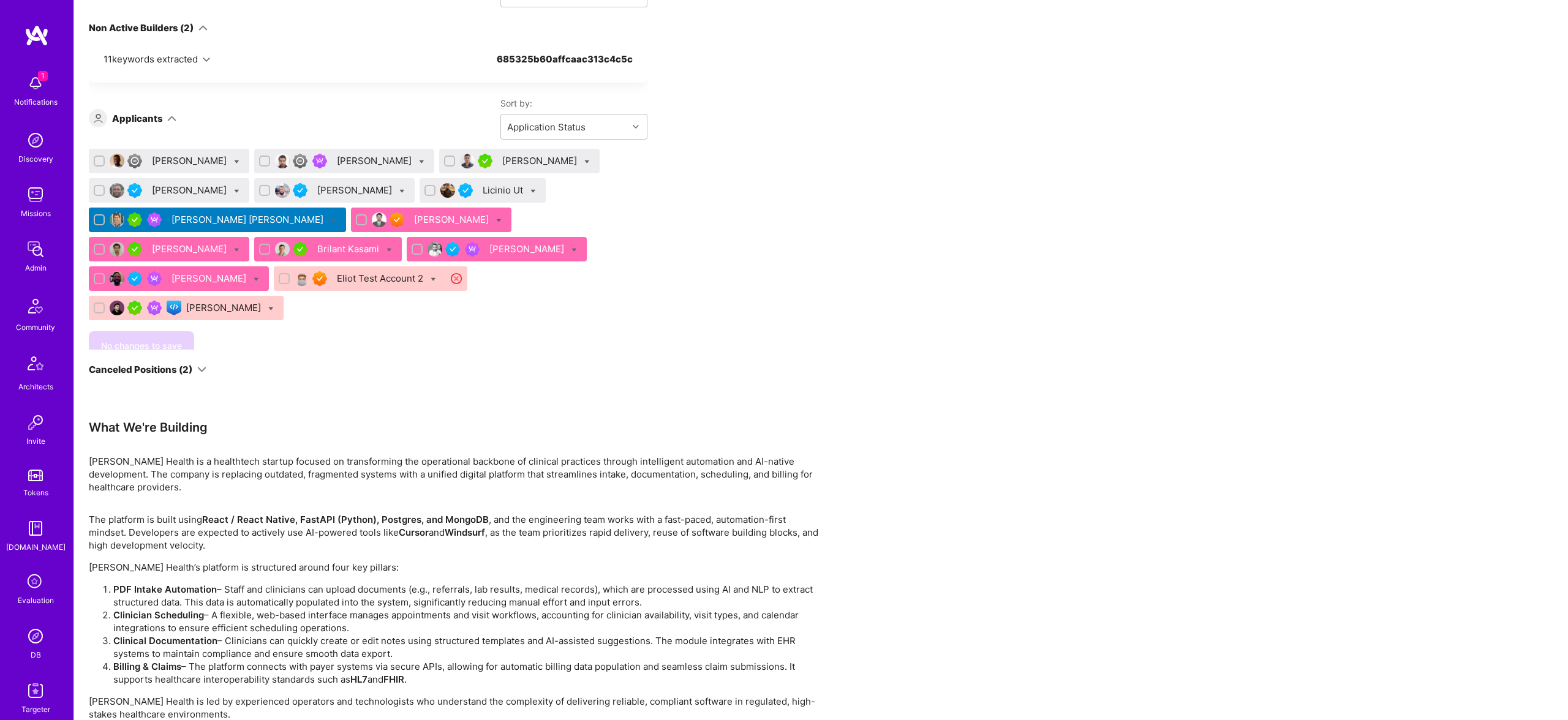
click at [196, 369] on div "Canceled Positions (2)" at bounding box center [147, 369] width 117 height 13
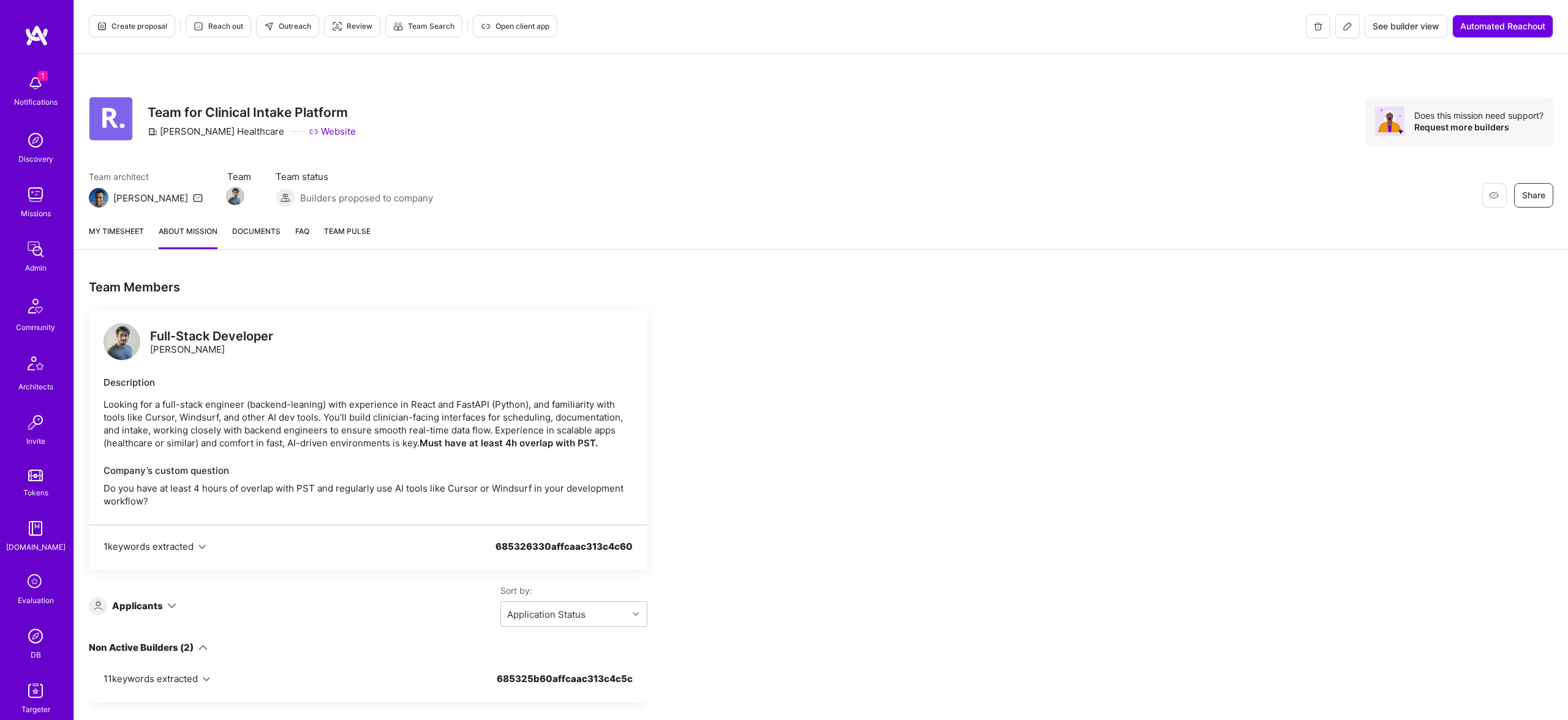
scroll to position [0, 0]
click at [128, 347] on img at bounding box center [121, 342] width 37 height 37
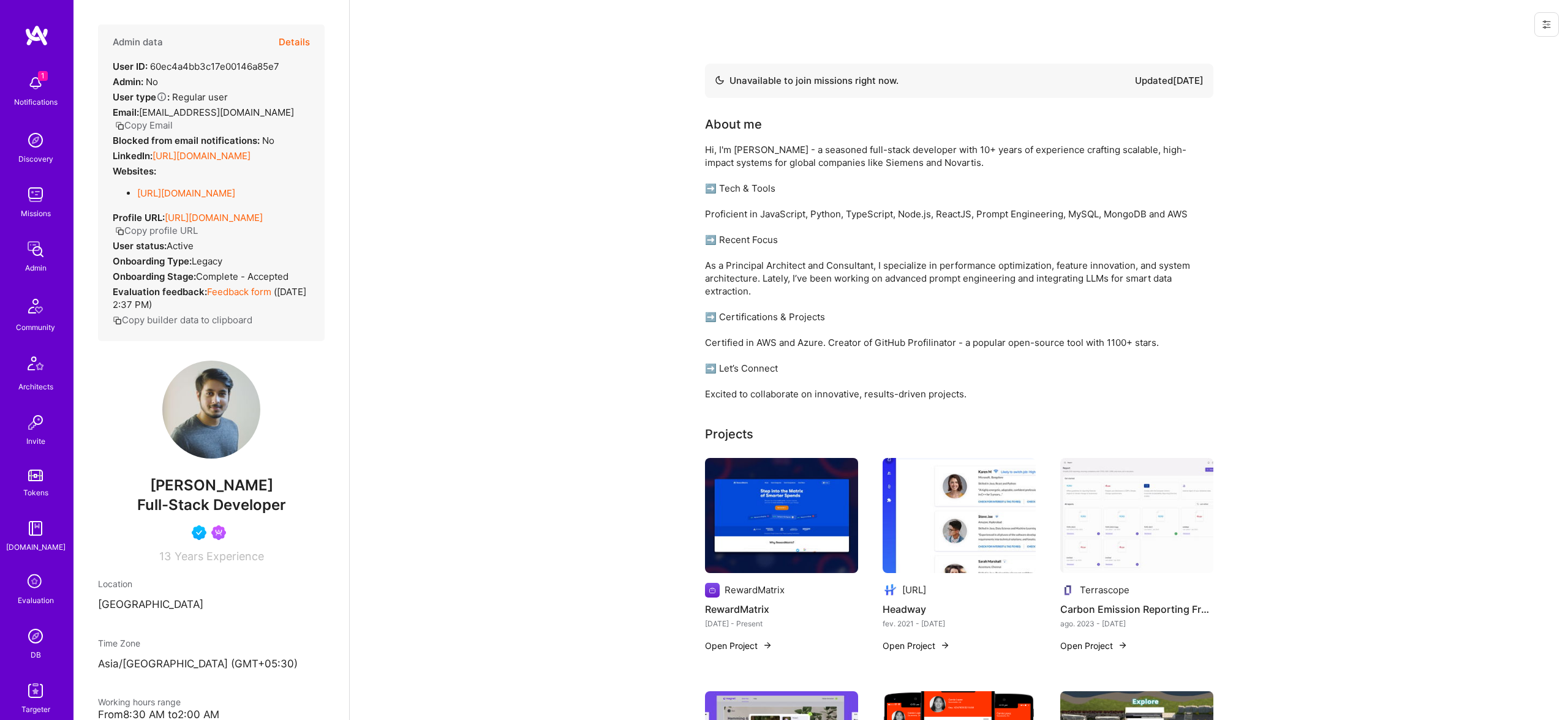
click at [287, 41] on button "Details" at bounding box center [293, 43] width 31 height 36
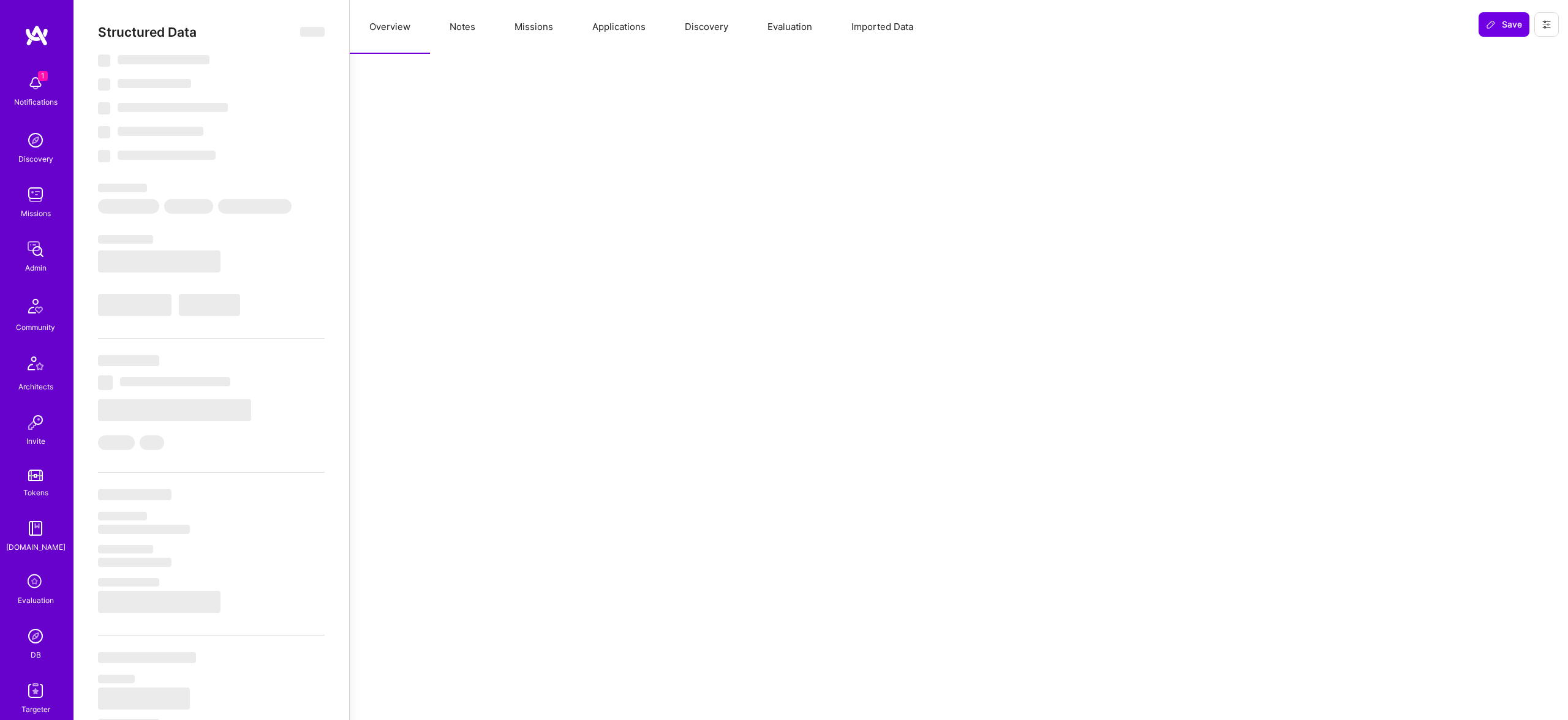
select select "Not Available"
select select "3 Months"
select select "5"
select select "4"
select select "6"
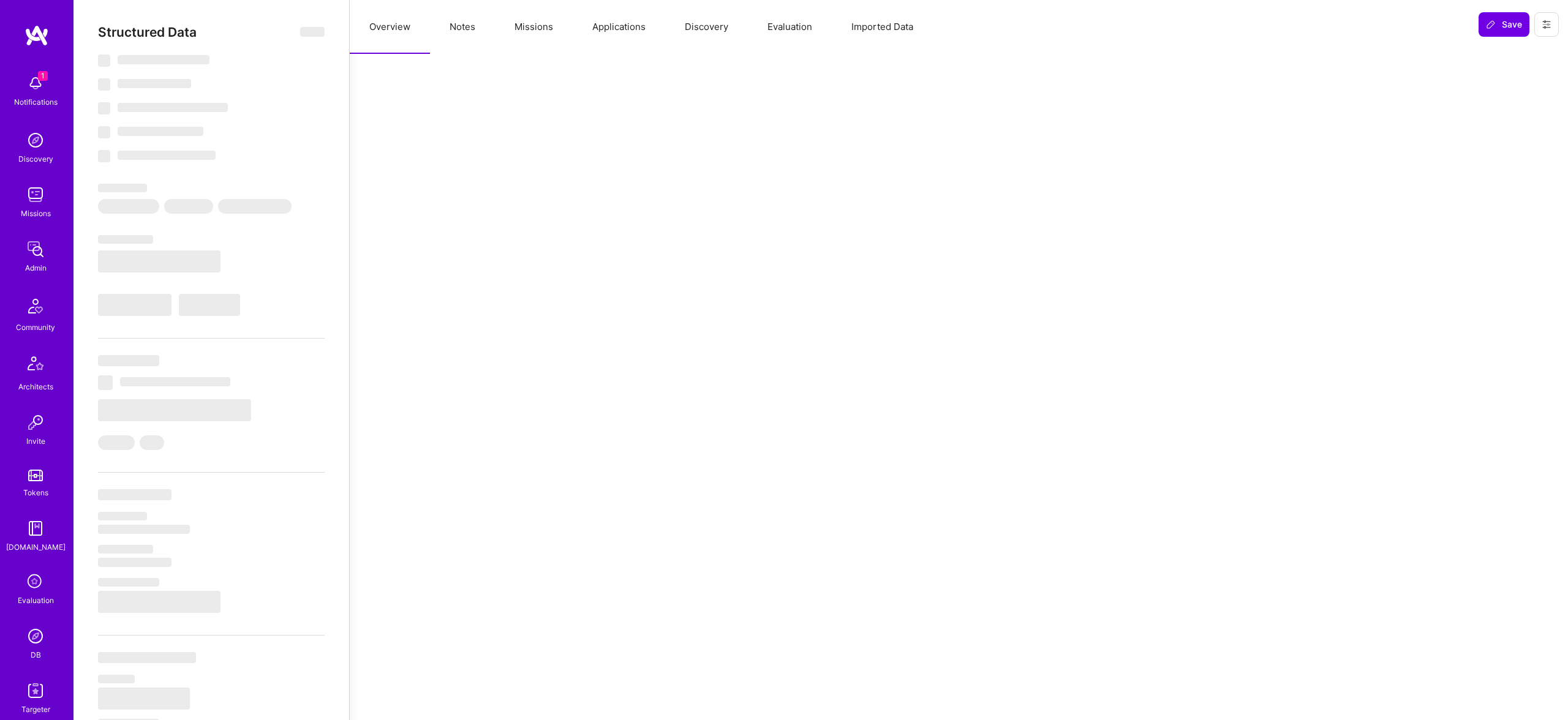
select select "6"
select select "IN"
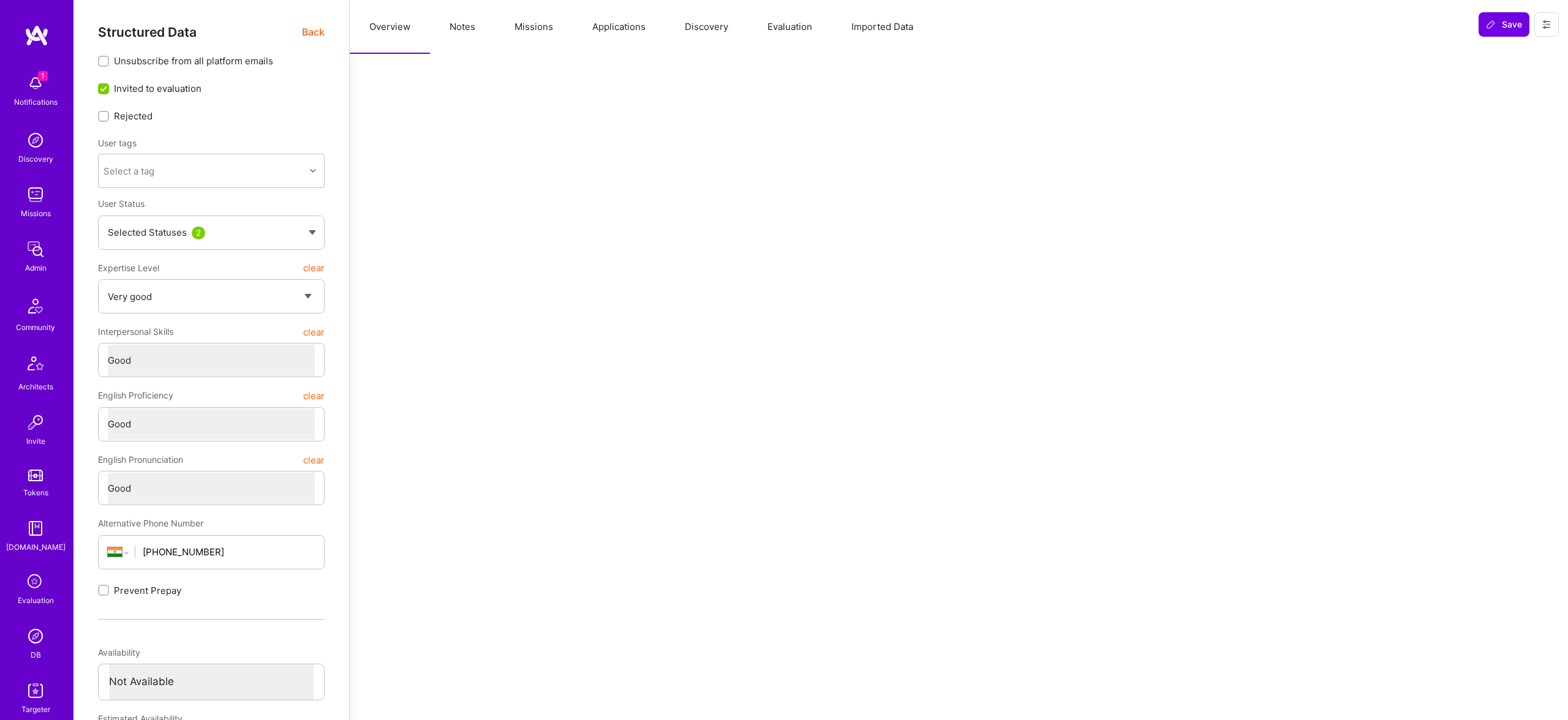
click at [528, 24] on button "Missions" at bounding box center [534, 27] width 78 height 54
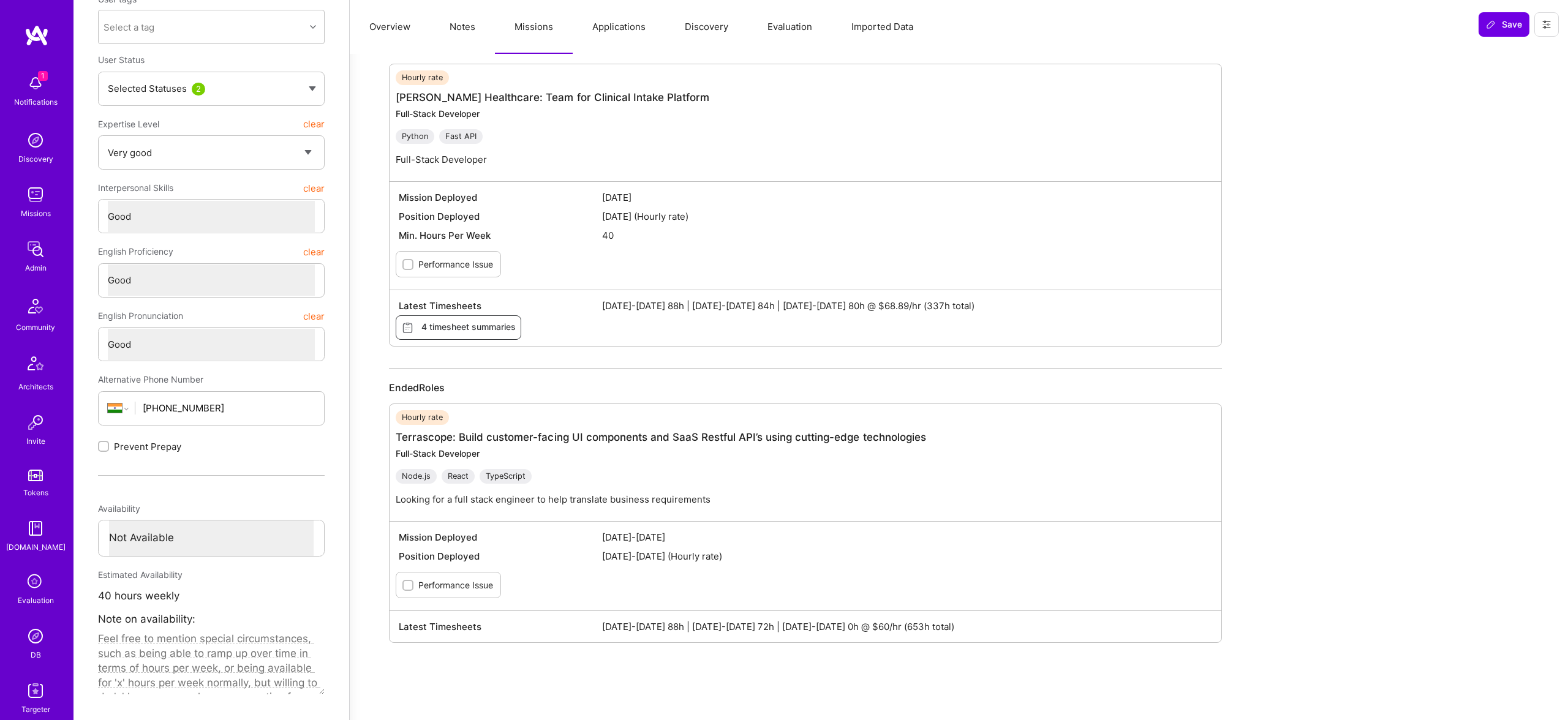
scroll to position [143, 0]
click at [774, 9] on button "Evaluation" at bounding box center [790, 27] width 83 height 54
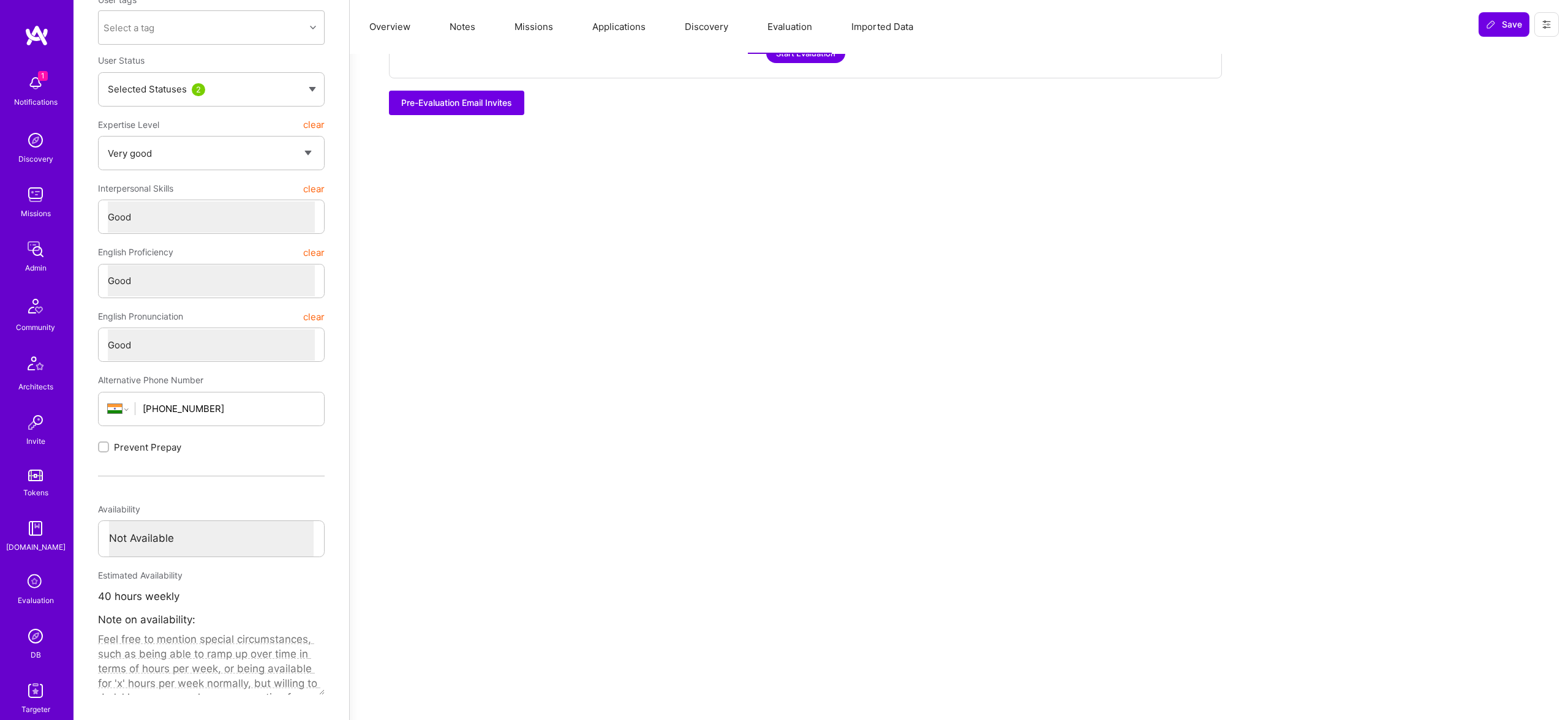
click at [700, 30] on button "Discovery" at bounding box center [706, 27] width 82 height 54
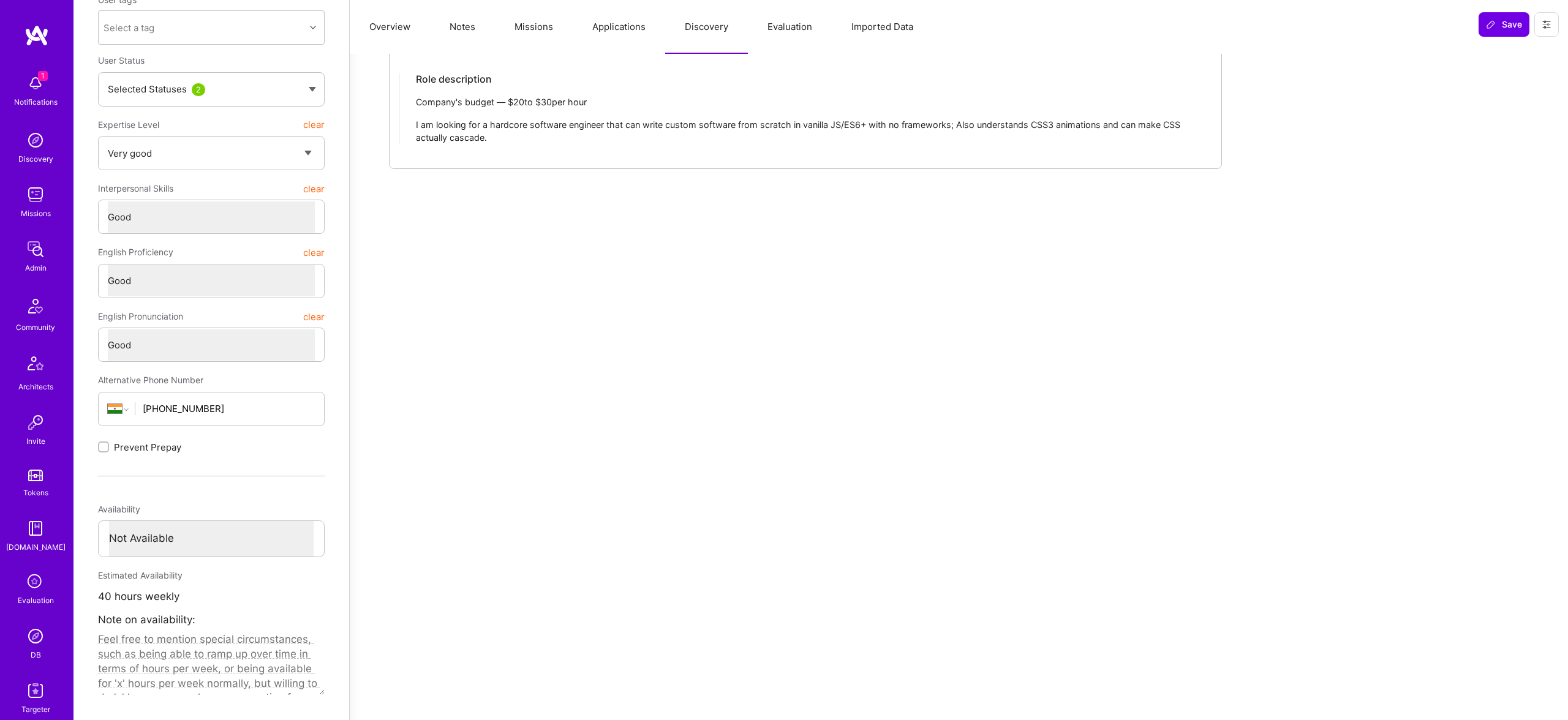
scroll to position [0, 0]
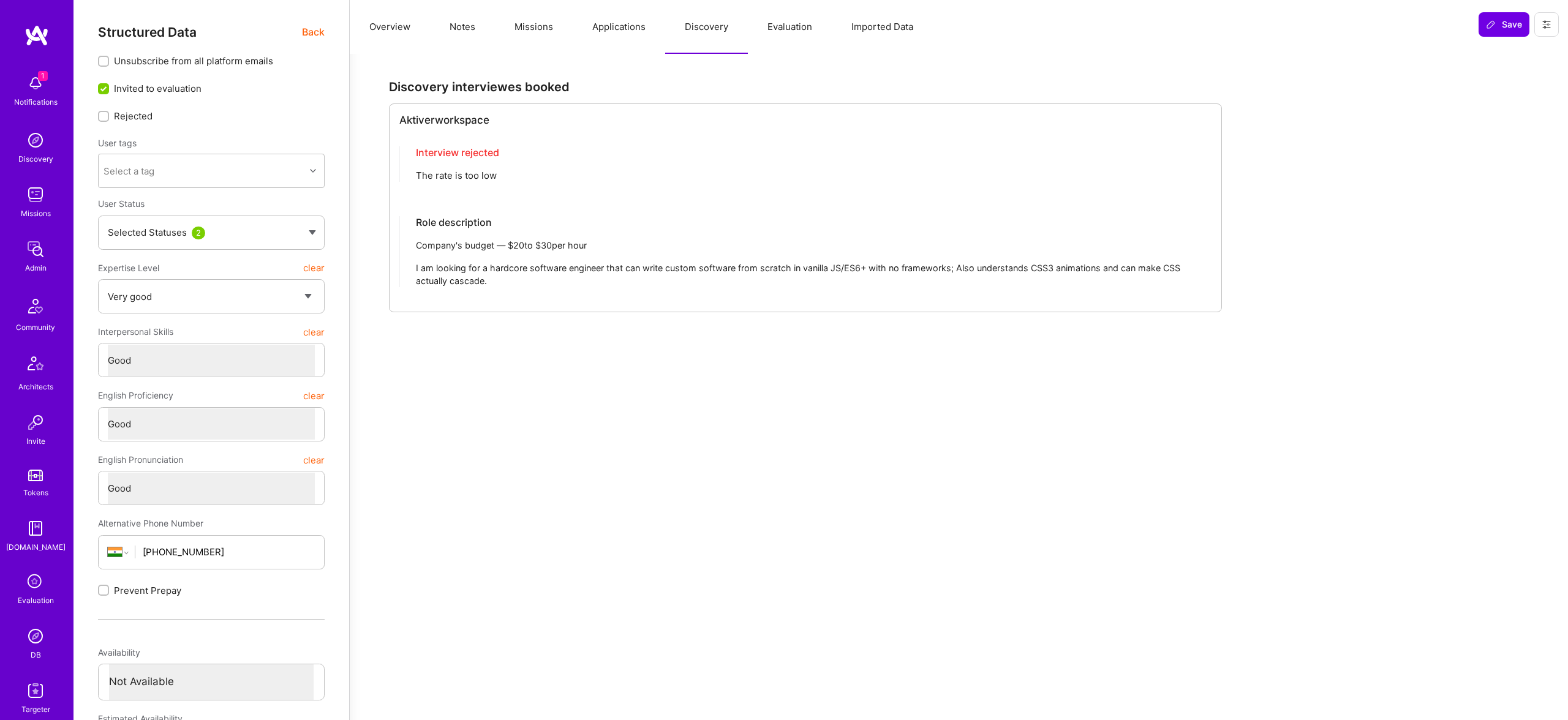
click at [743, 39] on button "Discovery" at bounding box center [706, 27] width 82 height 54
click at [789, 28] on button "Evaluation" at bounding box center [790, 27] width 83 height 54
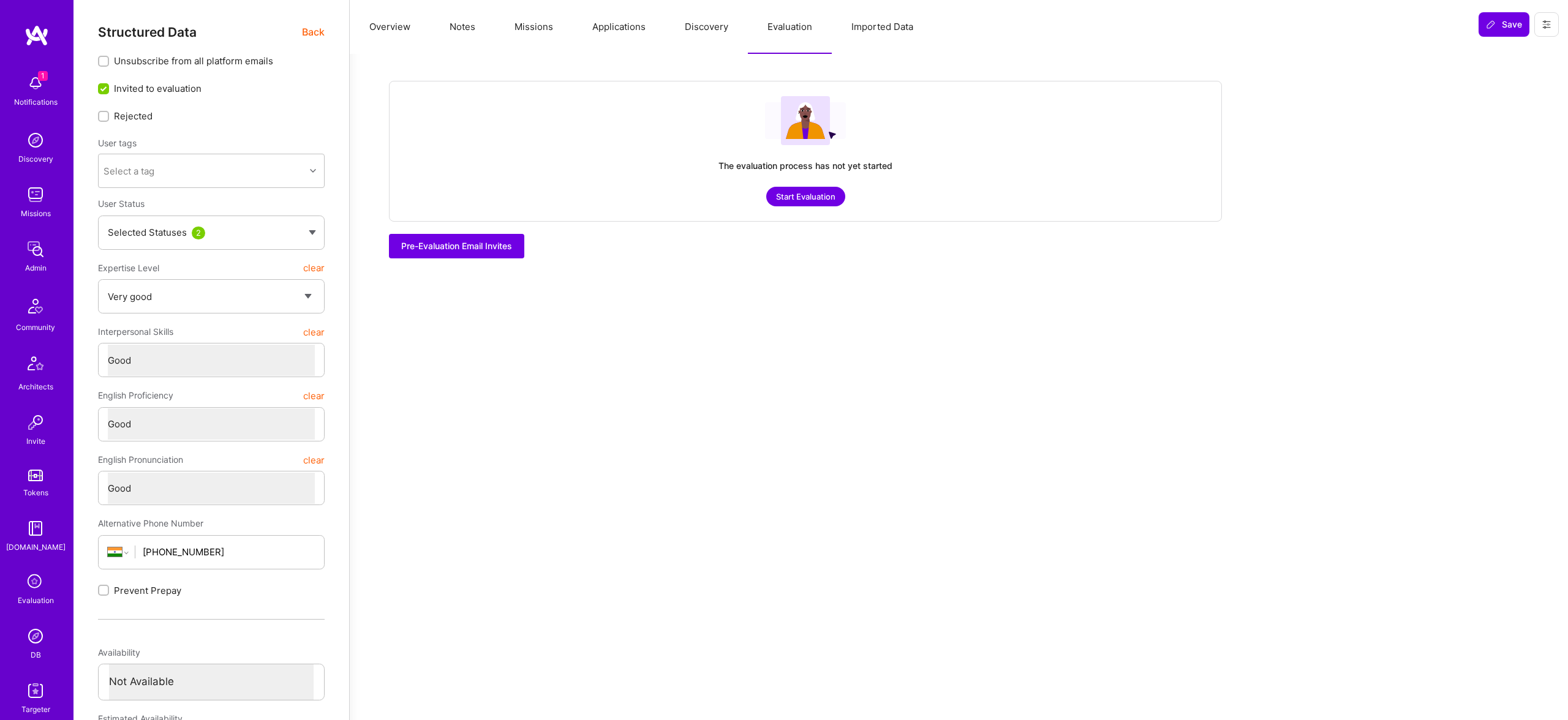
click at [598, 28] on button "Applications" at bounding box center [618, 27] width 92 height 54
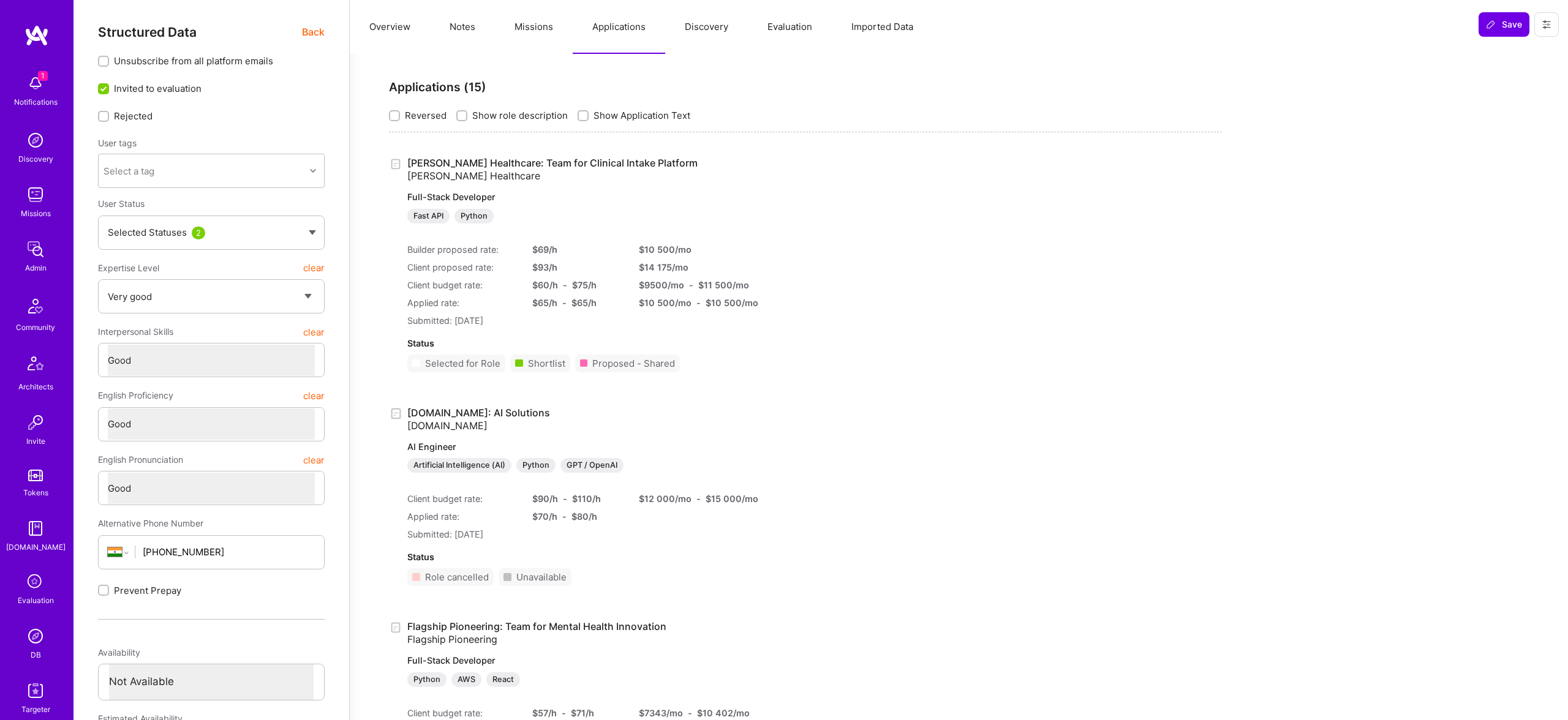
click at [539, 23] on button "Missions" at bounding box center [534, 27] width 78 height 54
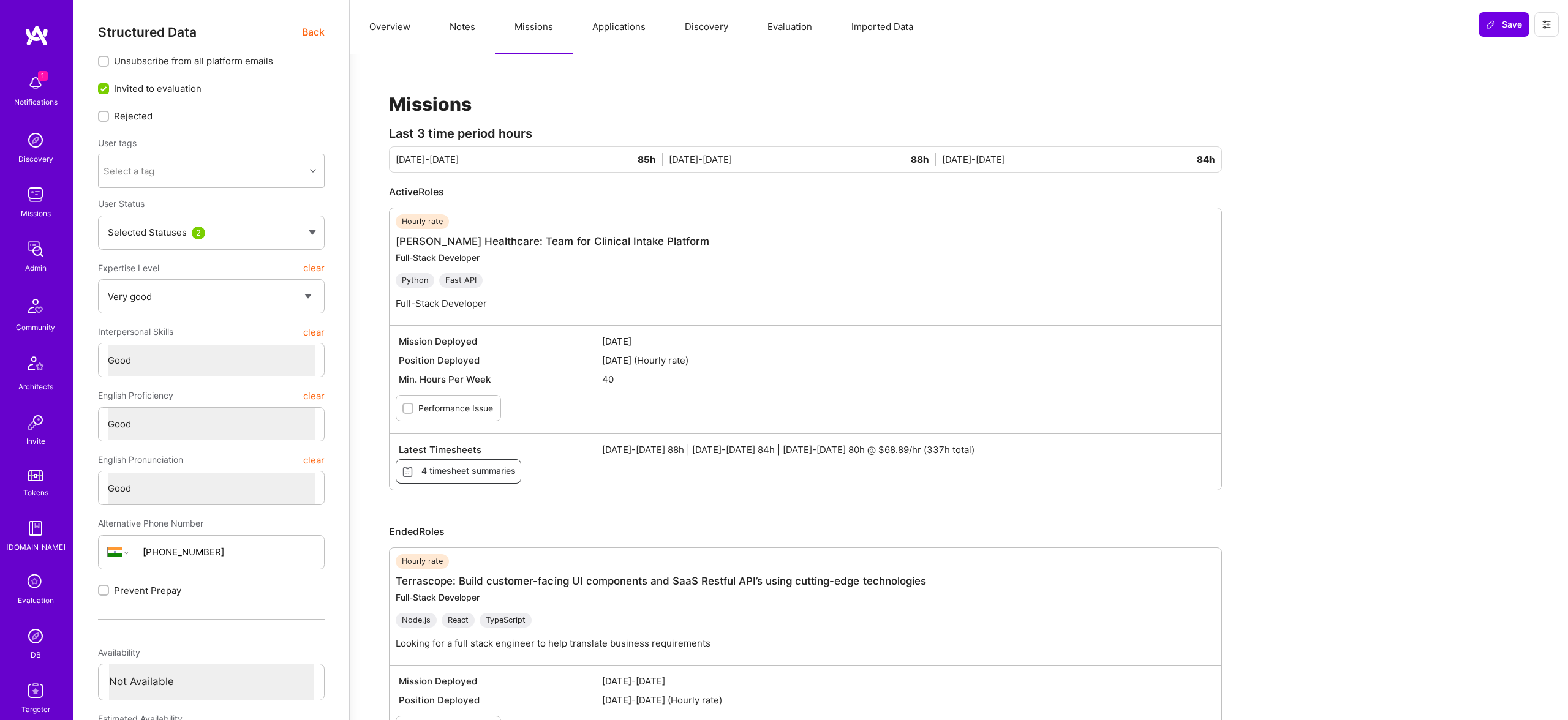
click at [642, 28] on button "Applications" at bounding box center [618, 27] width 92 height 54
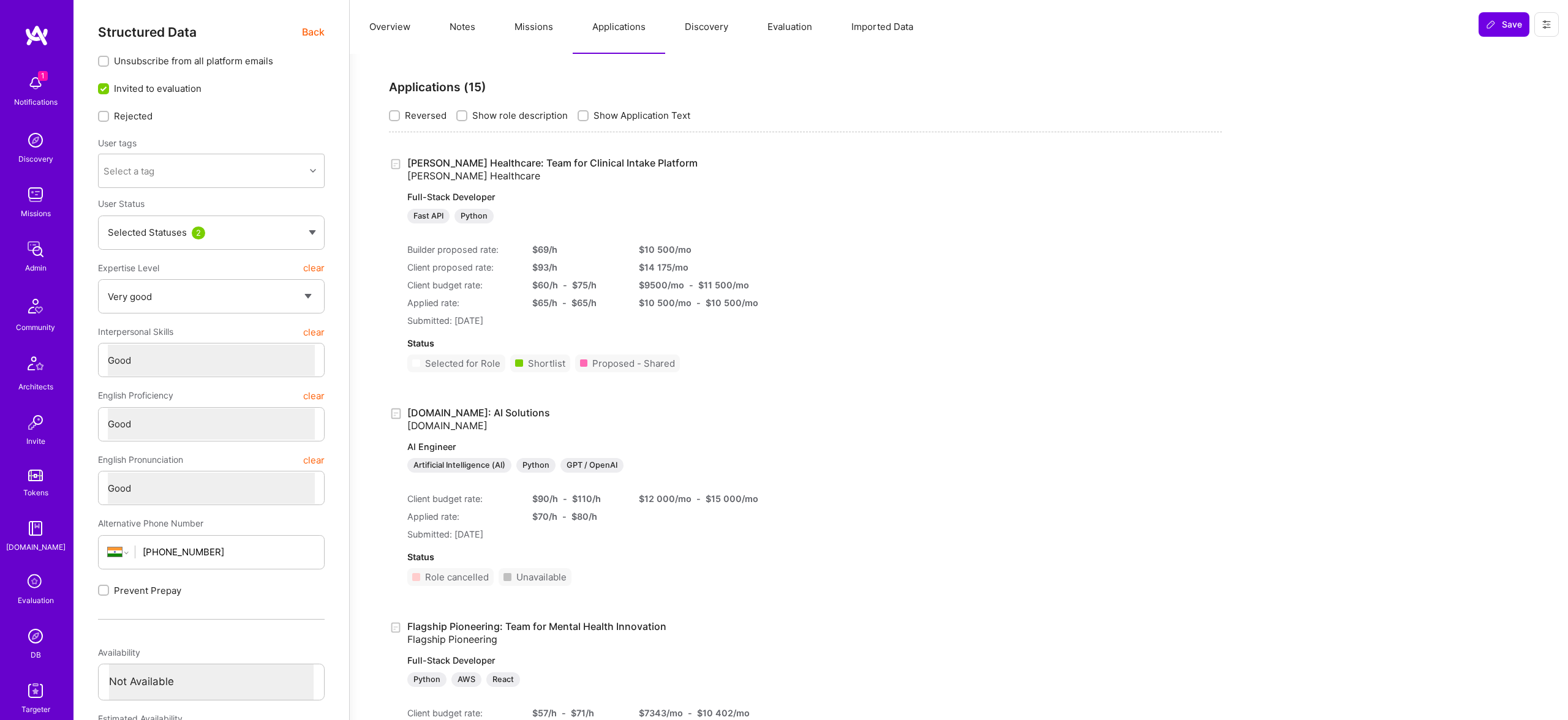
click at [705, 28] on button "Discovery" at bounding box center [706, 27] width 82 height 54
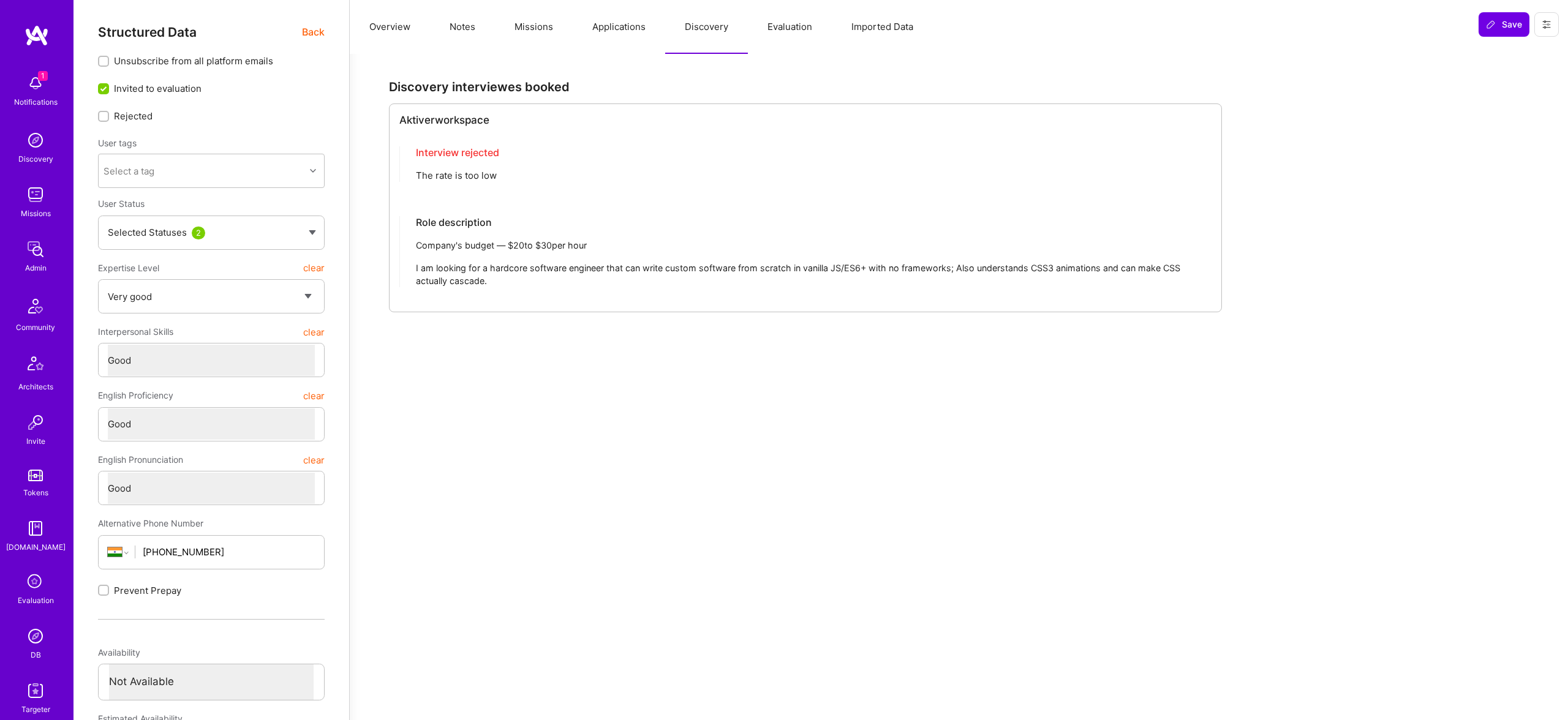
click at [783, 38] on button "Evaluation" at bounding box center [790, 27] width 83 height 54
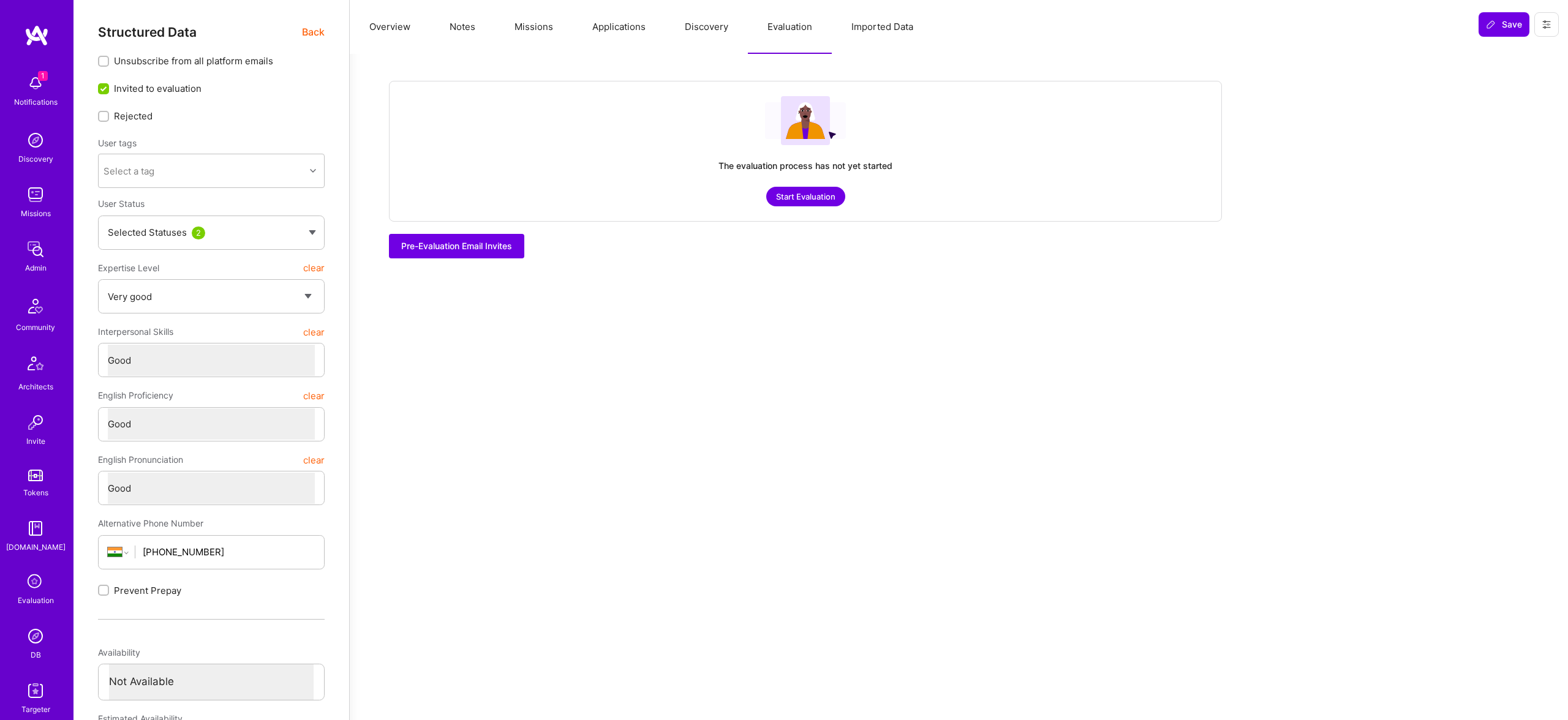
drag, startPoint x: 944, startPoint y: 23, endPoint x: 933, endPoint y: 20, distance: 11.4
click at [944, 23] on div "Overview Notes Missions Applications Discovery Evaluation Imported Data" at bounding box center [909, 27] width 1120 height 54
click at [898, 20] on button "Imported Data" at bounding box center [882, 27] width 101 height 54
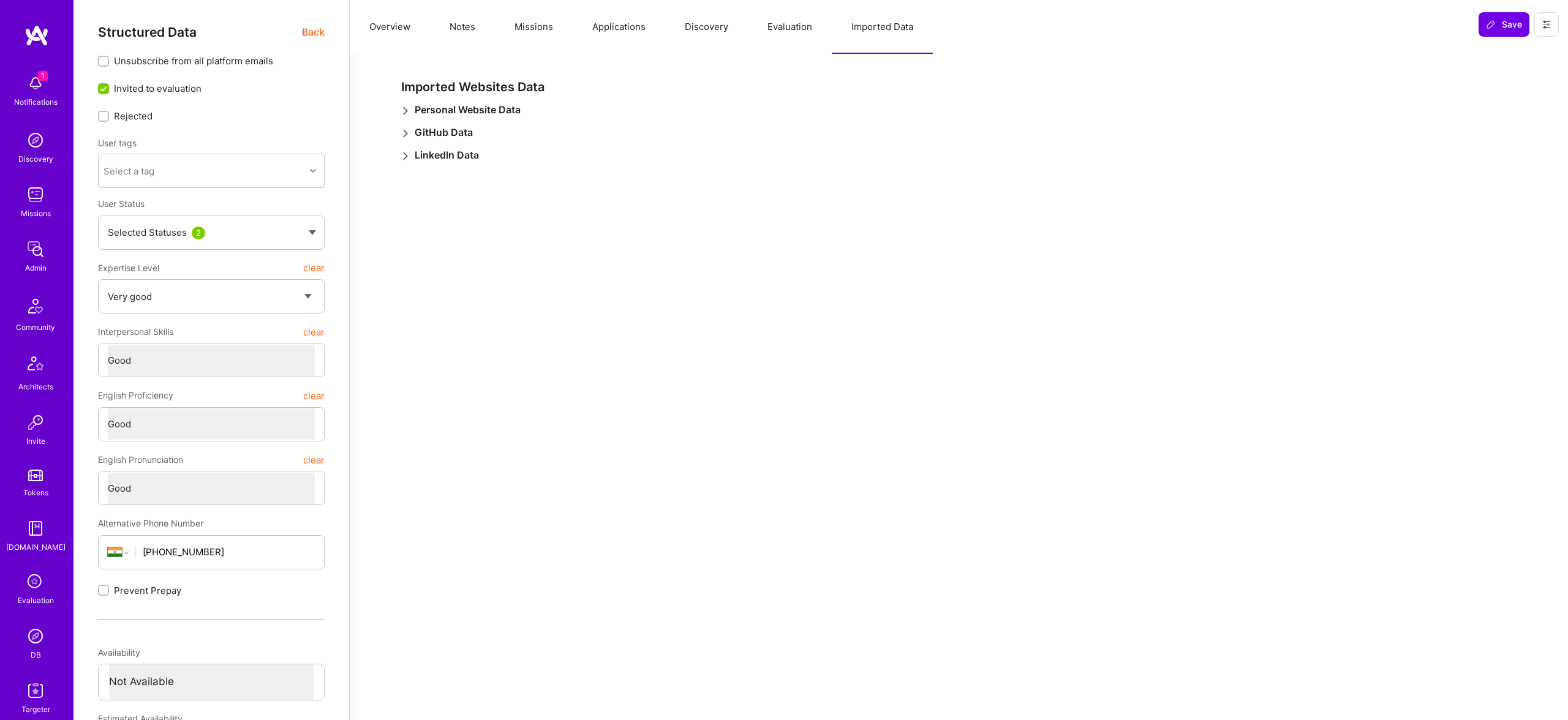
click at [401, 27] on button "Overview" at bounding box center [390, 27] width 80 height 54
click at [456, 30] on button "Notes" at bounding box center [462, 27] width 65 height 54
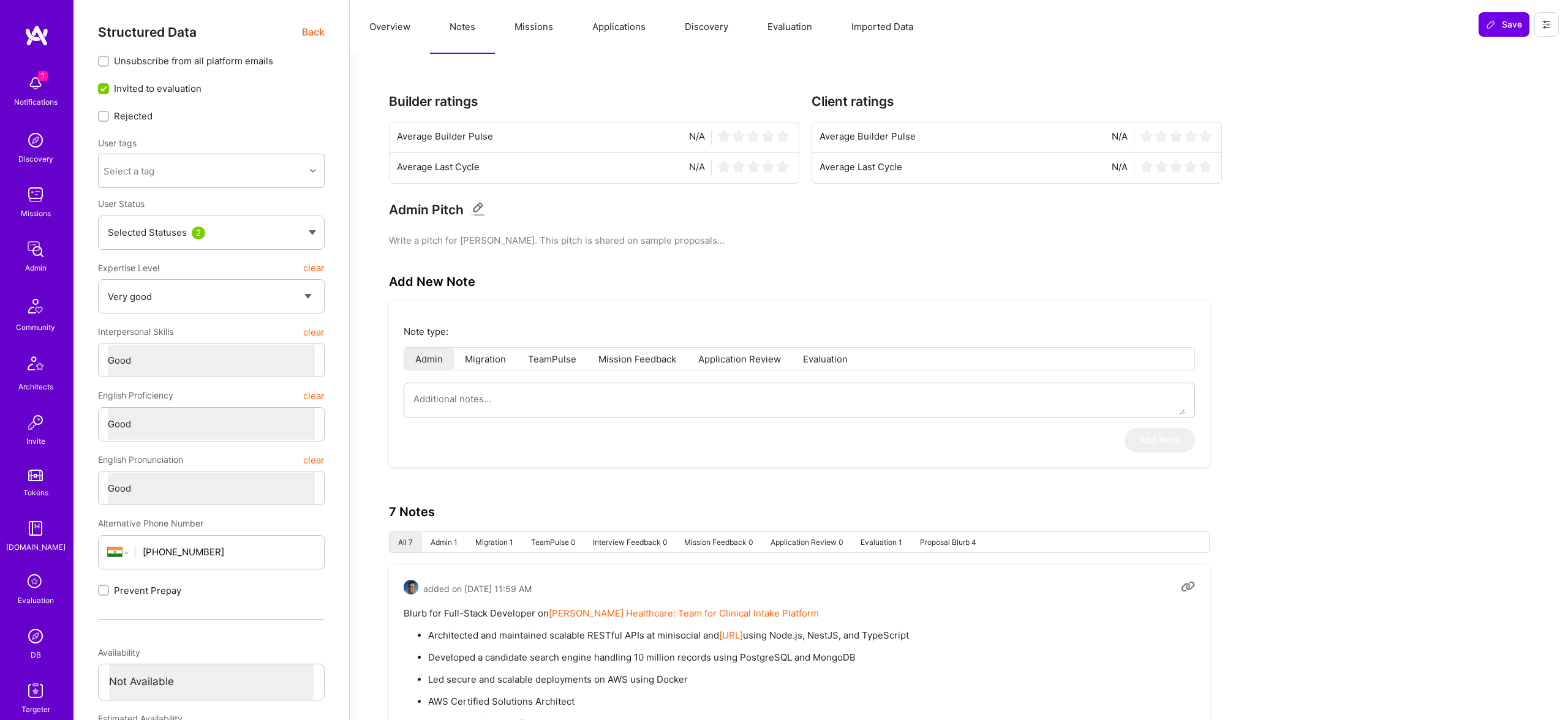
drag, startPoint x: 541, startPoint y: 28, endPoint x: 309, endPoint y: 30, distance: 232.0
click at [307, 30] on span "Back" at bounding box center [313, 32] width 23 height 15
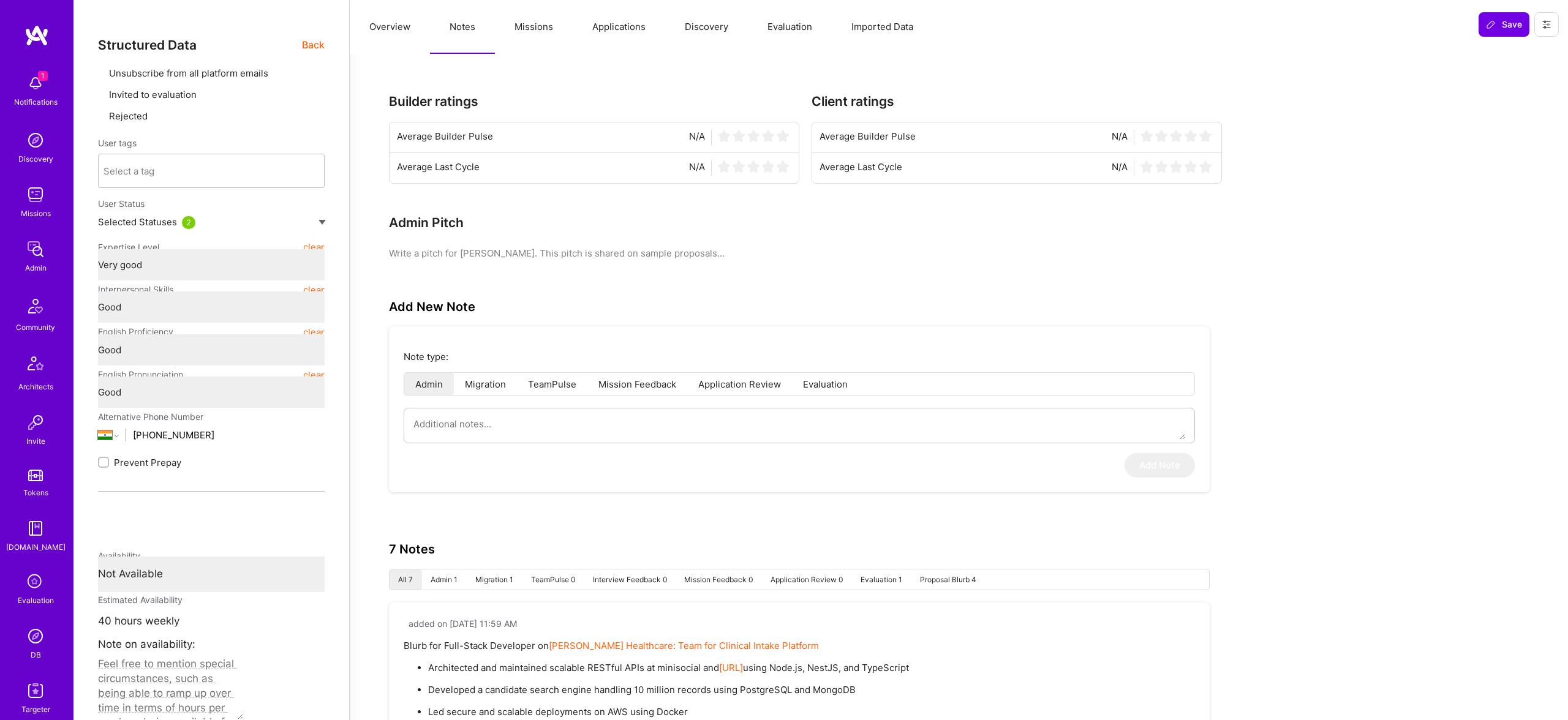
type textarea "x"
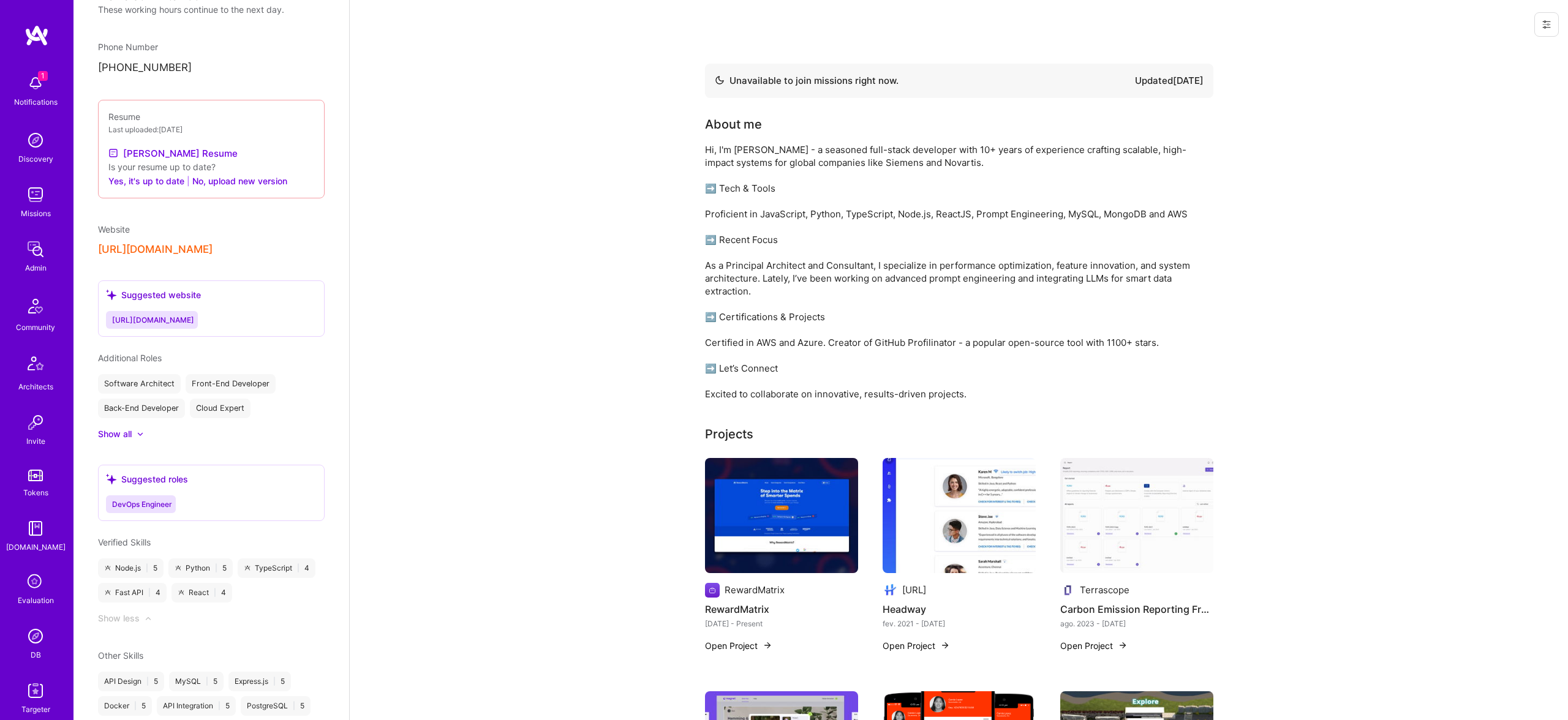
scroll to position [732, 0]
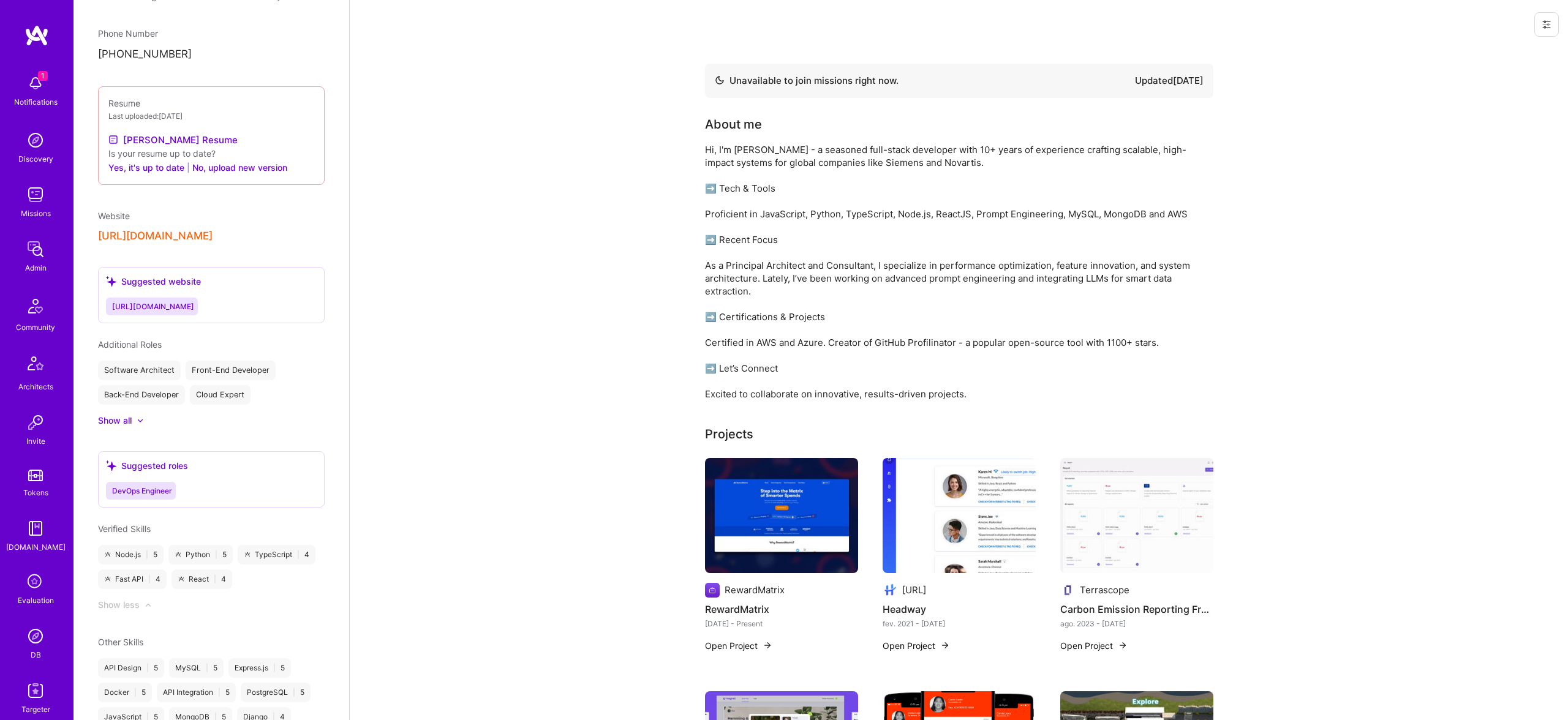
drag, startPoint x: 175, startPoint y: 183, endPoint x: 288, endPoint y: 128, distance: 125.7
click at [285, 124] on div "Resume Last uploaded: Jun 20, 2025 Rishav's Resume Is your resume up to date? Y…" at bounding box center [212, 135] width 227 height 98
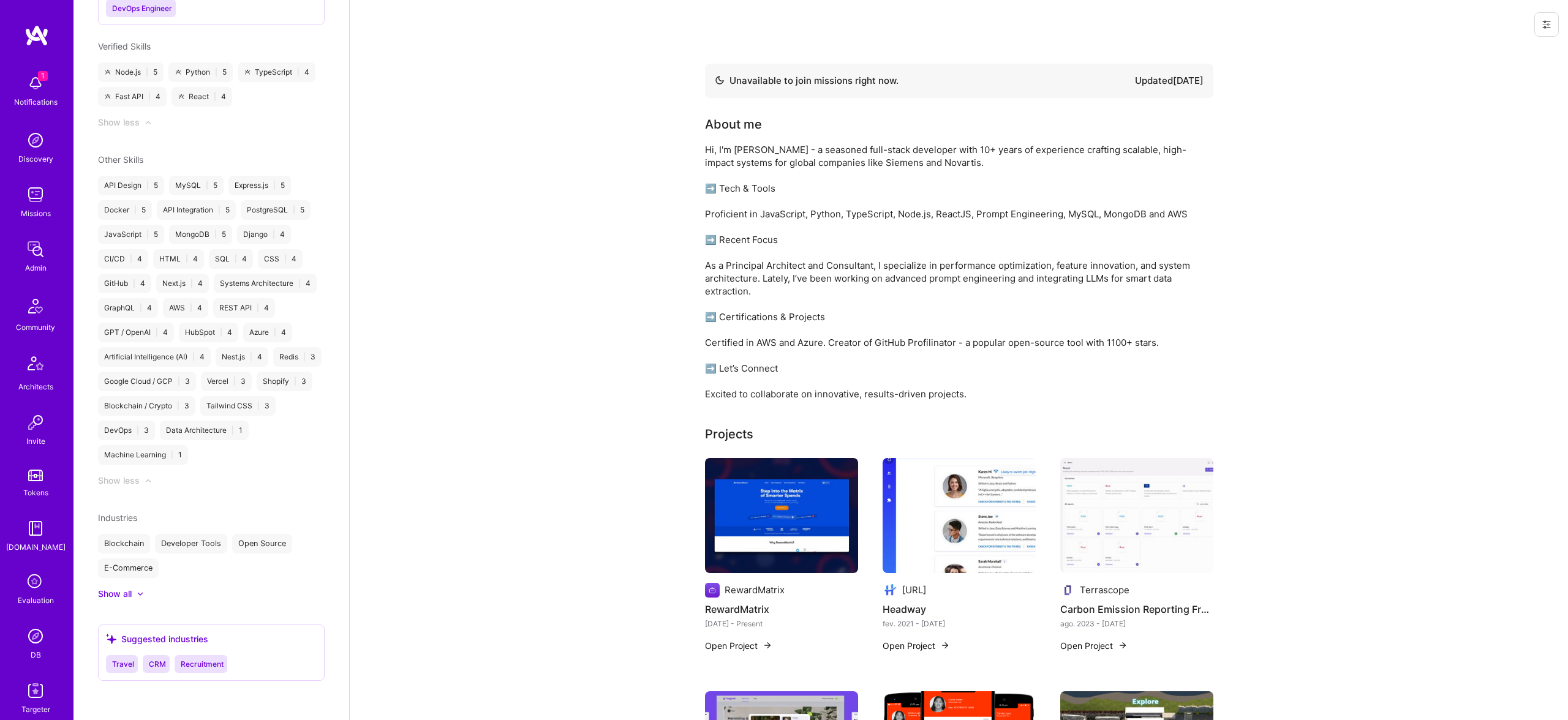
click at [760, 505] on img at bounding box center [781, 515] width 153 height 115
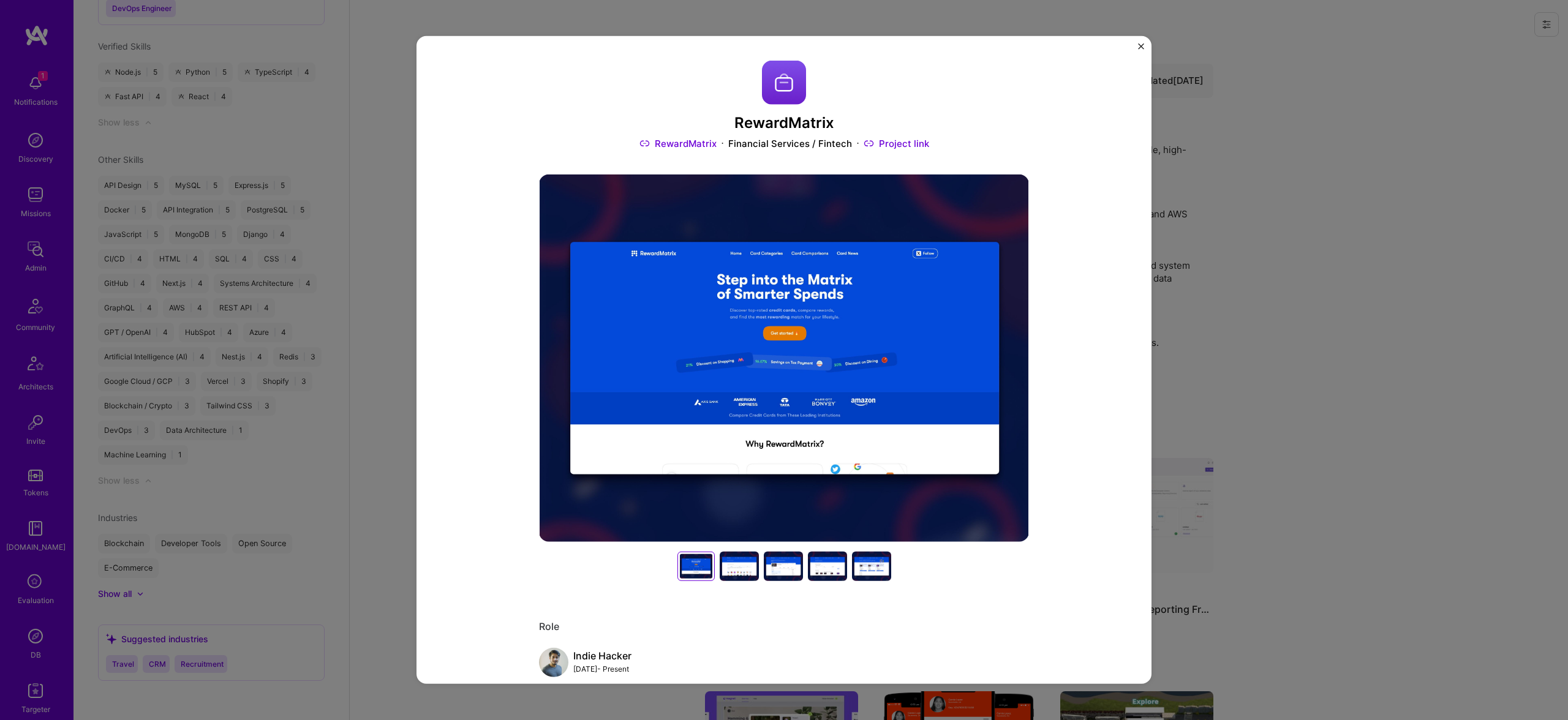
click at [744, 562] on div at bounding box center [738, 566] width 39 height 30
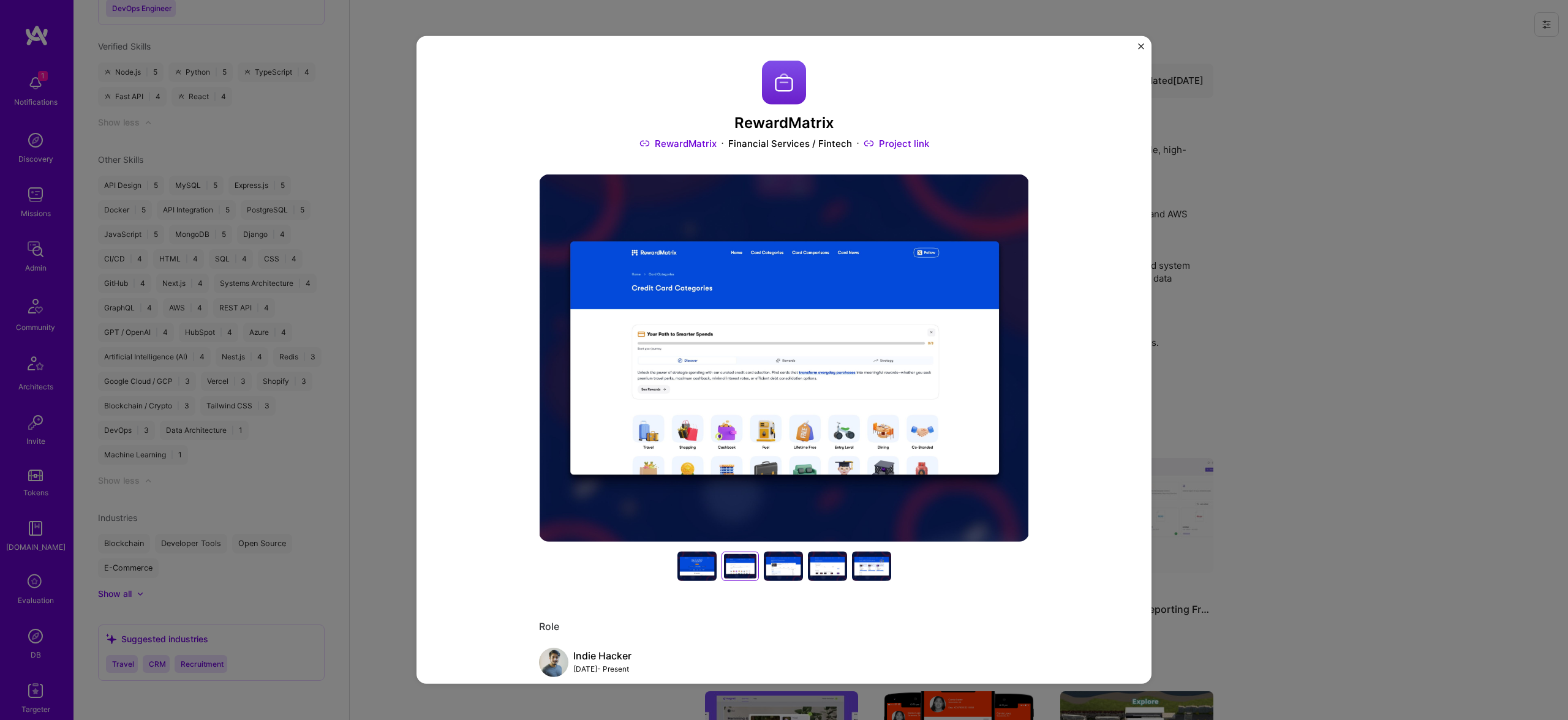
click at [775, 564] on div at bounding box center [783, 566] width 39 height 30
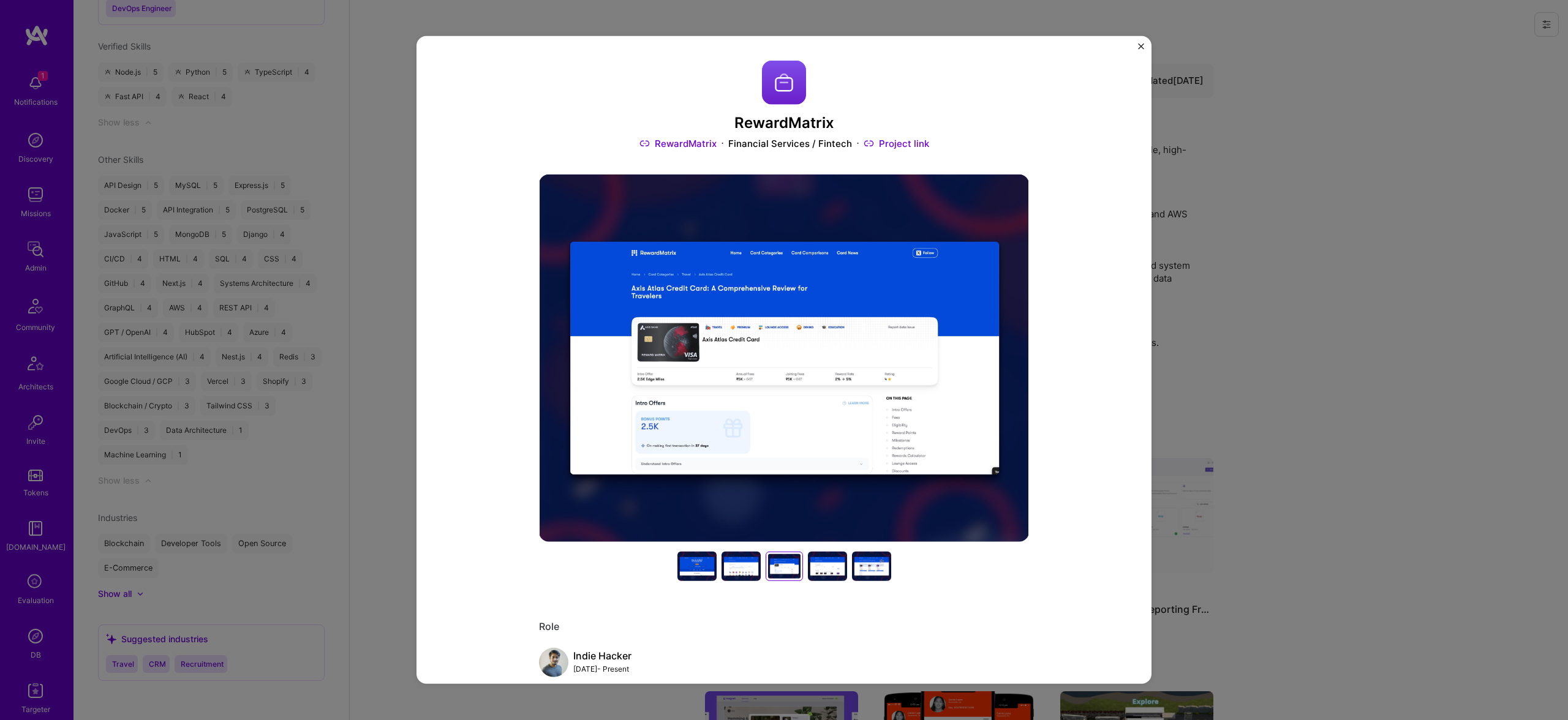
click at [775, 564] on div at bounding box center [784, 566] width 33 height 25
click at [841, 564] on div at bounding box center [827, 566] width 39 height 30
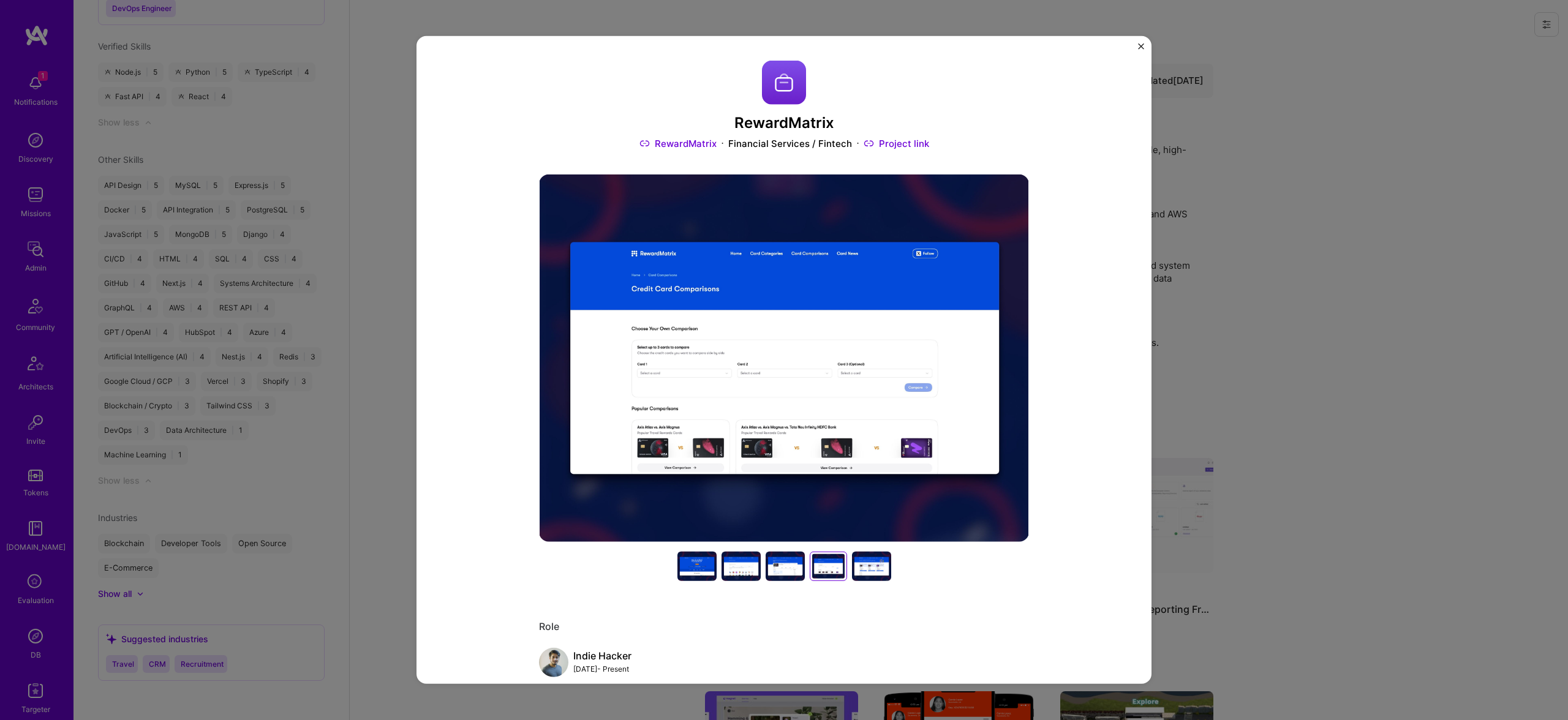
click at [869, 322] on img at bounding box center [783, 359] width 490 height 367
click at [743, 575] on div at bounding box center [740, 566] width 39 height 30
